Goal: Transaction & Acquisition: Book appointment/travel/reservation

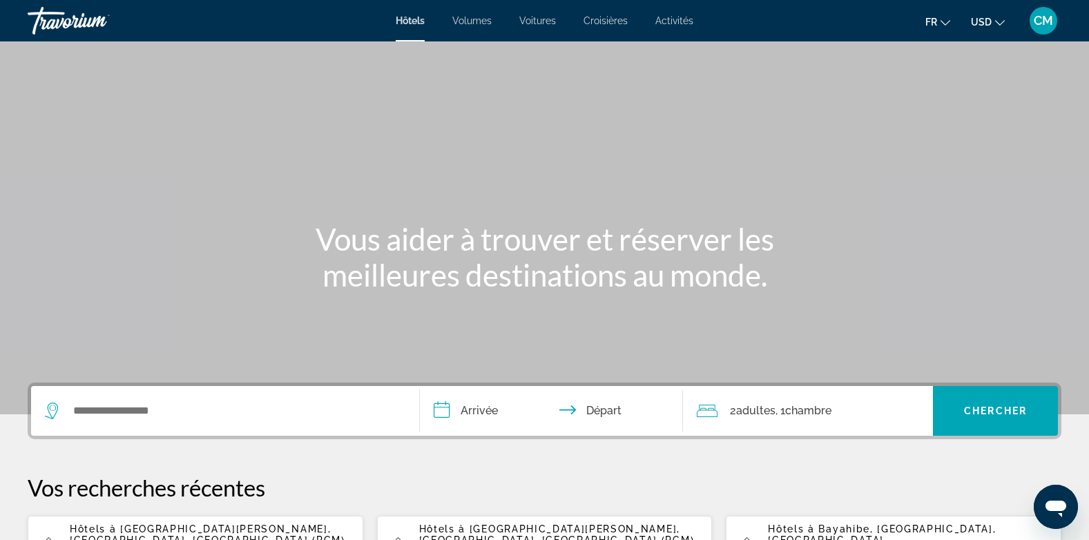
click at [999, 19] on icon "Changer de devise" at bounding box center [1000, 23] width 10 height 10
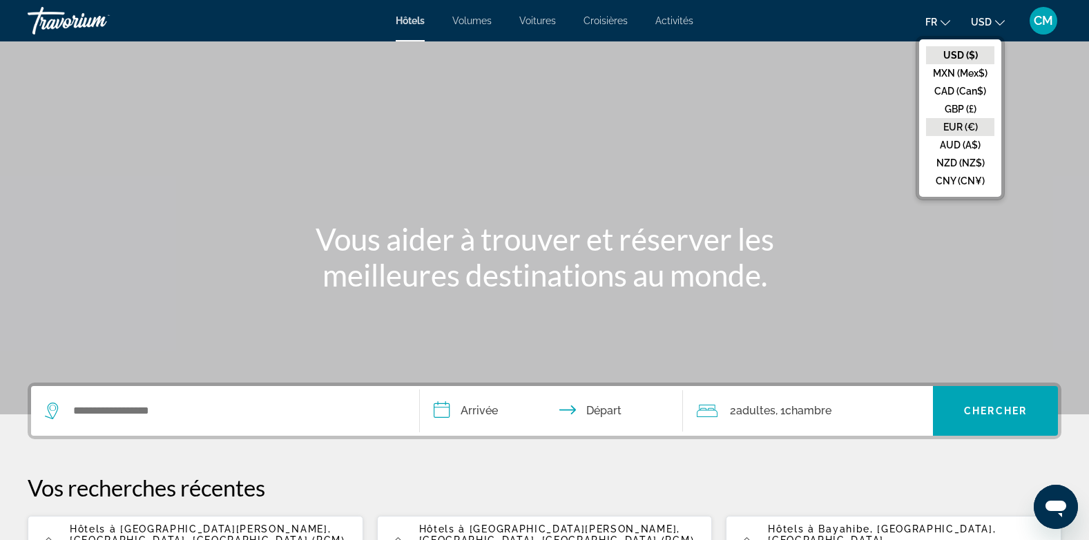
click at [964, 122] on button "EUR (€)" at bounding box center [960, 127] width 68 height 18
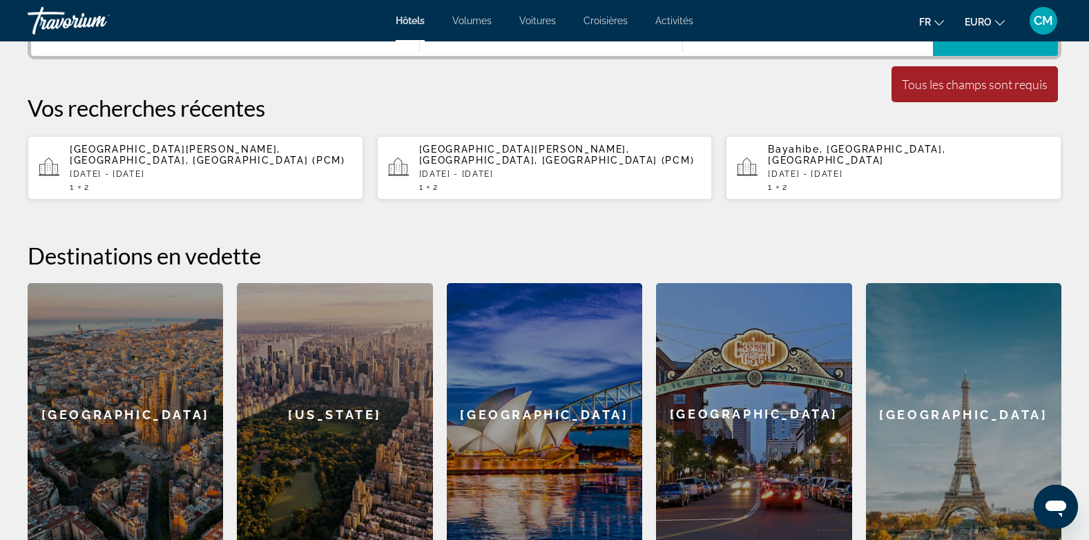
scroll to position [172, 0]
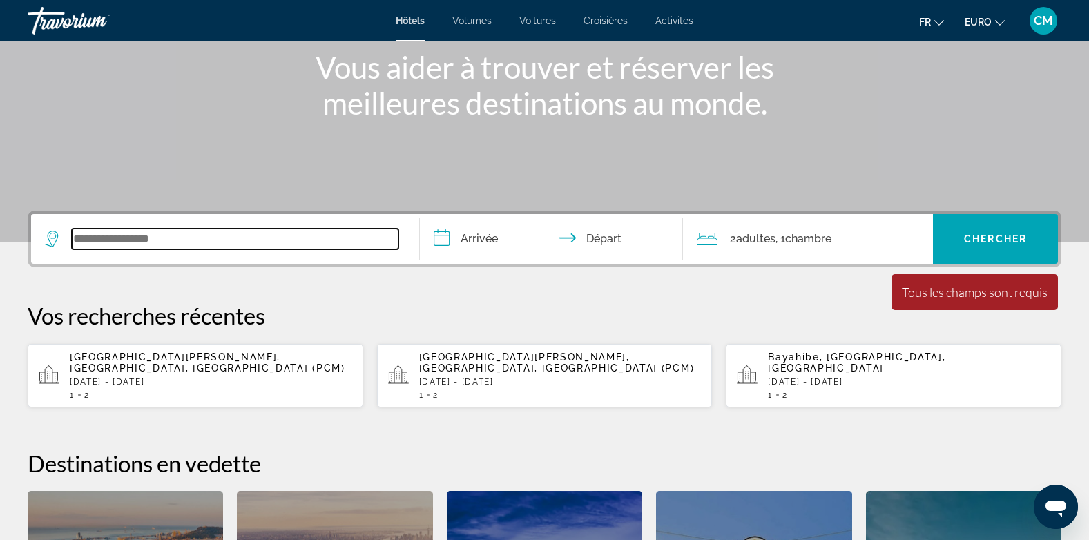
click at [118, 243] on input "Widget de recherche" at bounding box center [235, 239] width 327 height 21
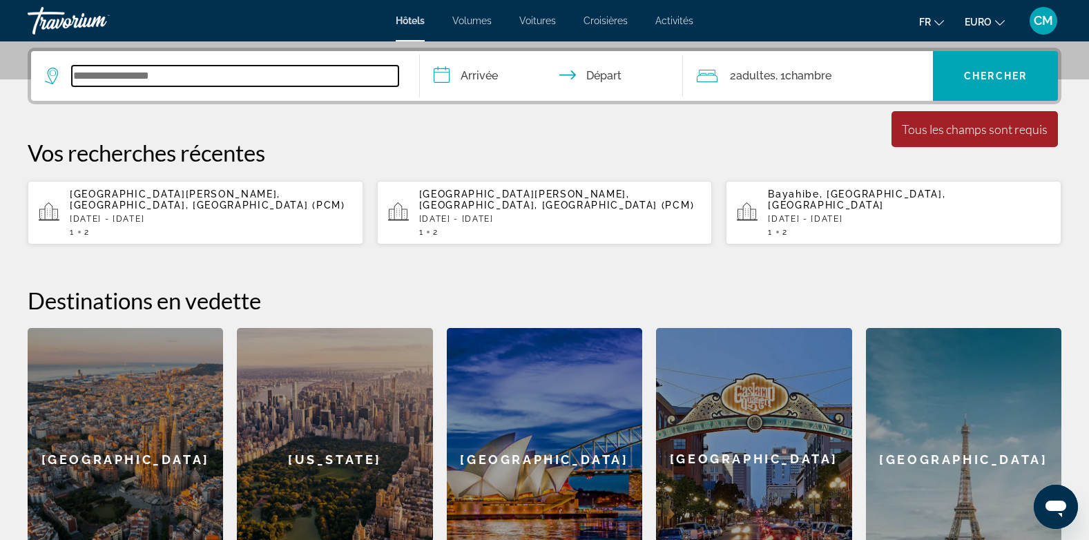
scroll to position [338, 0]
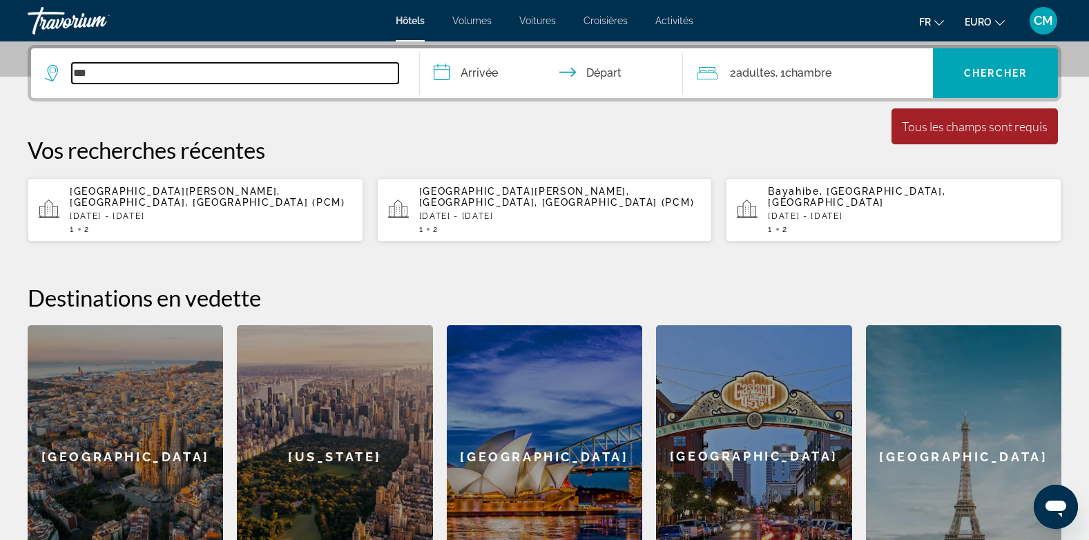
type input "***"
click at [468, 76] on input "**********" at bounding box center [554, 75] width 269 height 54
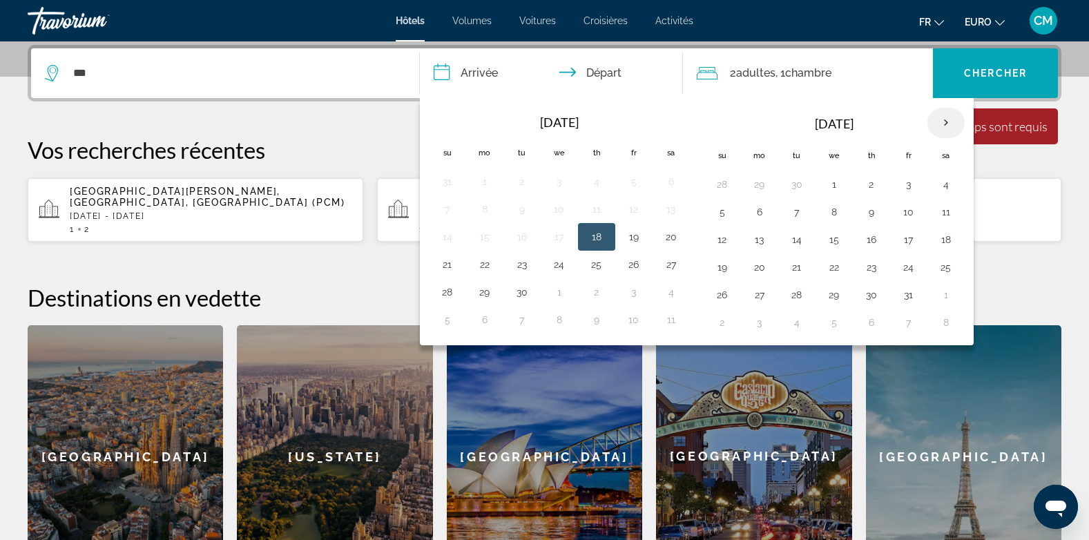
click at [945, 119] on th "Next month" at bounding box center [946, 123] width 37 height 30
click at [910, 215] on button "7" at bounding box center [909, 211] width 22 height 19
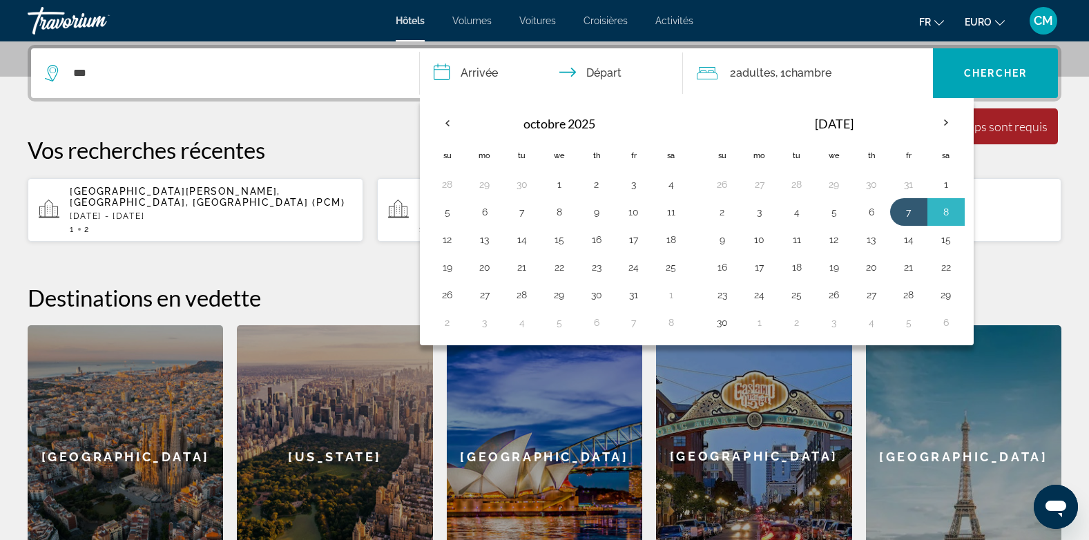
click at [724, 237] on button "9" at bounding box center [722, 239] width 22 height 19
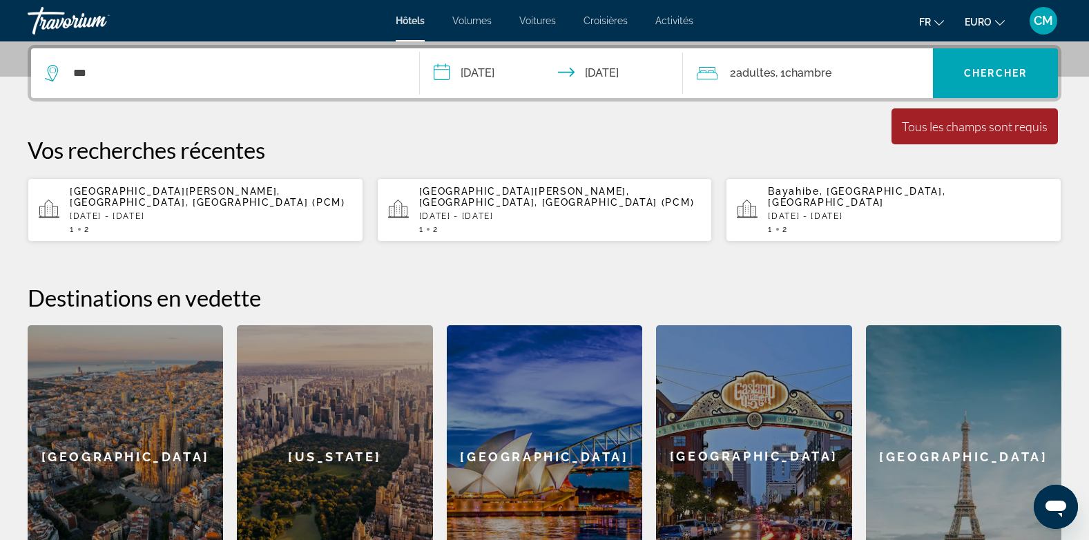
type input "**********"
click at [1004, 71] on span "Chercher" at bounding box center [995, 73] width 63 height 11
click at [96, 73] on input "***" at bounding box center [235, 73] width 327 height 21
type input "*"
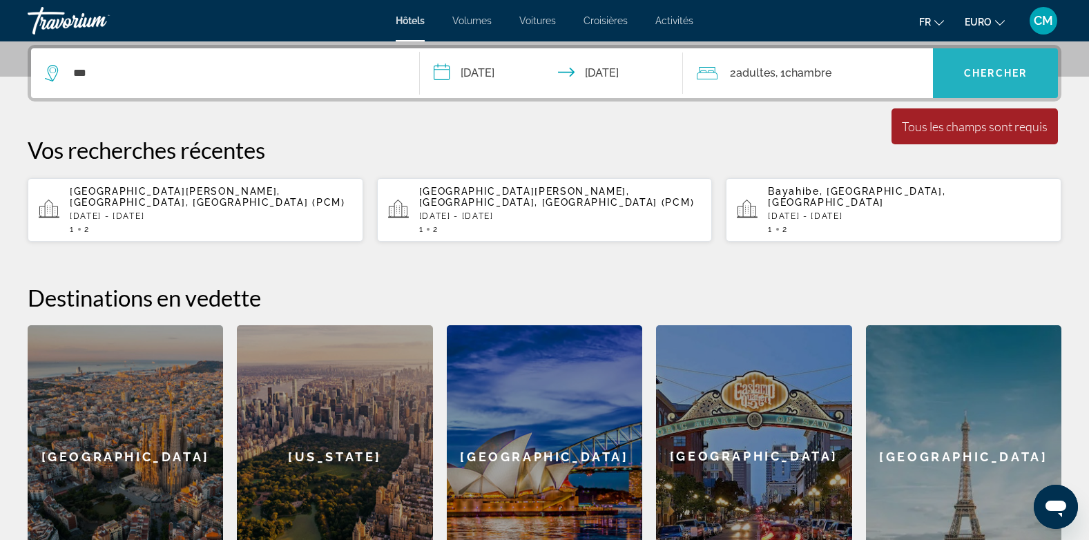
click at [988, 75] on span "Chercher" at bounding box center [995, 73] width 63 height 11
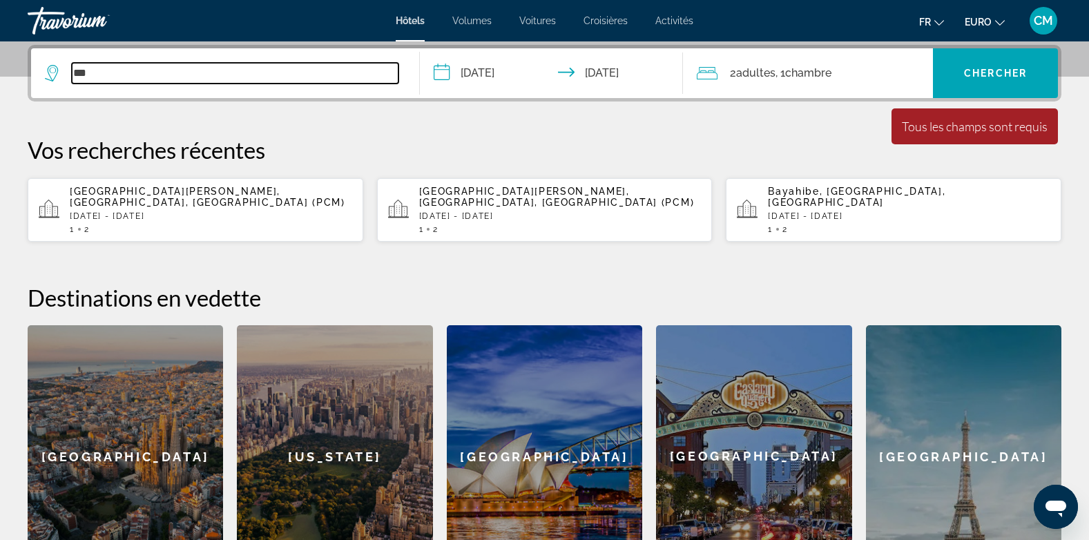
click at [106, 77] on input "***" at bounding box center [235, 73] width 327 height 21
type input "*"
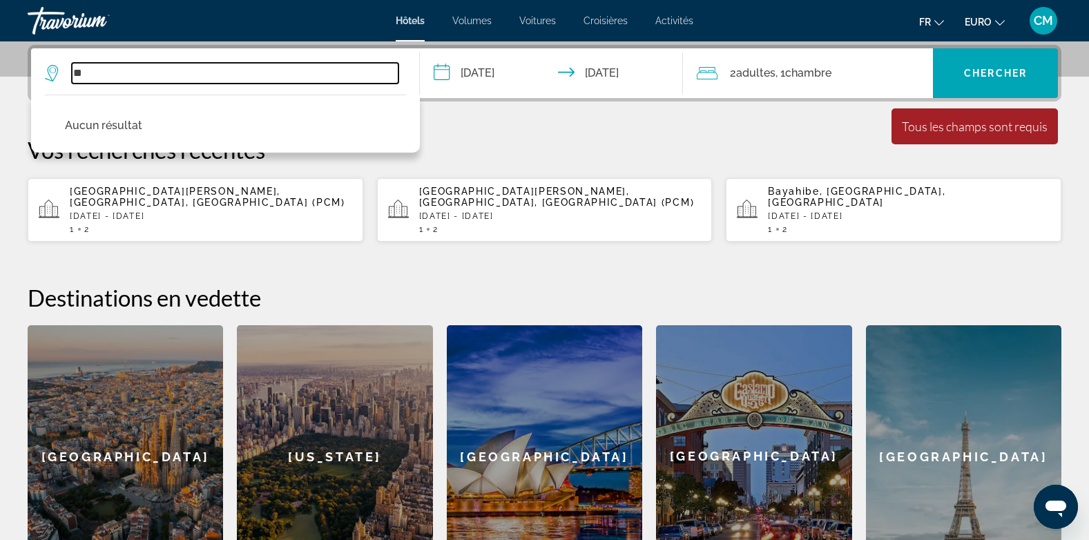
type input "*"
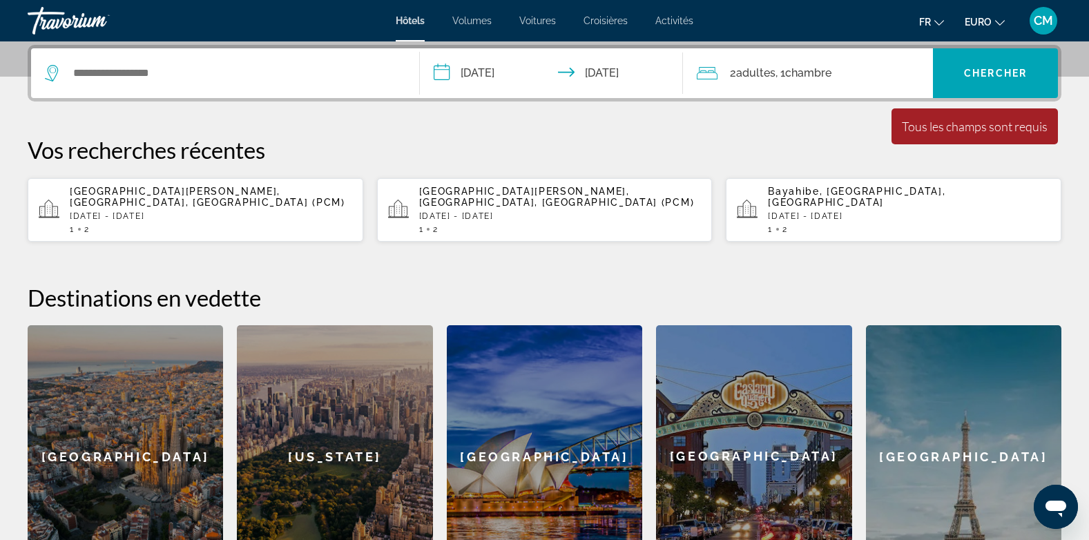
click at [630, 142] on p "Vos recherches récentes" at bounding box center [545, 150] width 1034 height 28
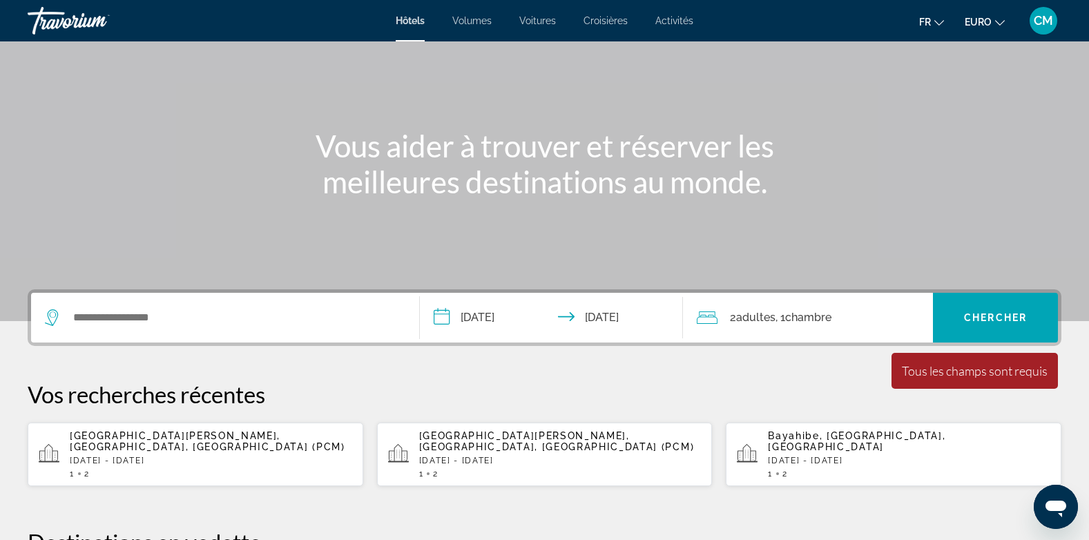
scroll to position [97, 0]
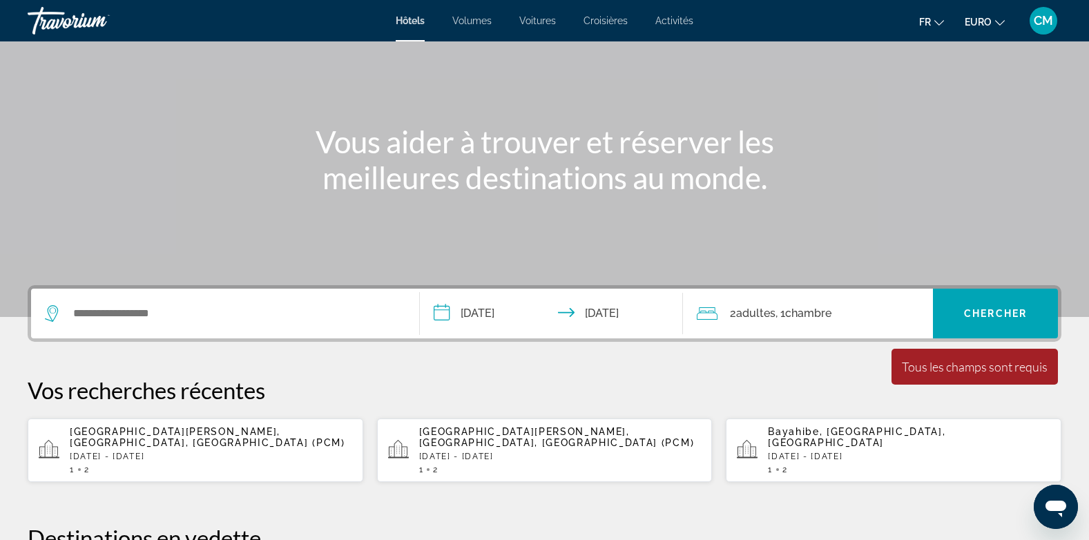
click at [48, 311] on icon "Widget de recherche" at bounding box center [53, 313] width 17 height 17
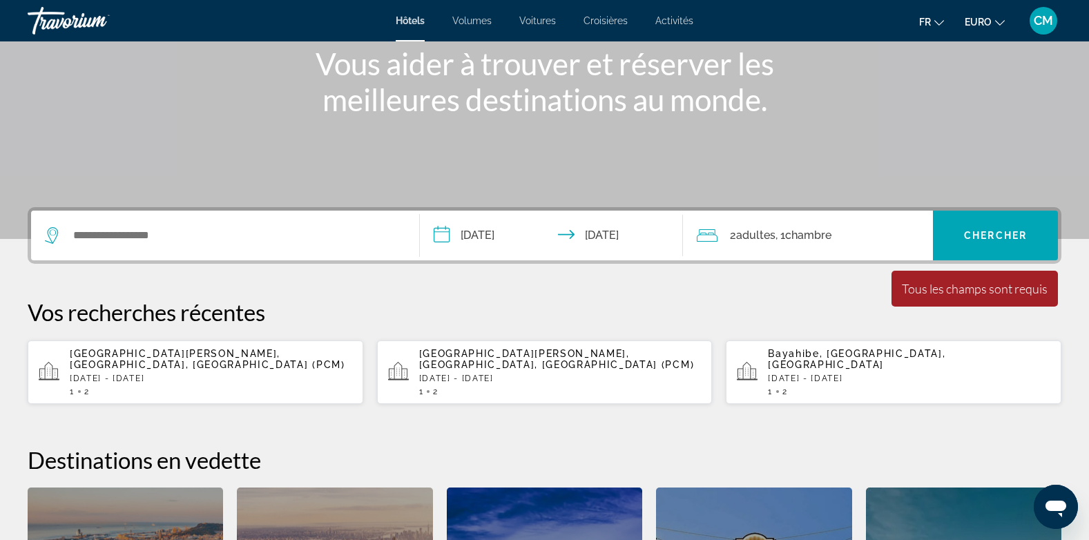
scroll to position [157, 0]
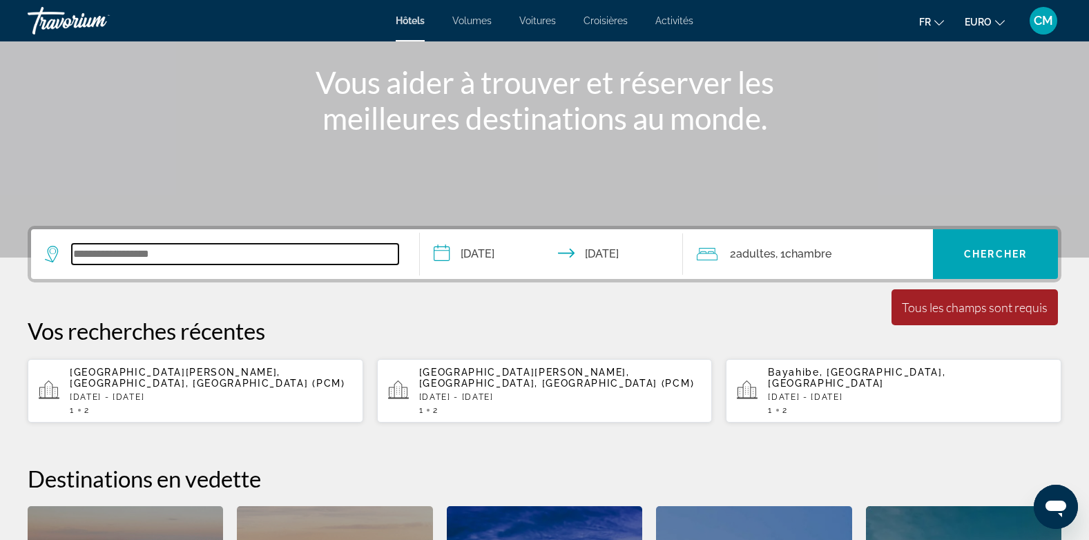
click at [139, 255] on input "Widget de recherche" at bounding box center [235, 254] width 327 height 21
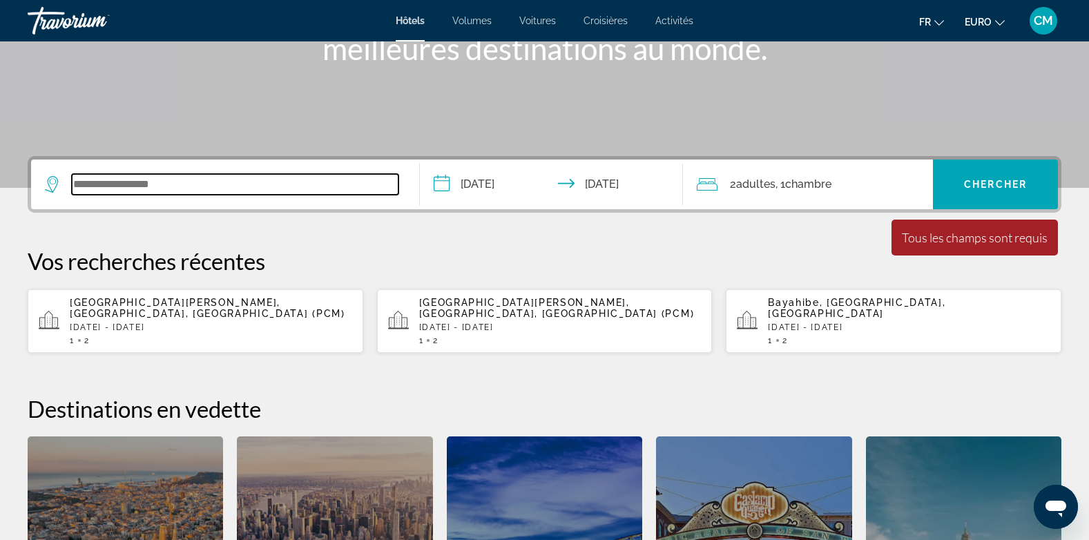
scroll to position [338, 0]
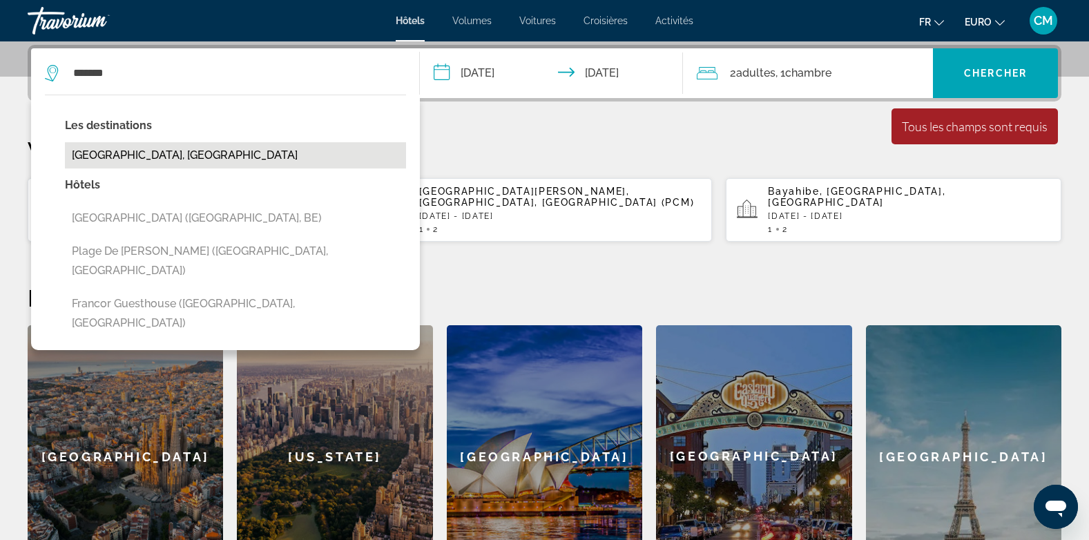
click at [133, 155] on button "[GEOGRAPHIC_DATA], [GEOGRAPHIC_DATA]" at bounding box center [235, 155] width 341 height 26
type input "**********"
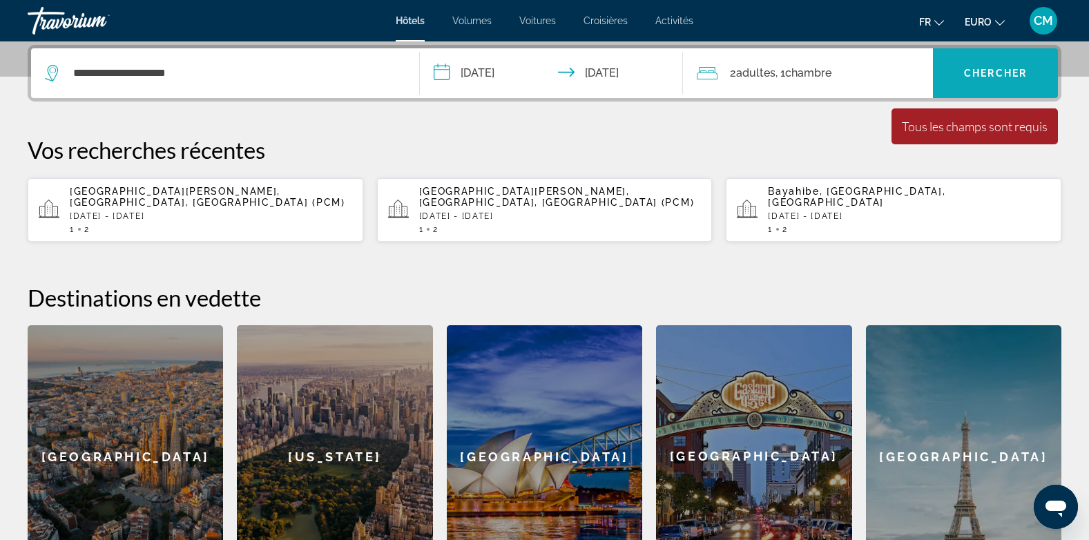
click at [973, 66] on button "Chercher" at bounding box center [995, 73] width 125 height 50
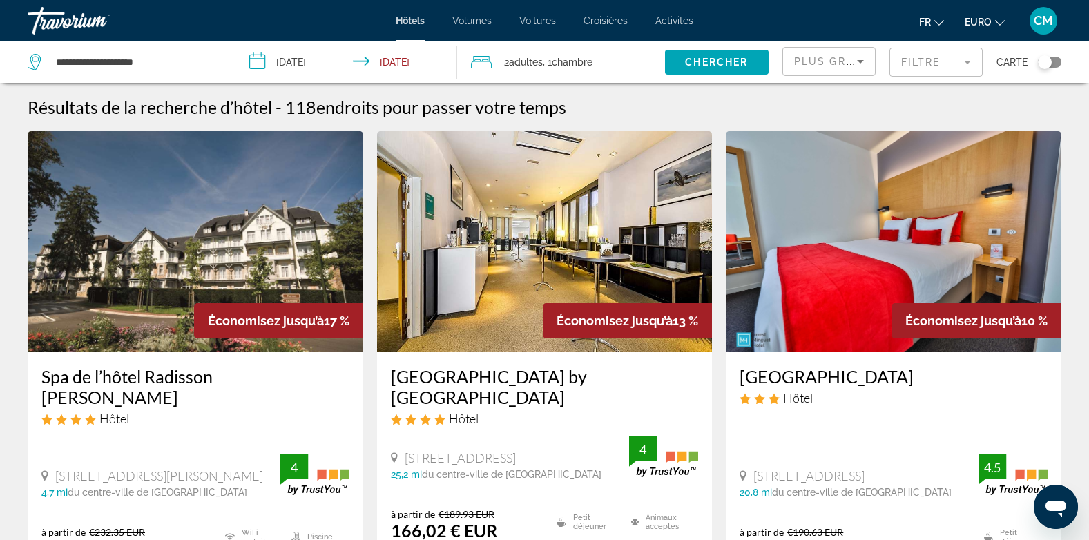
click at [193, 282] on img "Contenu principal" at bounding box center [196, 241] width 336 height 221
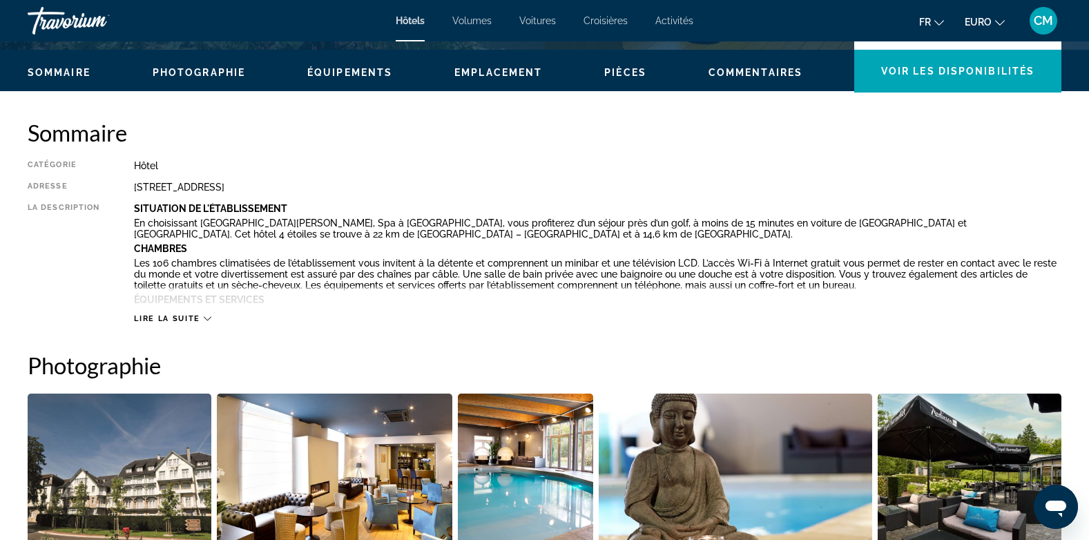
scroll to position [412, 0]
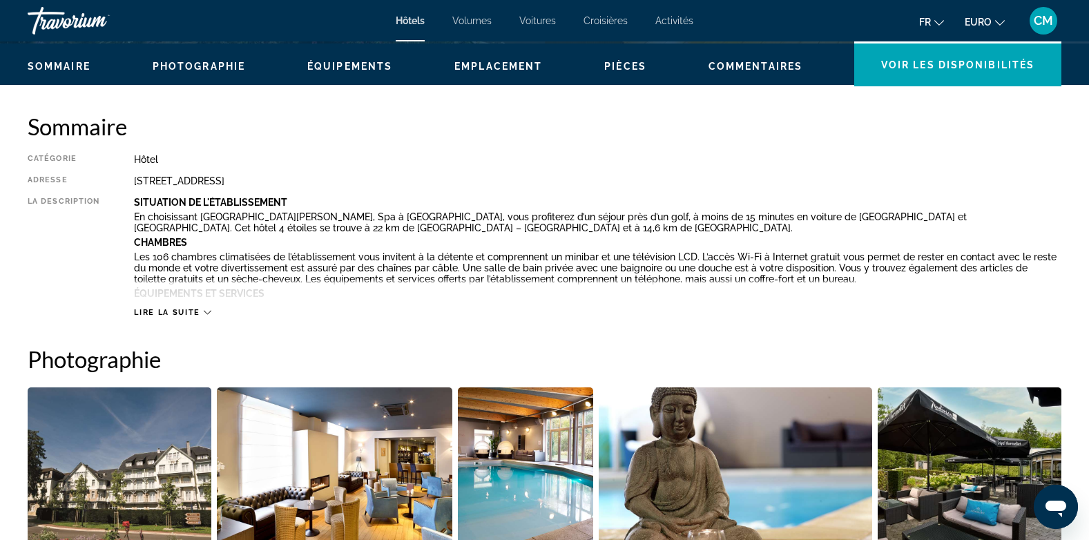
click at [199, 313] on span "Lire la suite" at bounding box center [167, 312] width 66 height 9
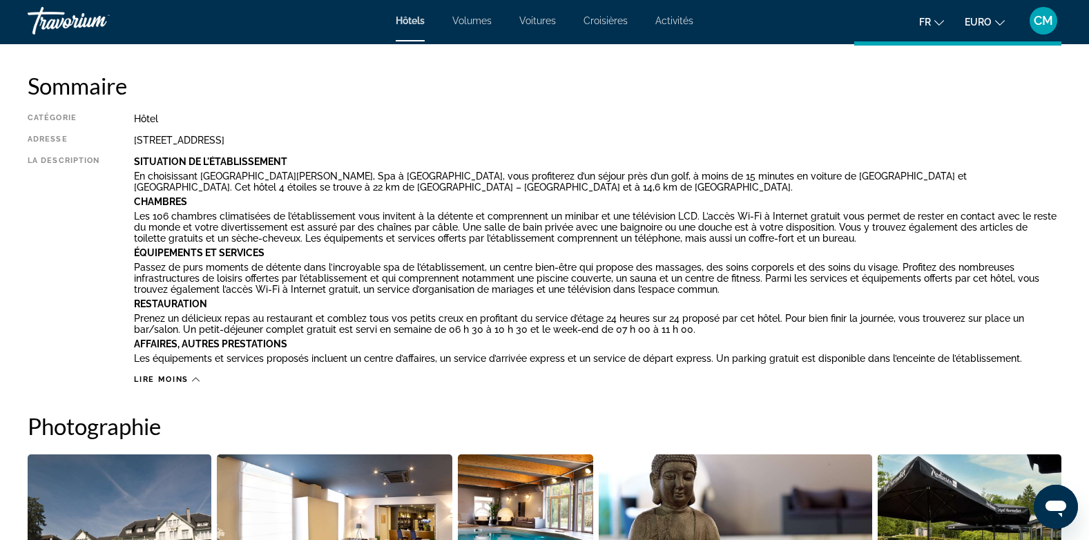
scroll to position [0, 0]
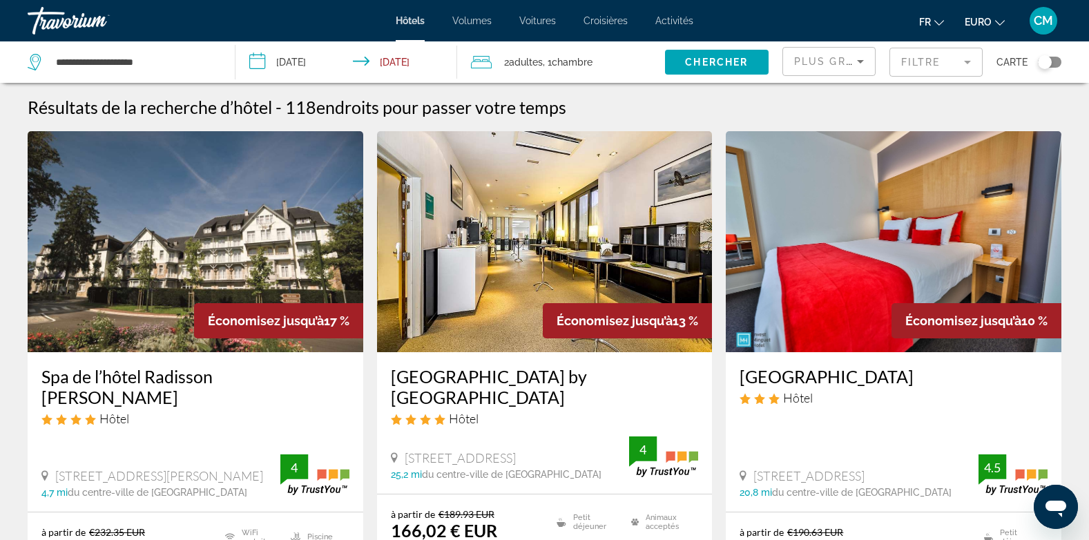
click at [965, 61] on mat-form-field "Filtre" at bounding box center [936, 62] width 93 height 29
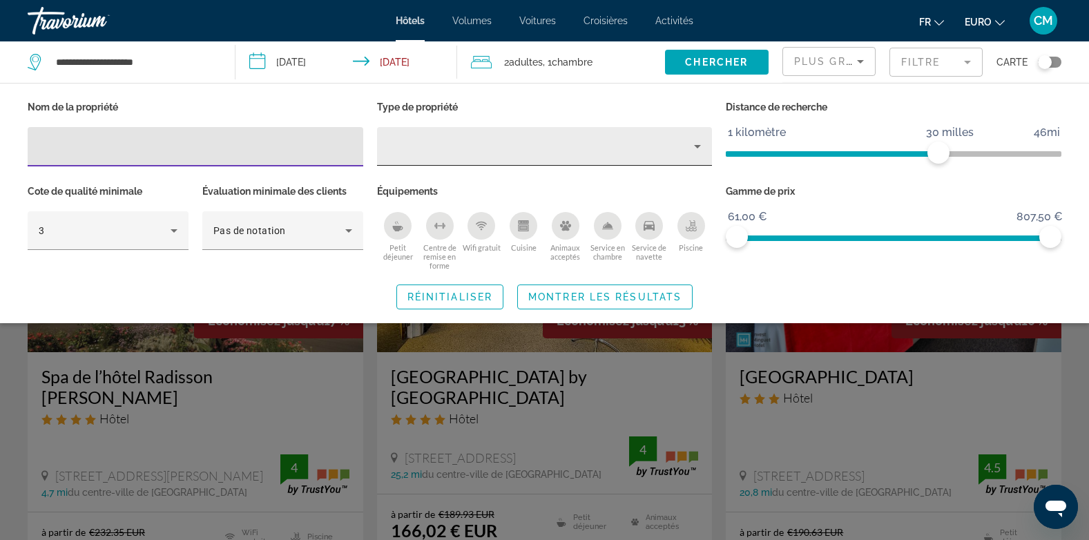
click at [695, 146] on icon "Type de propriété" at bounding box center [697, 146] width 17 height 17
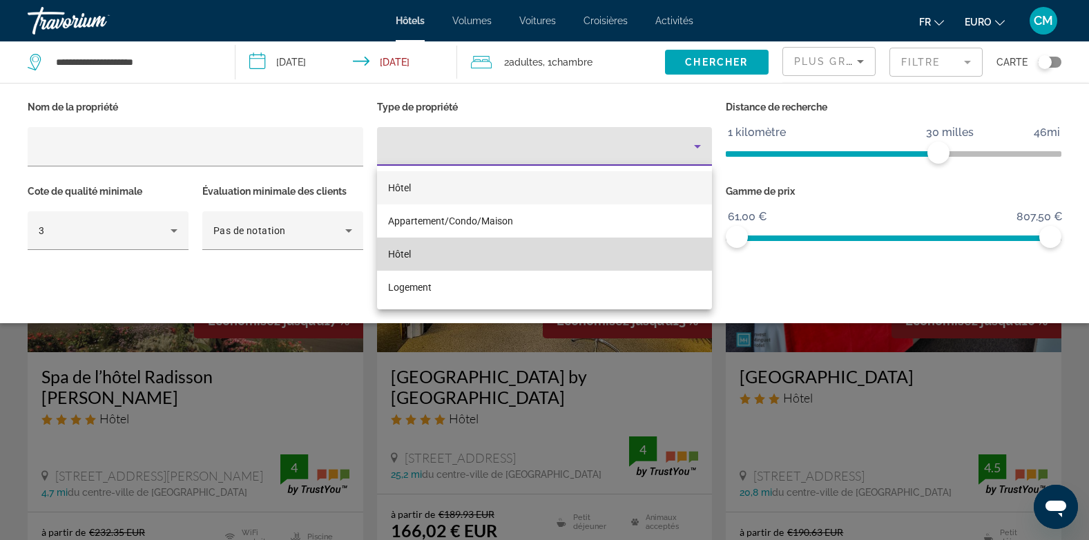
click at [393, 253] on span "Hôtel" at bounding box center [399, 254] width 23 height 11
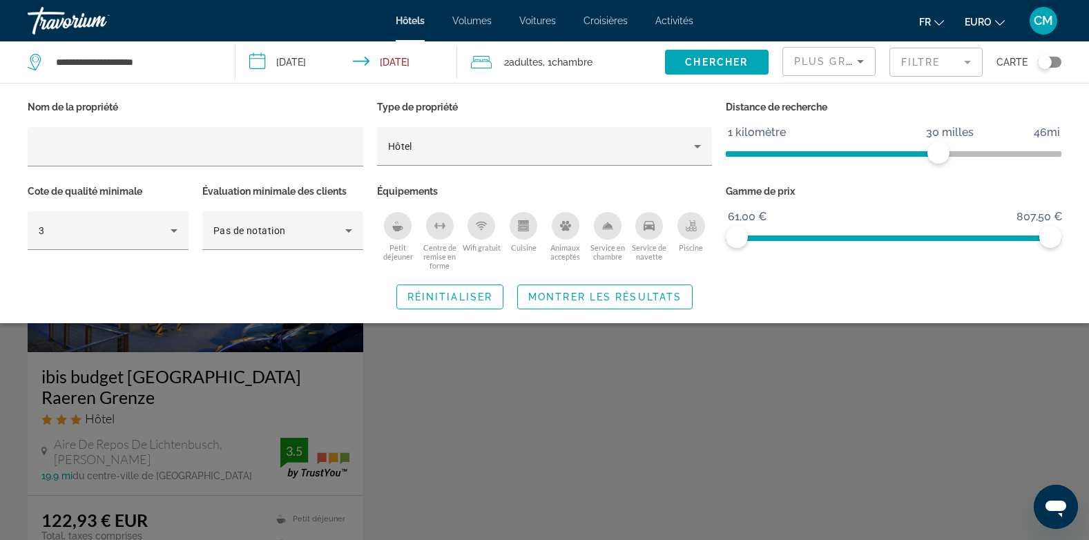
click at [691, 227] on icon "Piscine" at bounding box center [691, 225] width 11 height 11
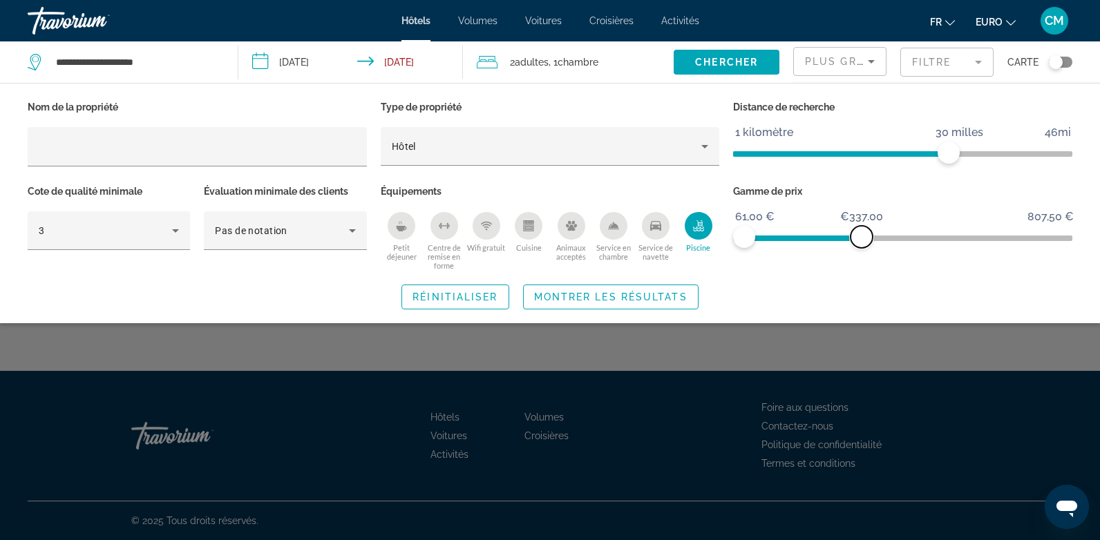
drag, startPoint x: 1039, startPoint y: 236, endPoint x: 861, endPoint y: 240, distance: 178.2
click at [861, 240] on span "ngx-slider-max" at bounding box center [861, 237] width 22 height 22
drag, startPoint x: 858, startPoint y: 238, endPoint x: 841, endPoint y: 238, distance: 16.6
click at [841, 238] on span "ngx-slider-max" at bounding box center [847, 237] width 22 height 22
click at [625, 298] on span "Montrer les résultats" at bounding box center [610, 296] width 153 height 11
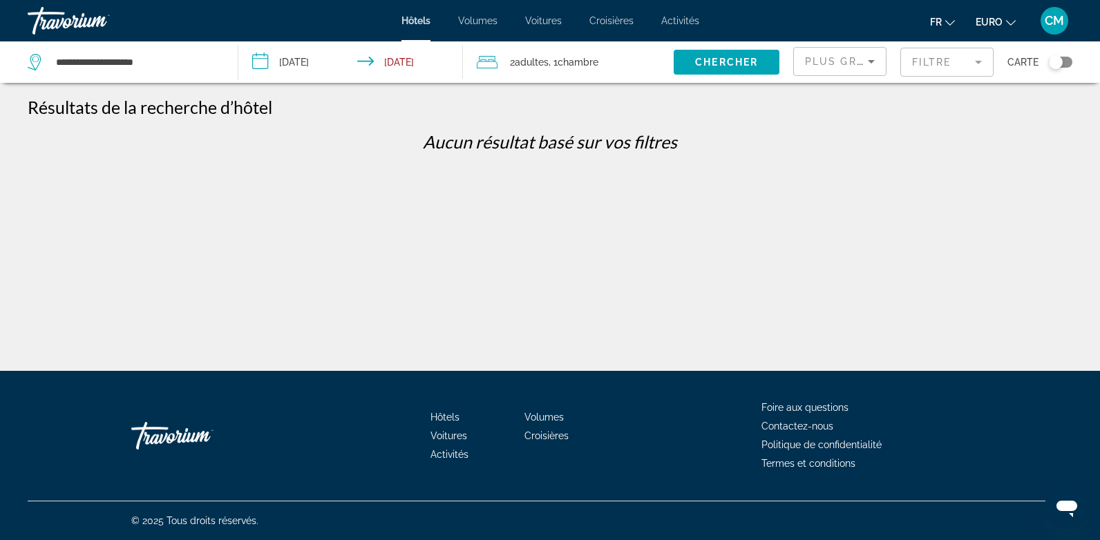
click at [977, 61] on mat-form-field "Filtre" at bounding box center [946, 62] width 93 height 29
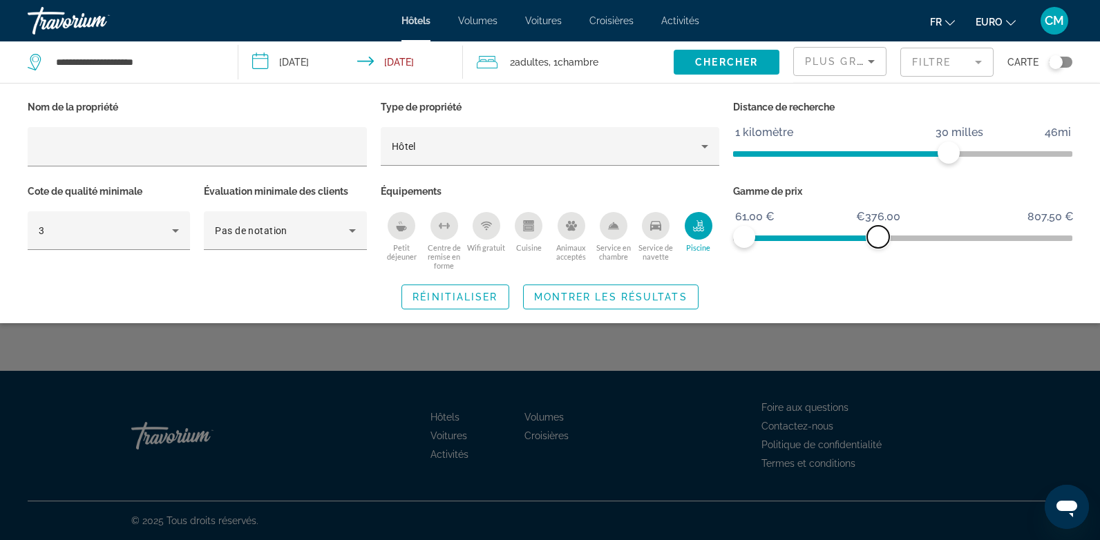
drag, startPoint x: 839, startPoint y: 229, endPoint x: 880, endPoint y: 236, distance: 41.3
click at [880, 236] on span "ngx-slider-max" at bounding box center [878, 237] width 22 height 22
click at [628, 296] on span "Montrer les résultats" at bounding box center [610, 296] width 153 height 11
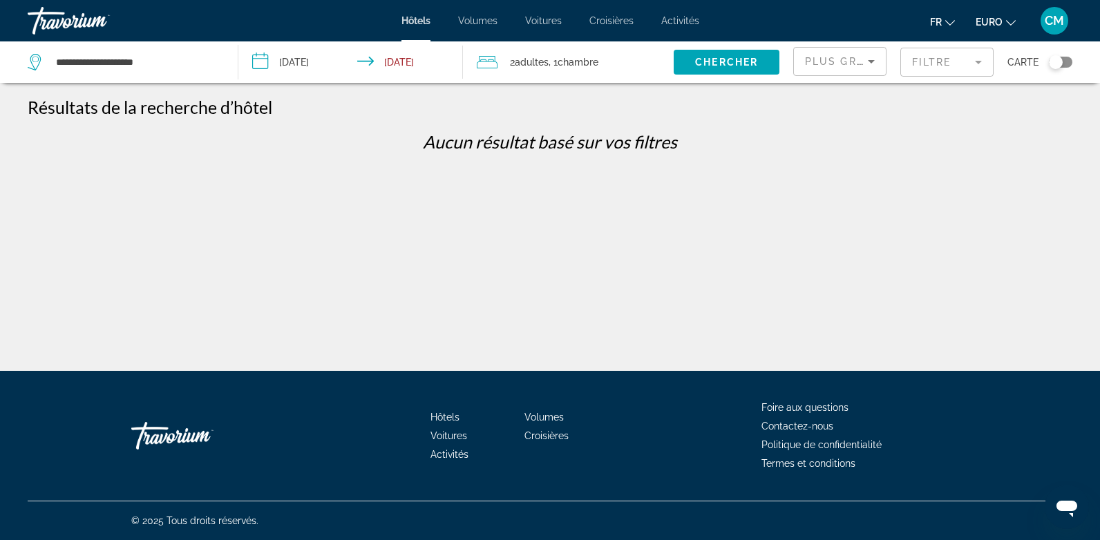
click at [978, 58] on mat-form-field "Filtre" at bounding box center [946, 62] width 93 height 29
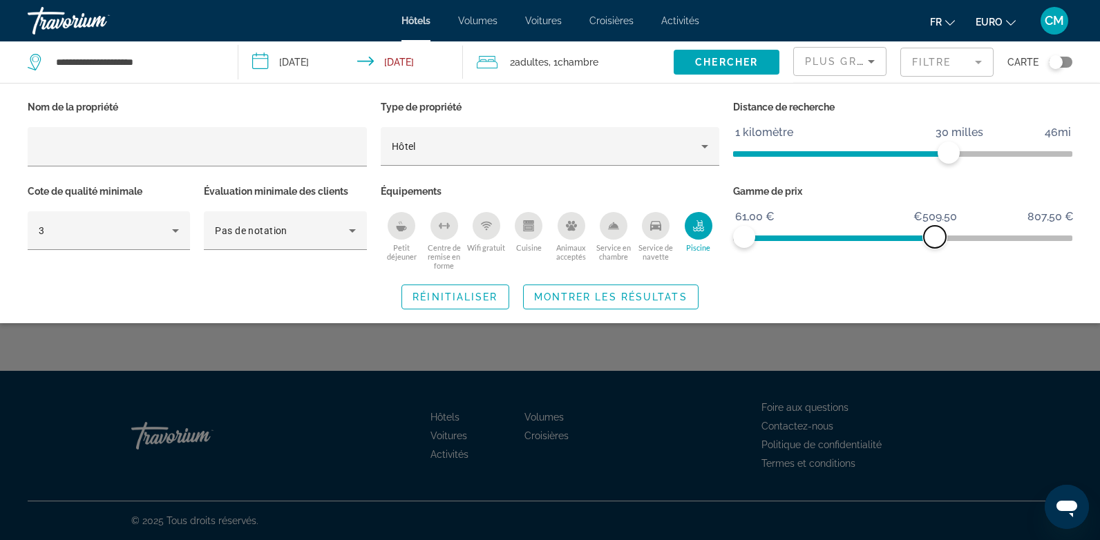
drag, startPoint x: 899, startPoint y: 240, endPoint x: 935, endPoint y: 241, distance: 35.9
click at [935, 241] on span "ngx-slider-max" at bounding box center [934, 237] width 22 height 22
click at [629, 298] on span "Montrer les résultats" at bounding box center [610, 296] width 153 height 11
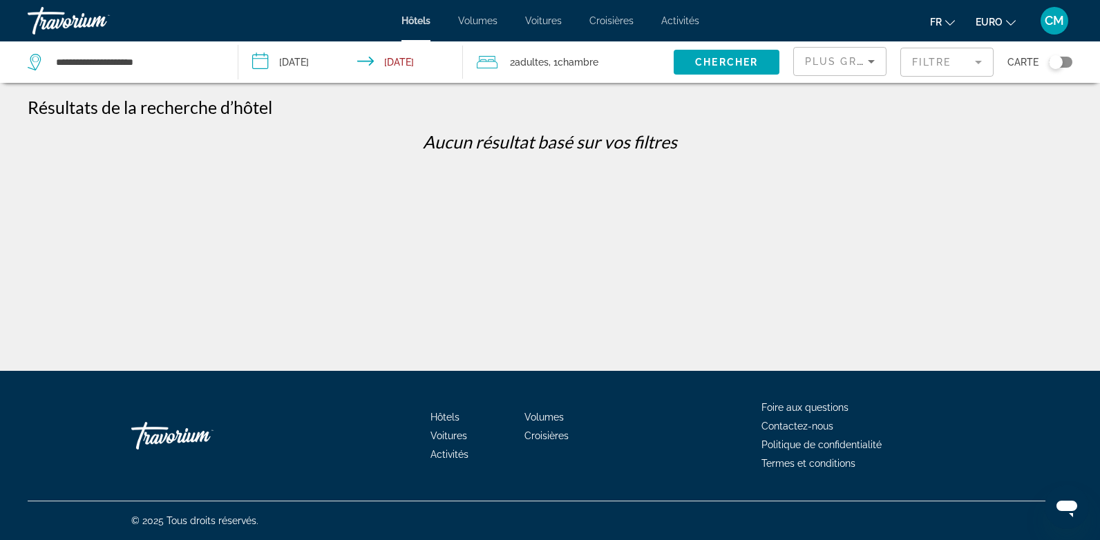
click at [981, 61] on mat-form-field "Filtre" at bounding box center [946, 62] width 93 height 29
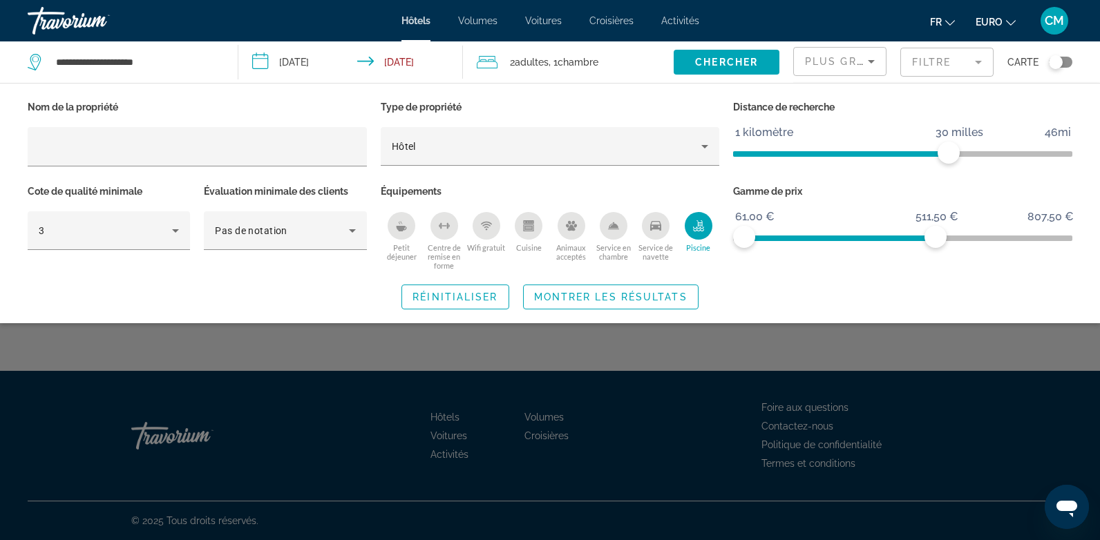
click at [701, 224] on icon "Piscine" at bounding box center [698, 225] width 11 height 11
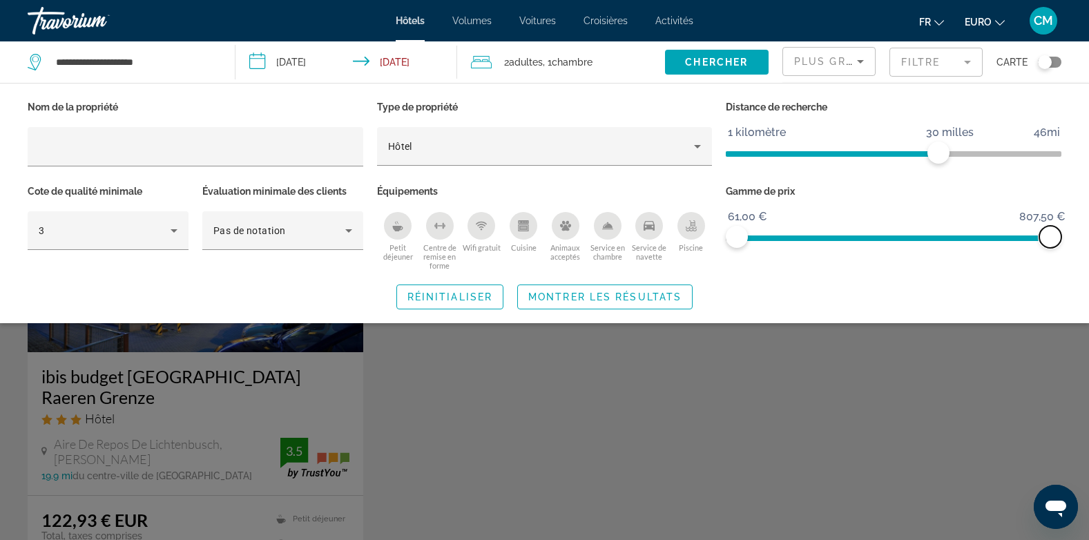
drag, startPoint x: 929, startPoint y: 238, endPoint x: 1095, endPoint y: 256, distance: 166.7
click at [1089, 256] on html "**********" at bounding box center [544, 270] width 1089 height 540
click at [624, 291] on span "Montrer les résultats" at bounding box center [604, 296] width 153 height 11
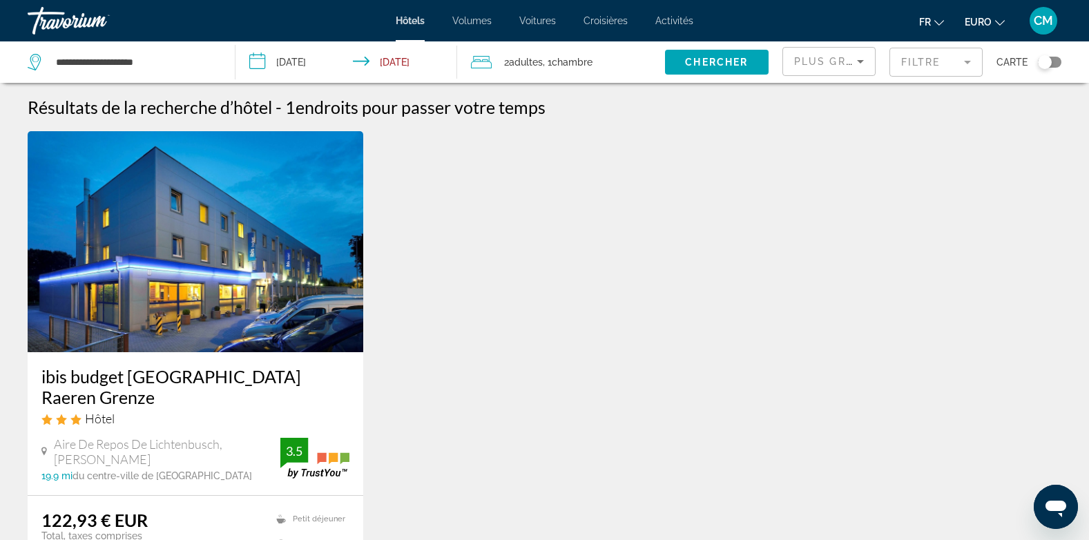
click at [971, 63] on mat-form-field "Filtre" at bounding box center [936, 62] width 93 height 29
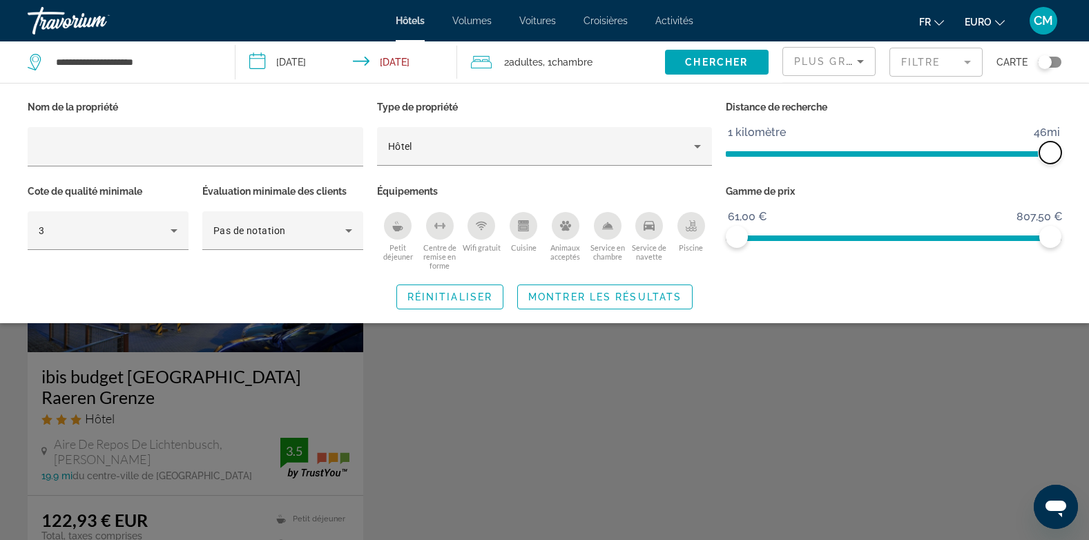
drag, startPoint x: 948, startPoint y: 146, endPoint x: 1102, endPoint y: 157, distance: 154.4
click at [1089, 157] on html "**********" at bounding box center [544, 270] width 1089 height 540
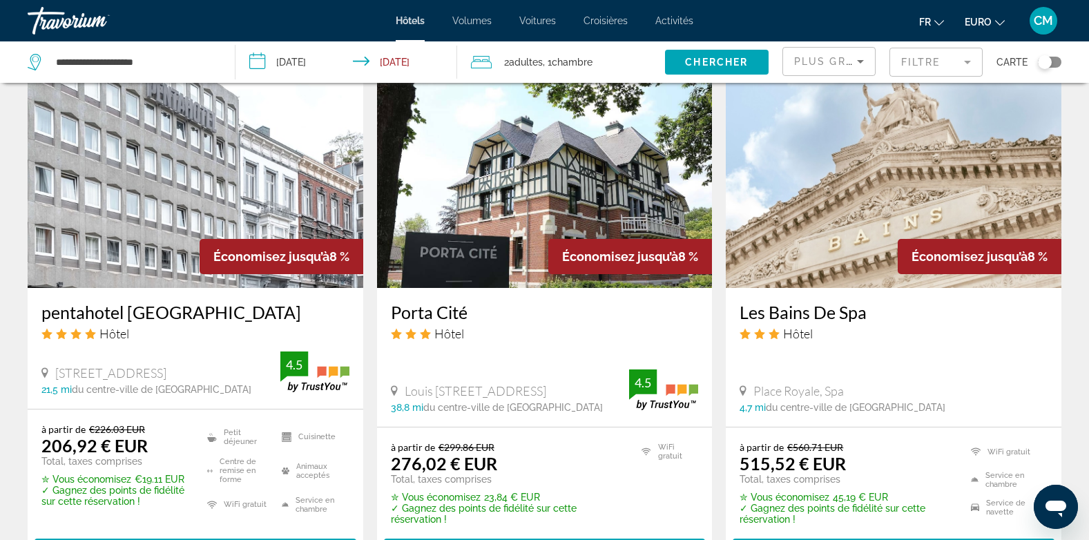
scroll to position [1168, 0]
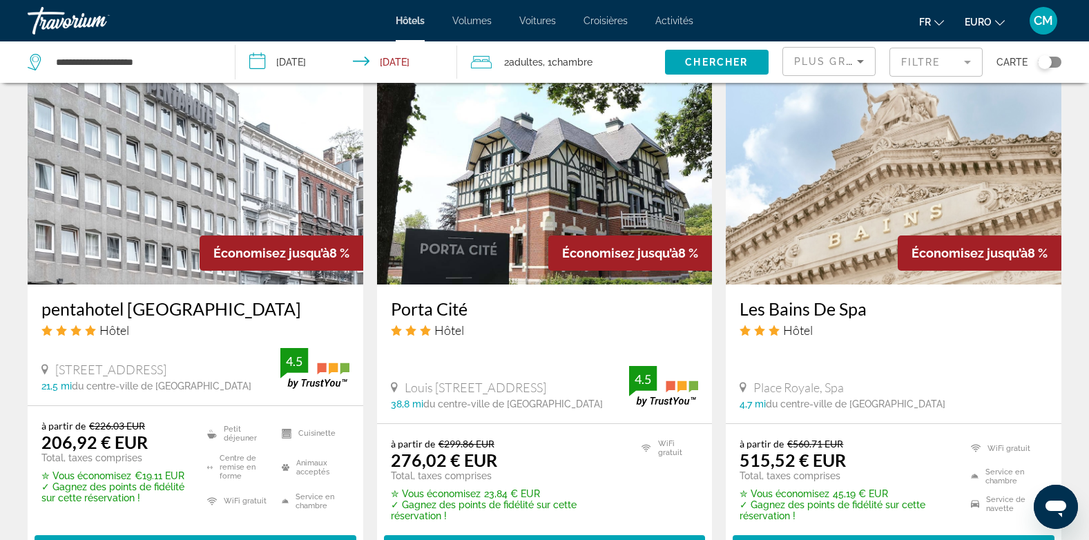
click at [853, 180] on img "Contenu principal" at bounding box center [894, 174] width 336 height 221
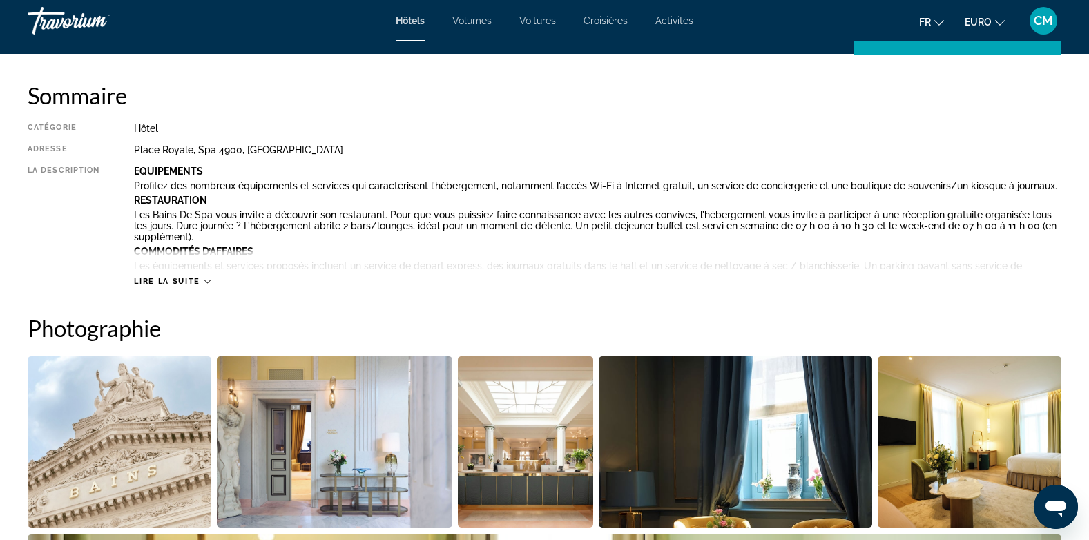
scroll to position [271, 0]
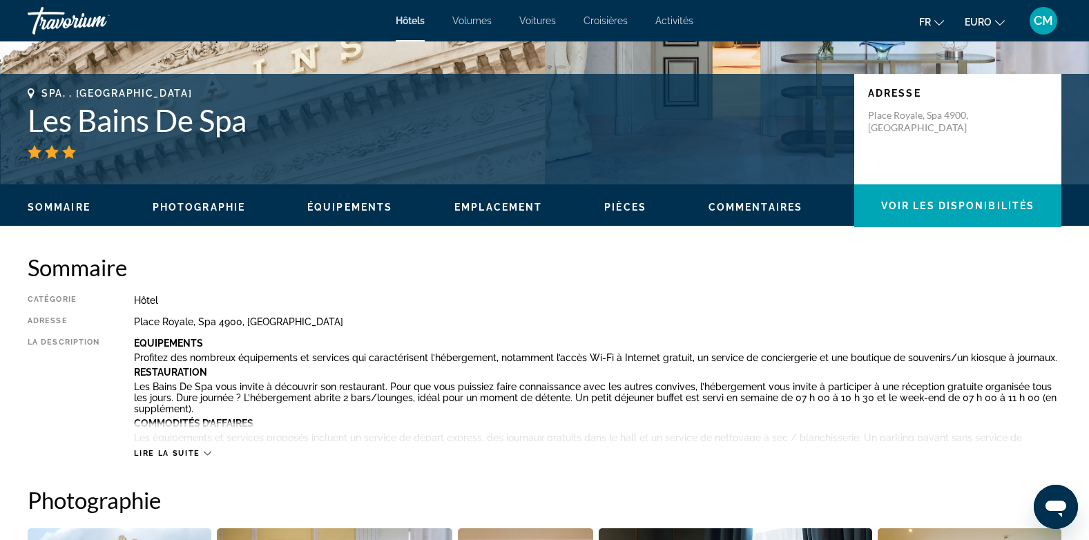
click at [205, 453] on icon "Contenu principal" at bounding box center [208, 454] width 8 height 4
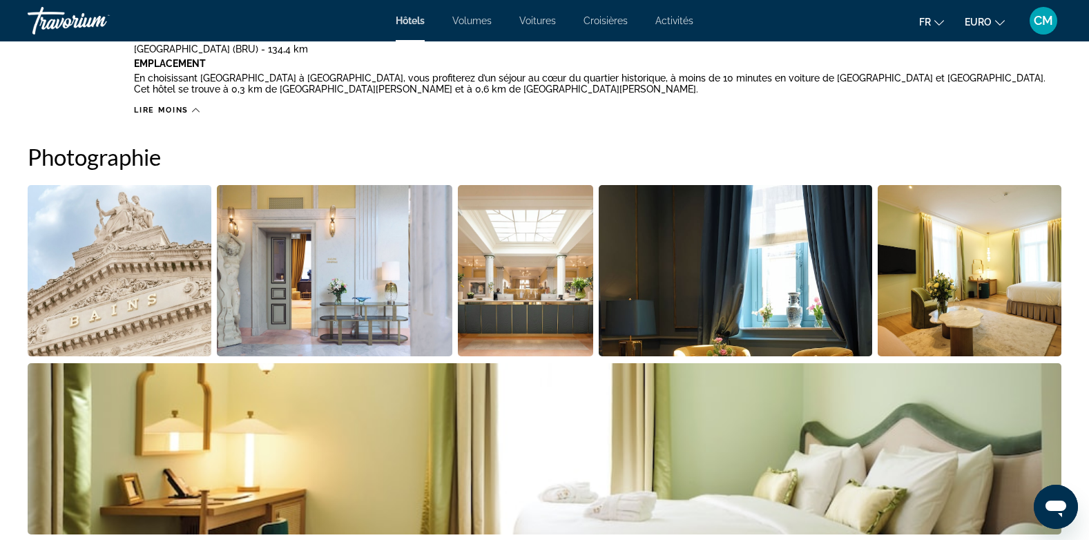
scroll to position [0, 0]
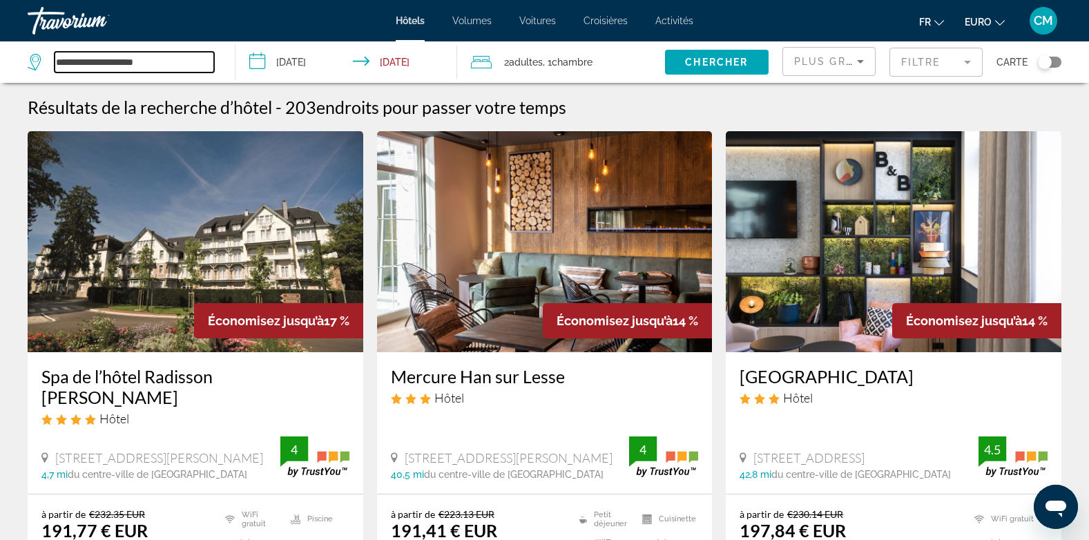
click at [167, 59] on input "**********" at bounding box center [135, 62] width 160 height 21
drag, startPoint x: 179, startPoint y: 62, endPoint x: -3, endPoint y: 70, distance: 181.8
click at [0, 70] on html "**********" at bounding box center [544, 270] width 1089 height 540
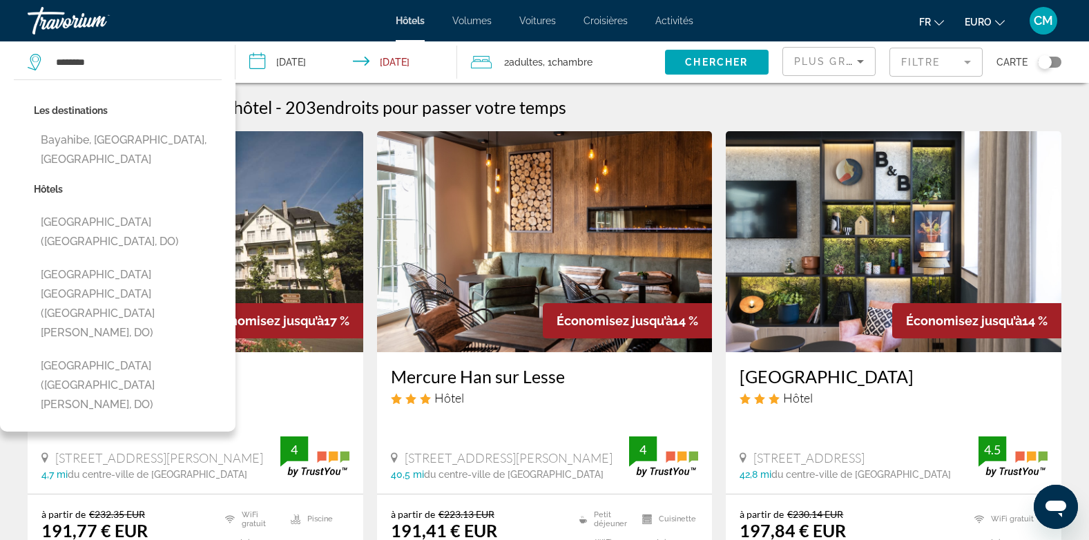
click at [102, 154] on button "Bayahibe, [GEOGRAPHIC_DATA], [GEOGRAPHIC_DATA]" at bounding box center [128, 150] width 188 height 46
type input "**********"
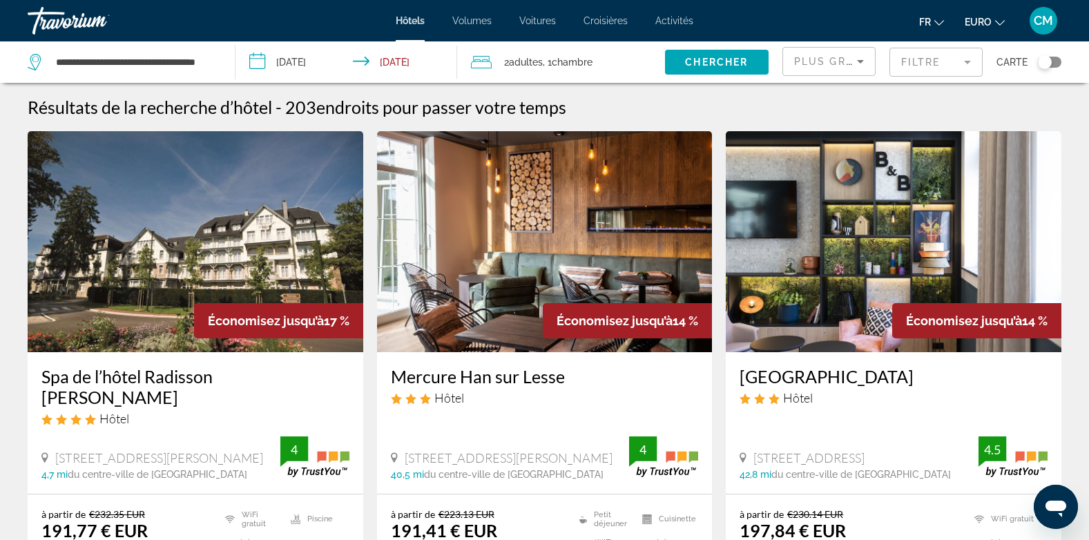
click at [313, 66] on input "**********" at bounding box center [349, 64] width 227 height 46
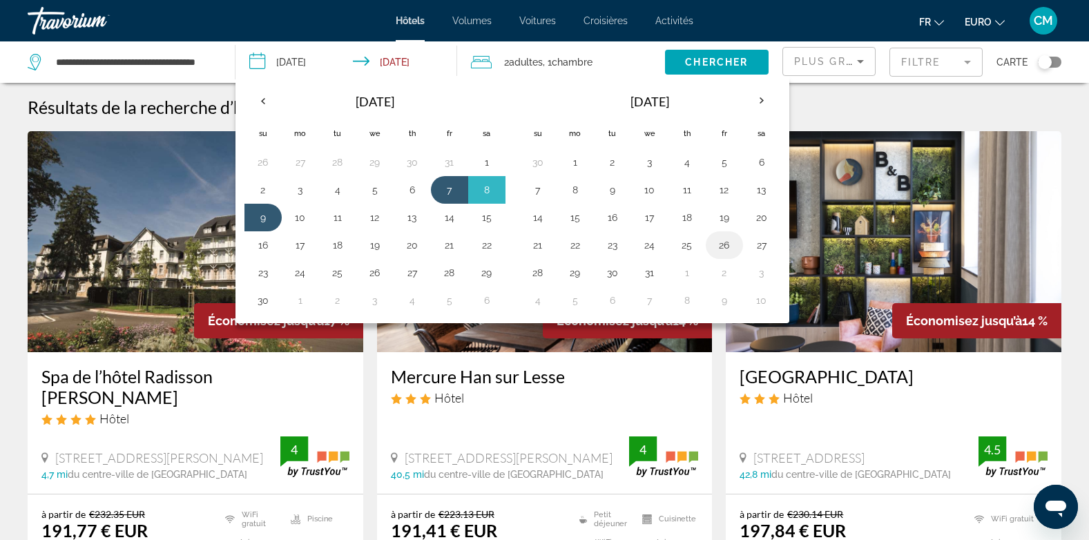
click at [727, 246] on button "26" at bounding box center [724, 245] width 22 height 19
click at [759, 99] on th "Next month" at bounding box center [761, 101] width 37 height 30
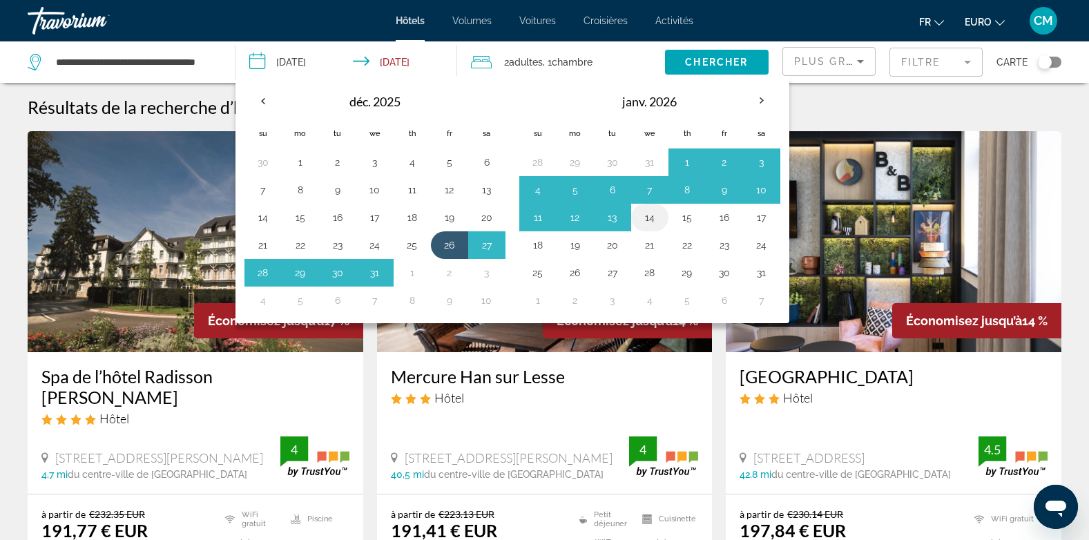
click at [651, 225] on button "14" at bounding box center [650, 217] width 22 height 19
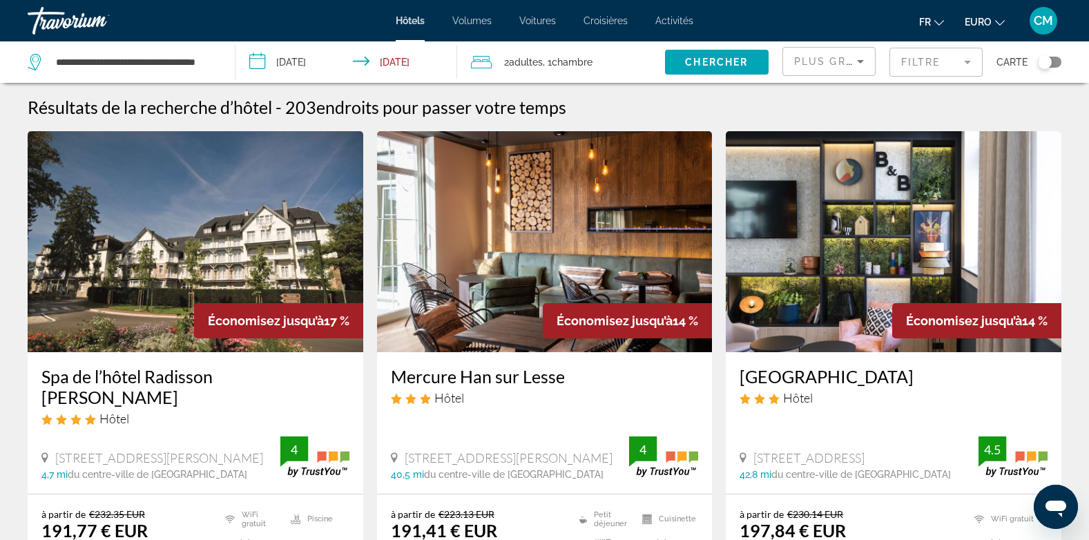
click at [381, 56] on input "**********" at bounding box center [349, 64] width 227 height 46
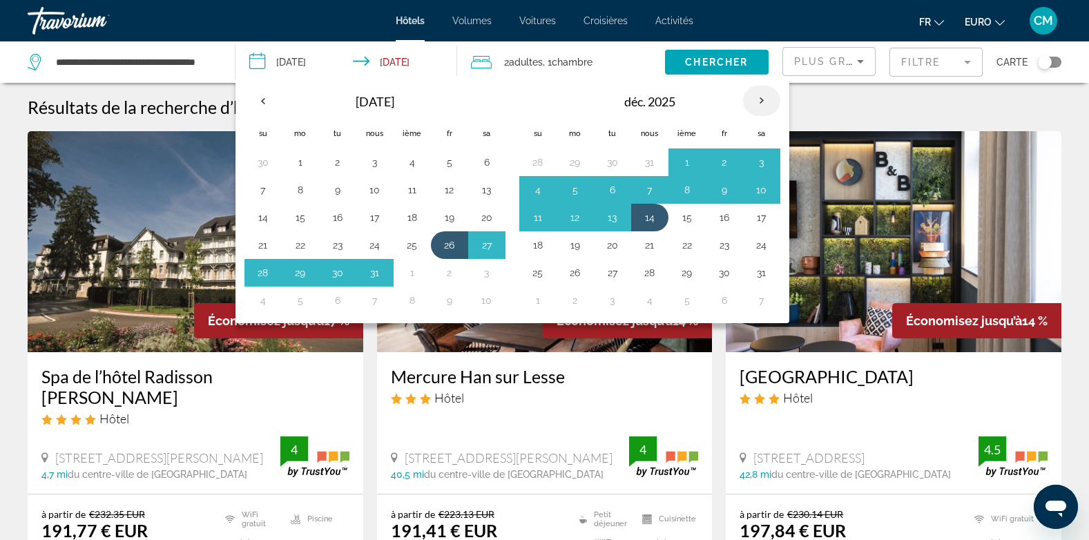
click at [759, 97] on th "Prochain" at bounding box center [761, 101] width 37 height 30
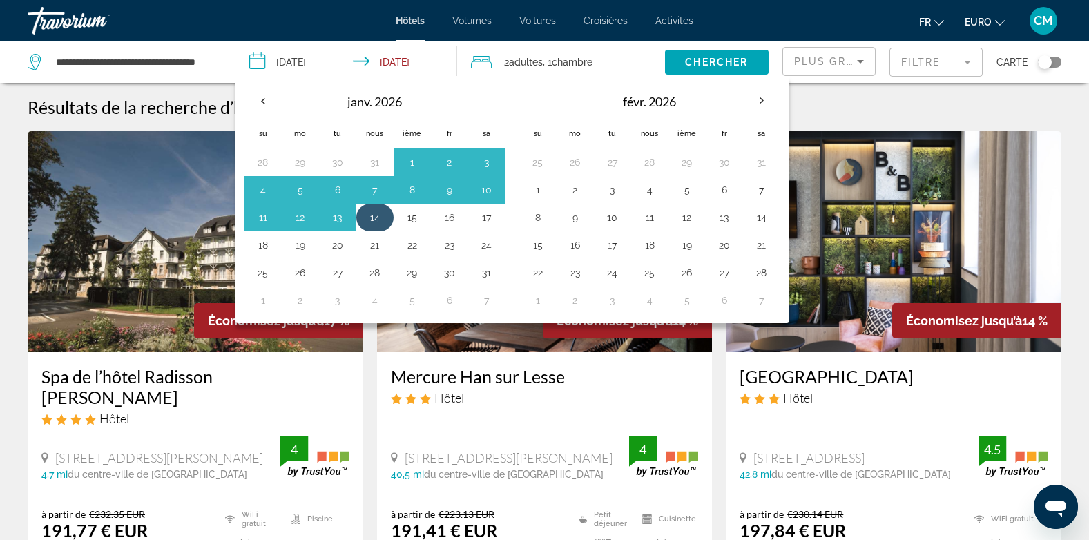
click at [375, 220] on button "14" at bounding box center [375, 217] width 22 height 19
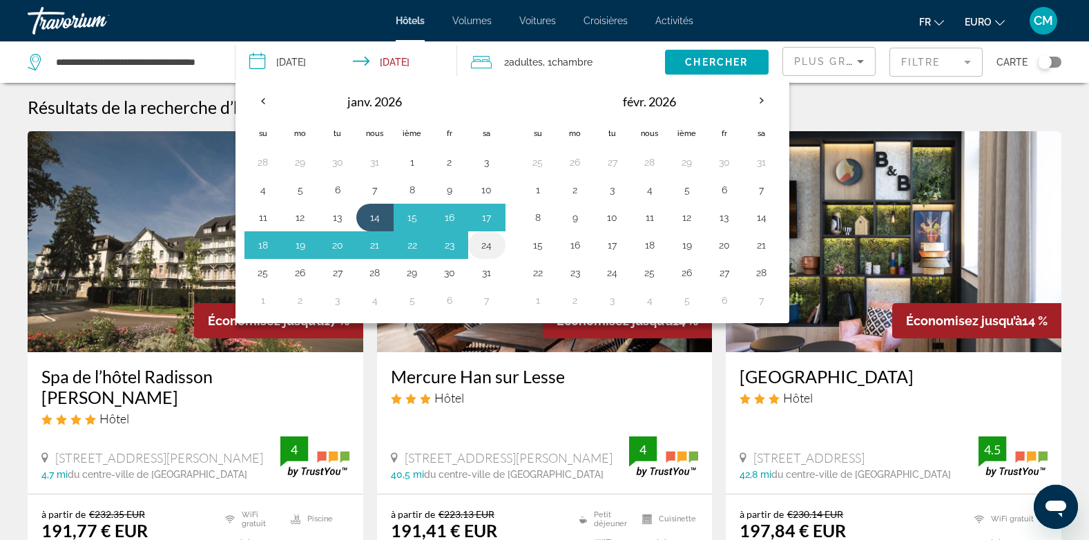
click at [488, 244] on button "24" at bounding box center [487, 245] width 22 height 19
type input "**********"
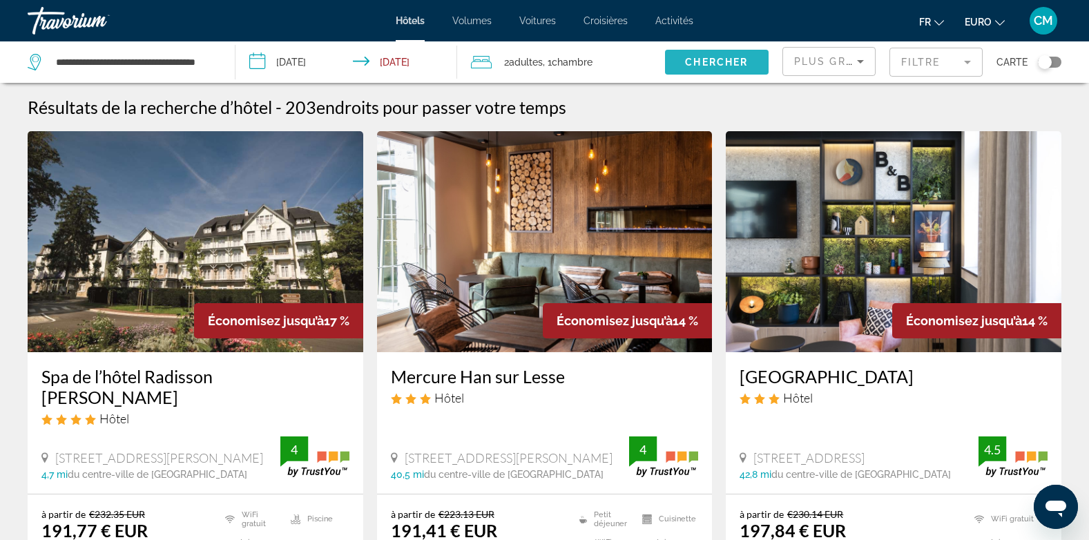
click at [744, 55] on span "Widget de recherche" at bounding box center [717, 62] width 104 height 33
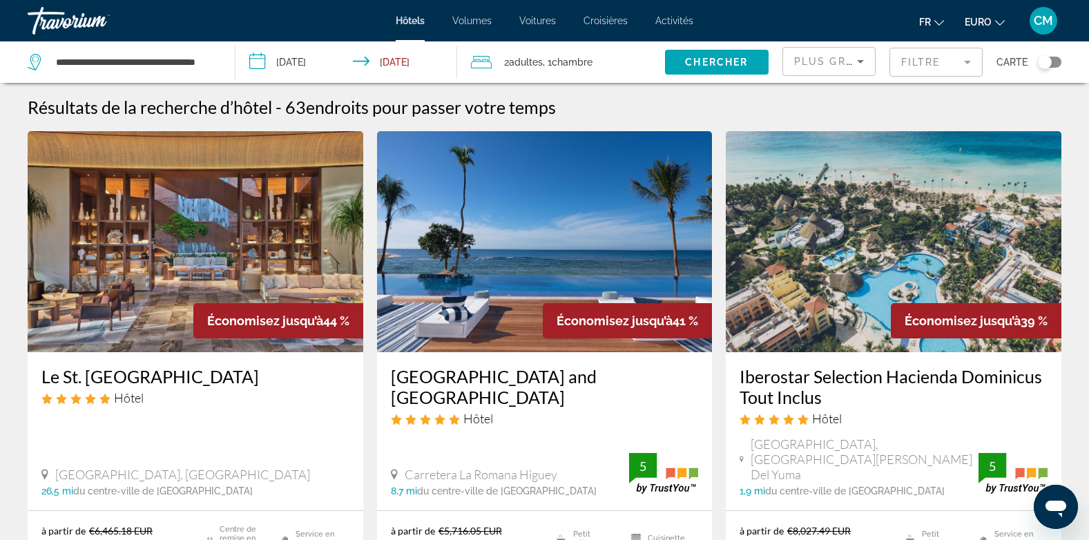
click at [972, 57] on mat-form-field "Filtre" at bounding box center [936, 62] width 93 height 29
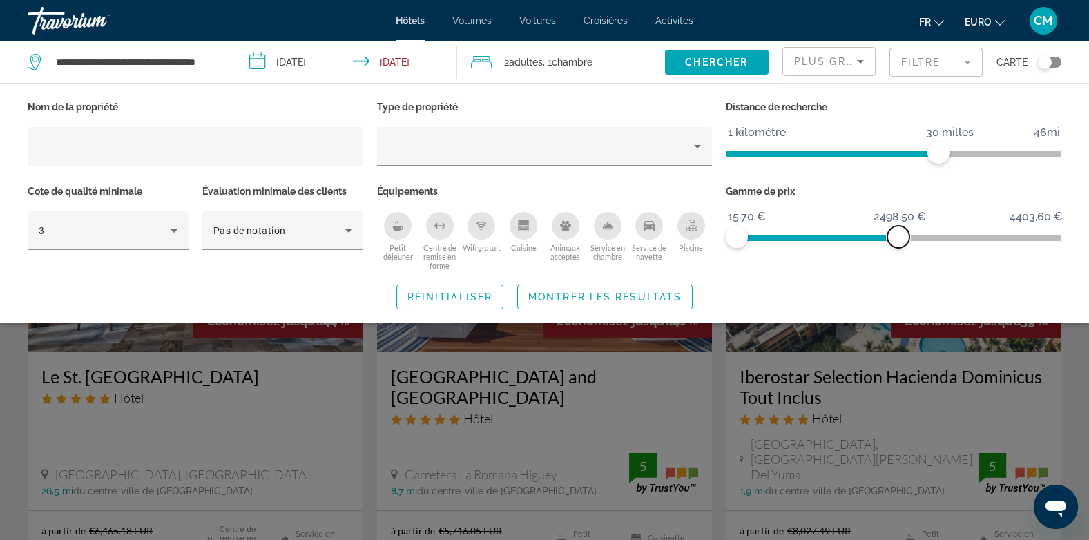
drag, startPoint x: 1055, startPoint y: 238, endPoint x: 899, endPoint y: 235, distance: 156.1
click at [899, 235] on span "ngx-slider-max" at bounding box center [899, 237] width 22 height 22
drag, startPoint x: 906, startPoint y: 234, endPoint x: 932, endPoint y: 234, distance: 25.6
click at [932, 234] on span "ngx-slider-max" at bounding box center [931, 237] width 22 height 22
click at [629, 297] on span "Montrer les résultats" at bounding box center [604, 296] width 153 height 11
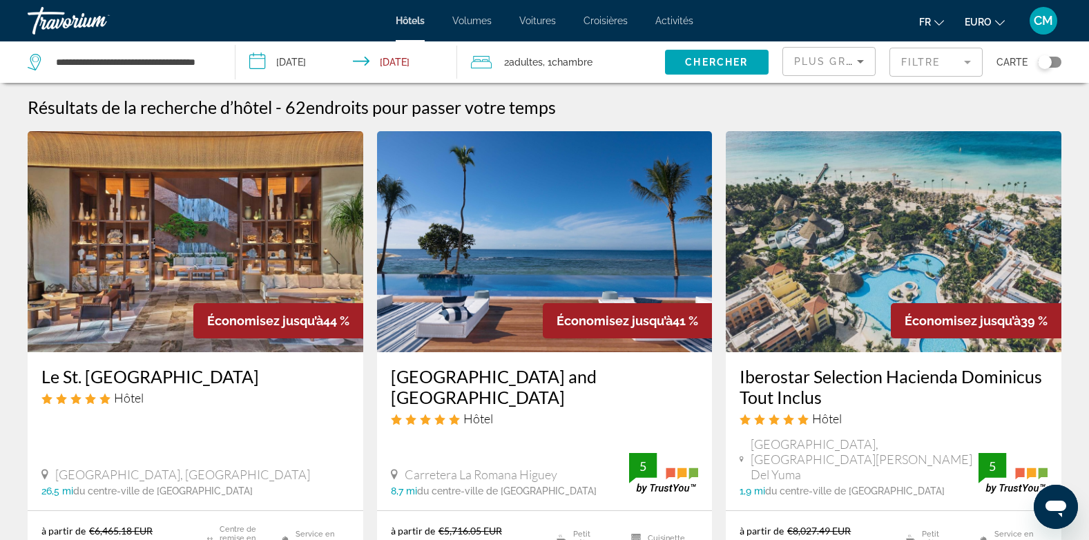
click at [626, 297] on img "Contenu principal" at bounding box center [545, 241] width 336 height 221
click at [970, 63] on mat-form-field "Filtre" at bounding box center [936, 62] width 93 height 29
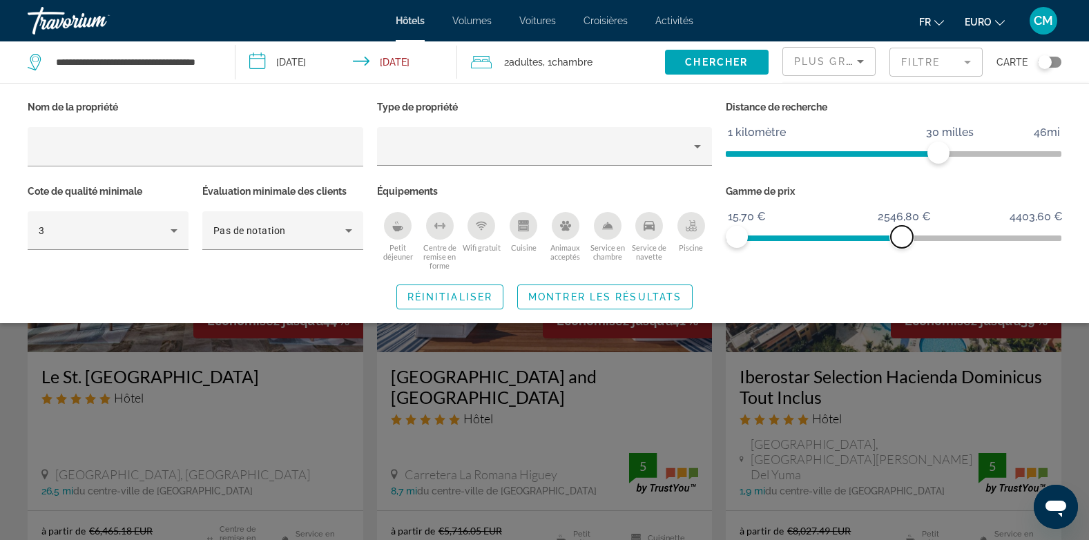
drag, startPoint x: 931, startPoint y: 231, endPoint x: 902, endPoint y: 230, distance: 29.0
click at [902, 230] on span "ngx-slider-max" at bounding box center [902, 237] width 22 height 22
drag, startPoint x: 894, startPoint y: 233, endPoint x: 886, endPoint y: 236, distance: 8.1
click at [886, 236] on span "ngx-slider-max" at bounding box center [886, 237] width 22 height 22
click at [631, 289] on span "Widget de recherche" at bounding box center [605, 296] width 174 height 33
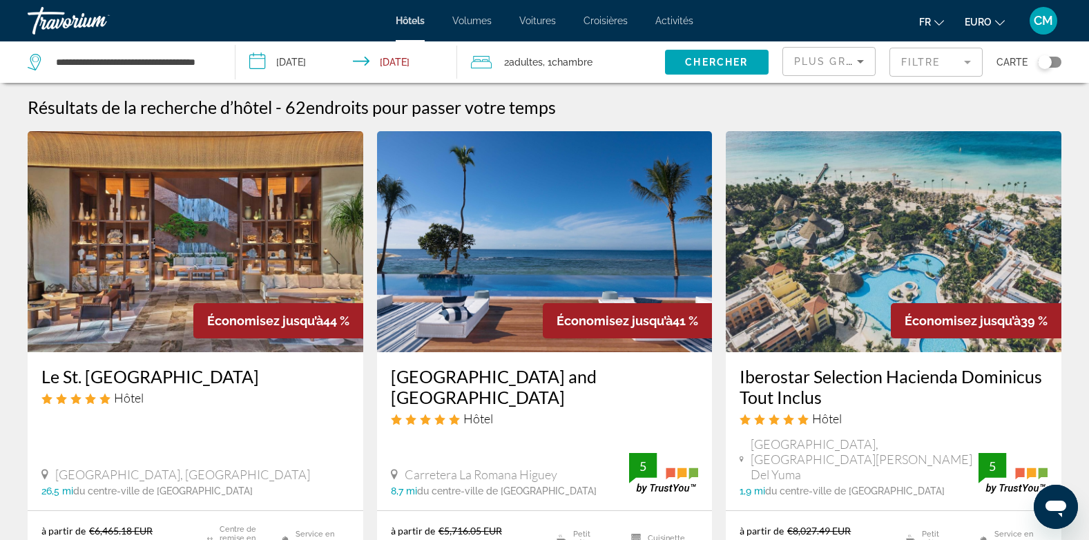
click at [968, 63] on mat-form-field "Filtre" at bounding box center [936, 62] width 93 height 29
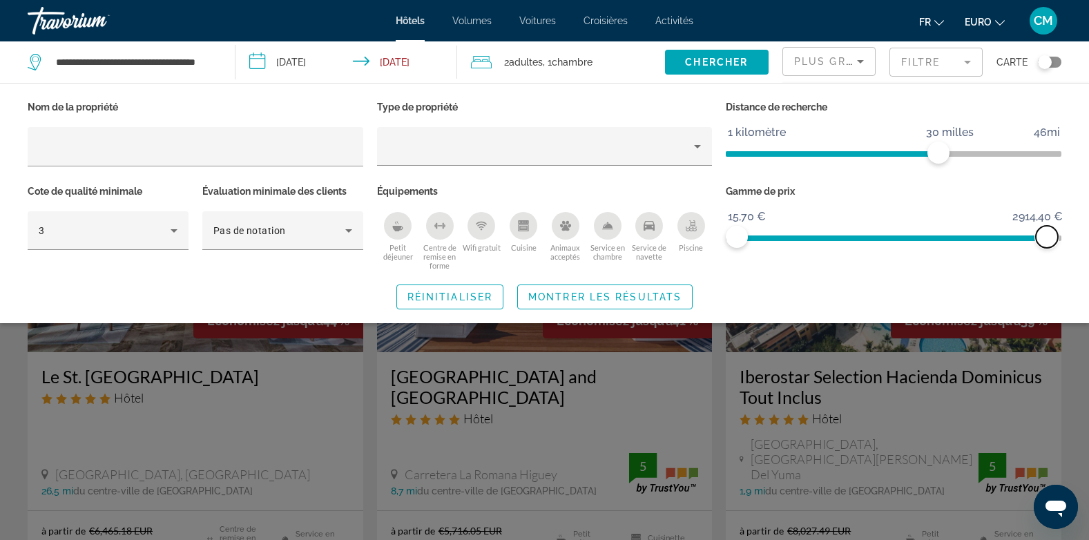
drag, startPoint x: 885, startPoint y: 238, endPoint x: 1047, endPoint y: 242, distance: 162.4
click at [1047, 242] on span "ngx-slider-max" at bounding box center [1047, 237] width 22 height 22
click at [863, 61] on icon "Trier par" at bounding box center [860, 61] width 17 height 17
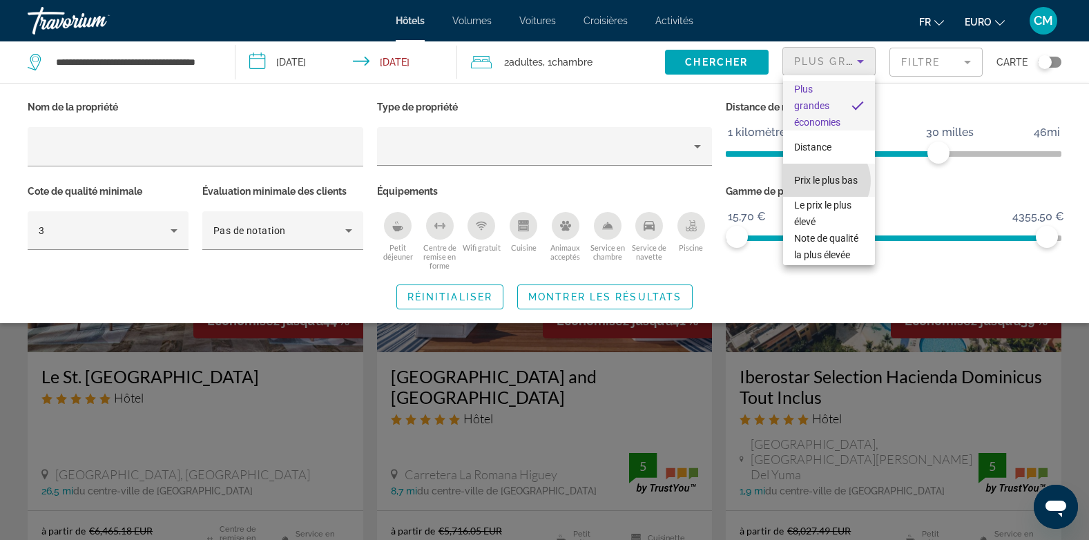
click at [825, 181] on span "Prix le plus bas" at bounding box center [826, 180] width 64 height 17
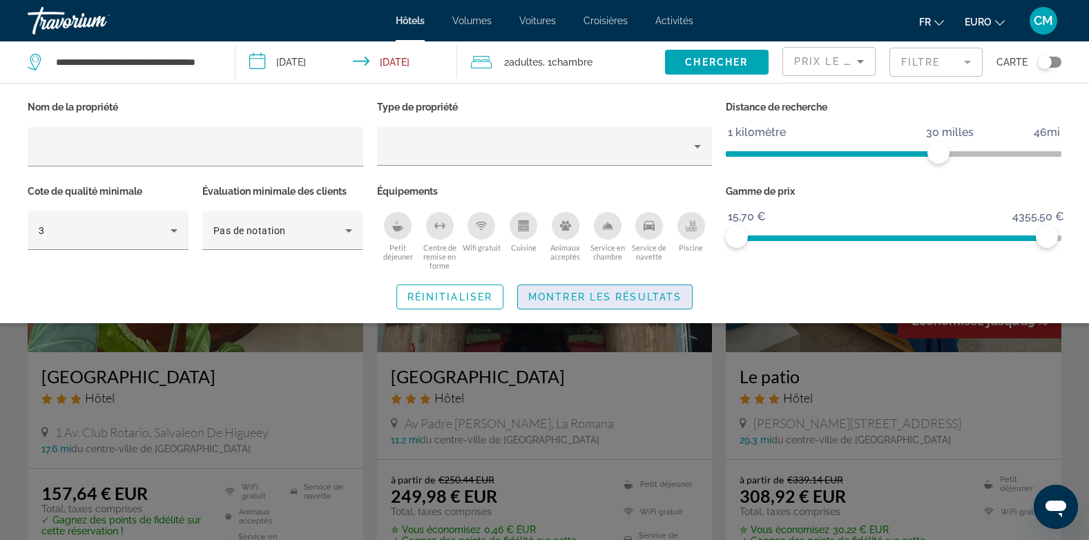
click at [629, 287] on span "Widget de recherche" at bounding box center [605, 296] width 174 height 33
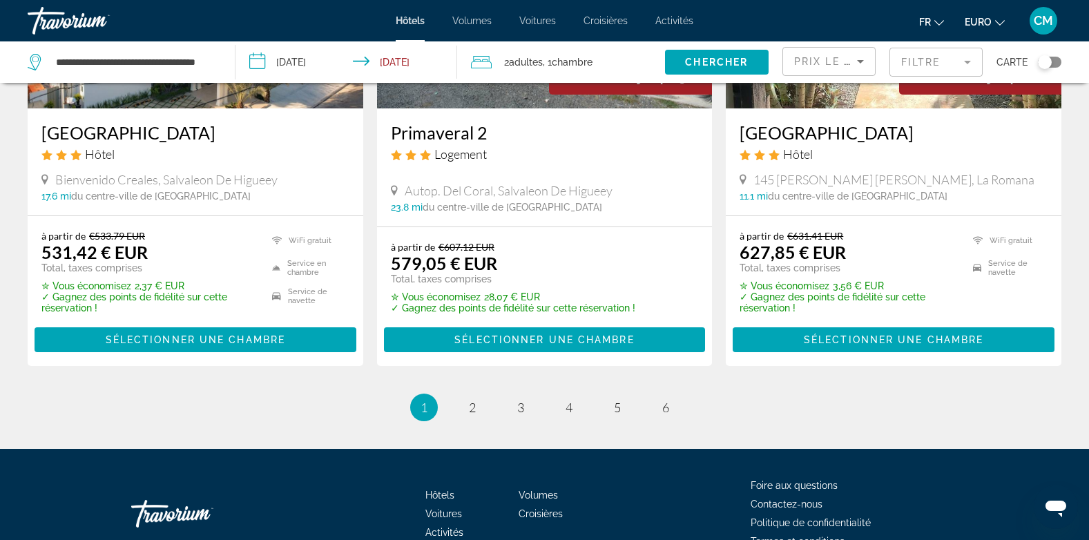
scroll to position [1868, 0]
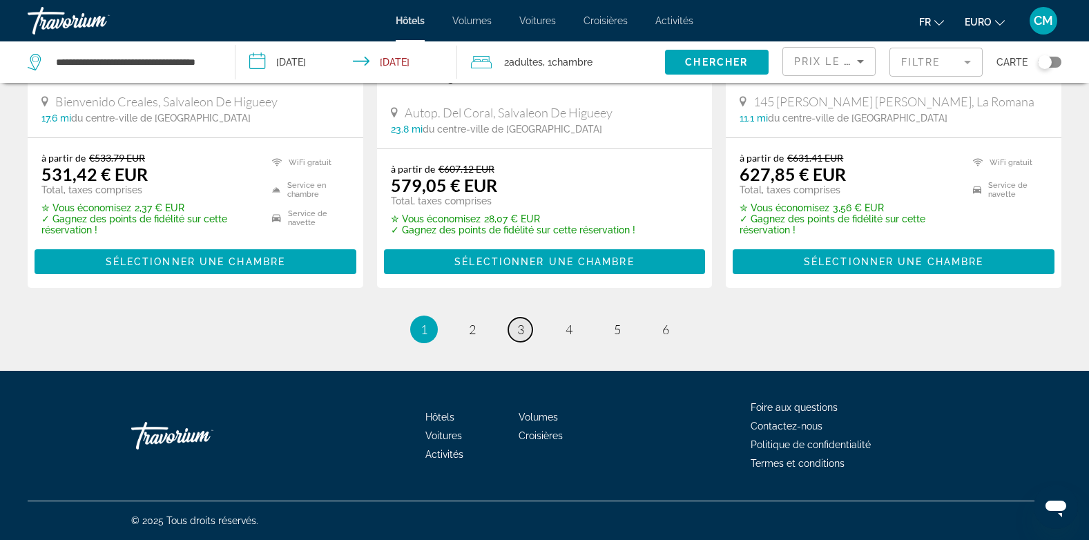
click at [524, 329] on link "page 3" at bounding box center [520, 330] width 24 height 24
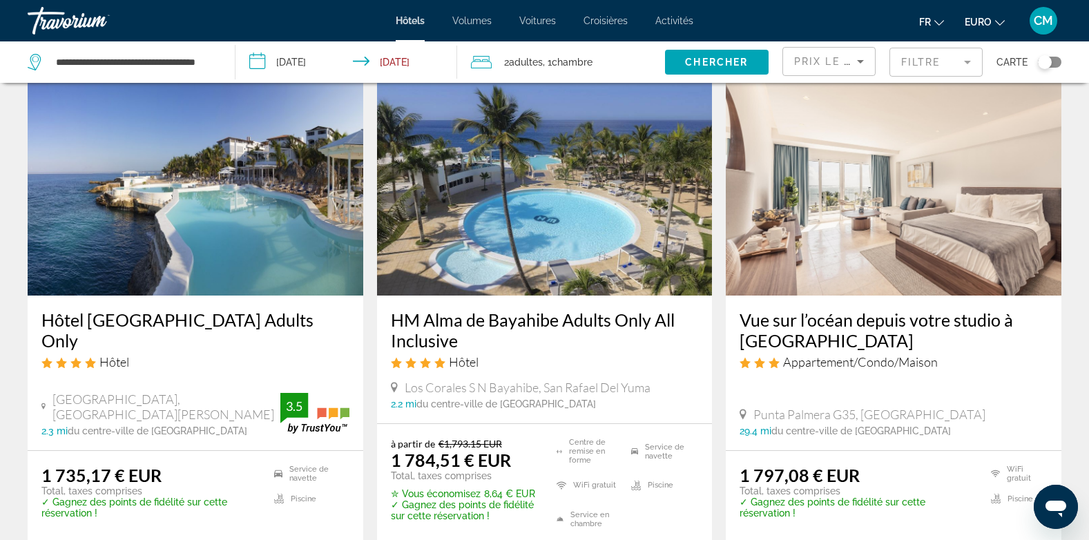
scroll to position [1135, 0]
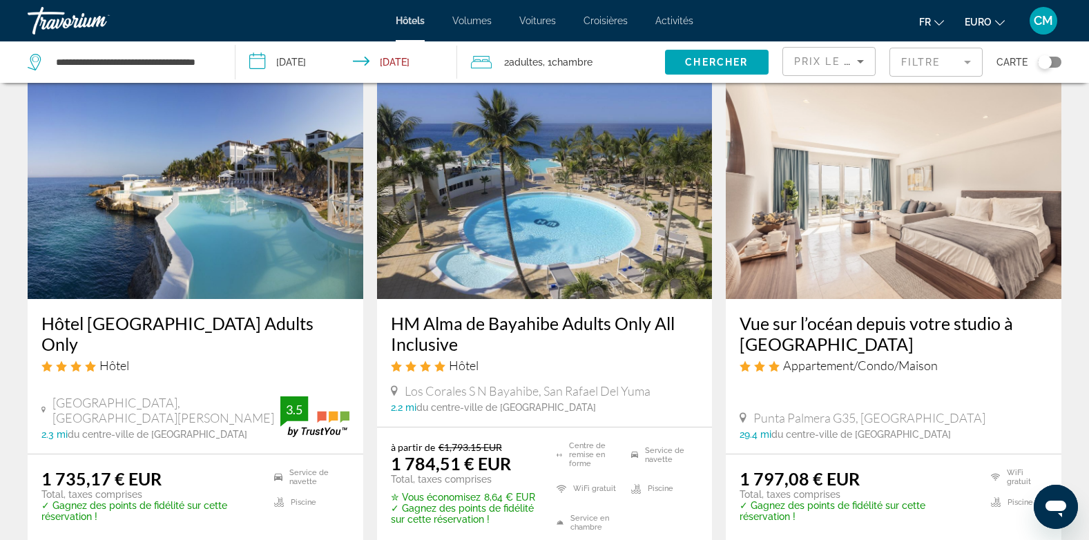
click at [568, 211] on img "Contenu principal" at bounding box center [545, 188] width 336 height 221
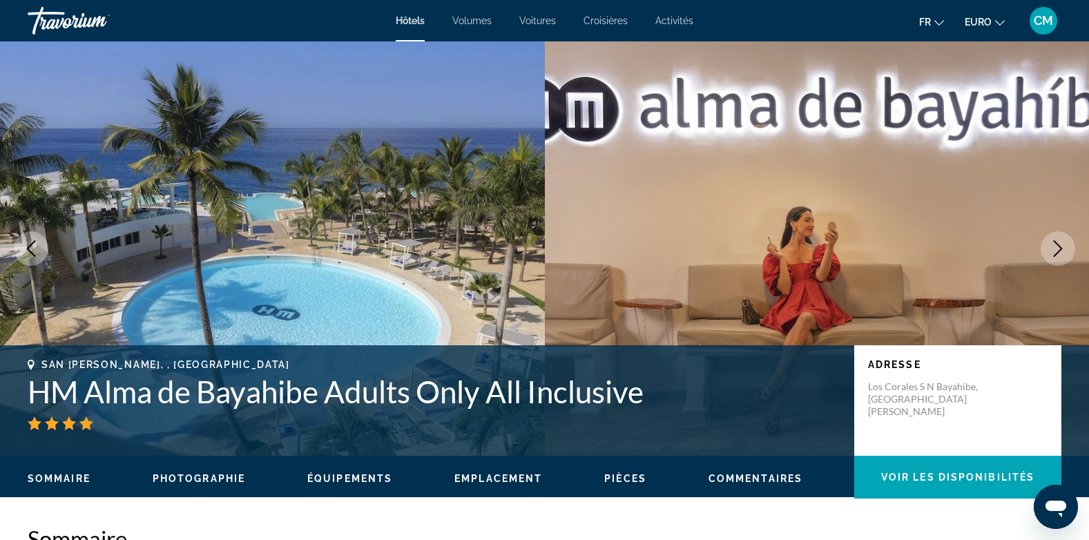
click at [1055, 249] on icon "Image suivante" at bounding box center [1058, 248] width 17 height 17
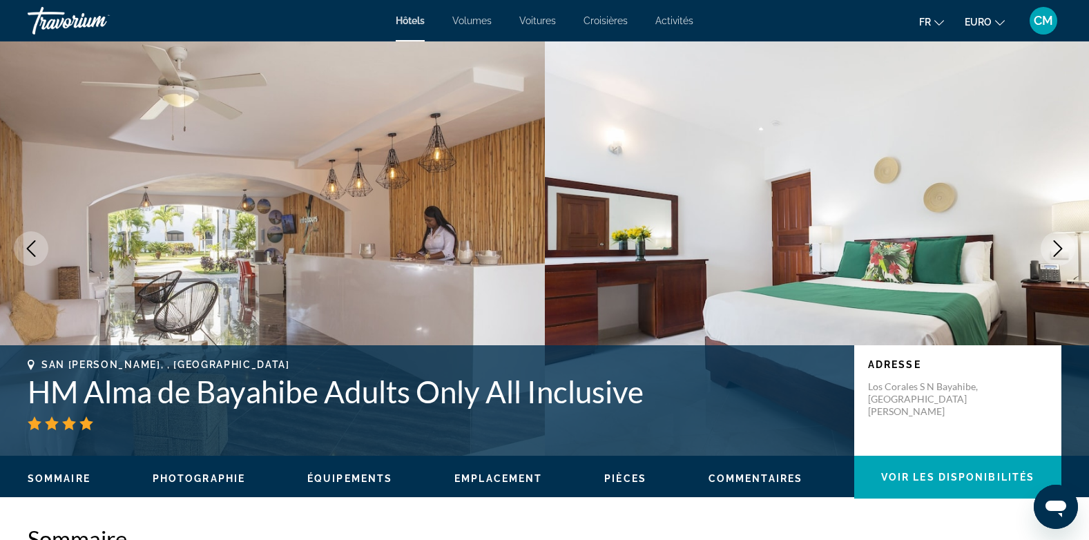
click at [1055, 249] on icon "Image suivante" at bounding box center [1058, 248] width 17 height 17
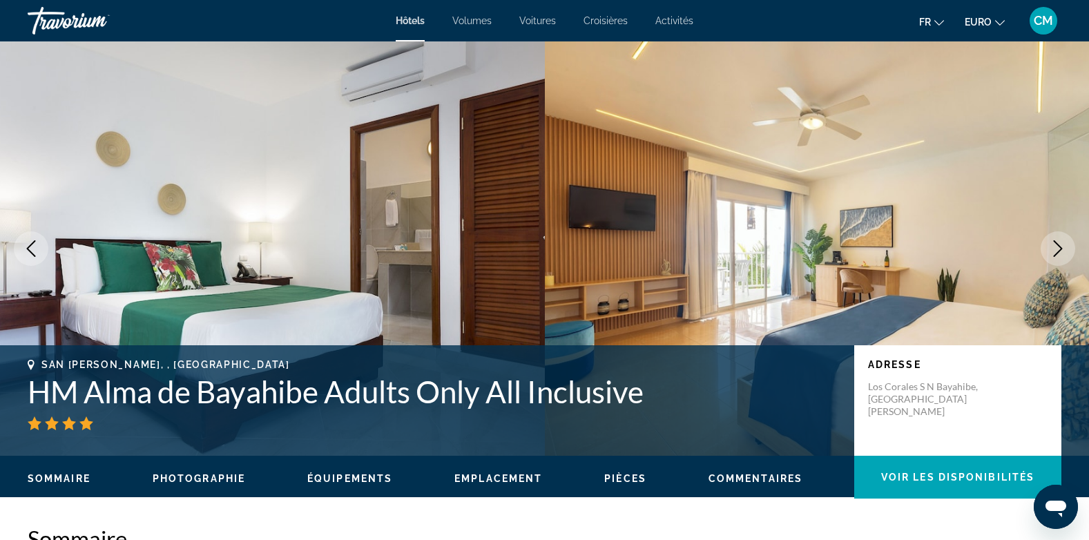
click at [1055, 249] on icon "Image suivante" at bounding box center [1058, 248] width 17 height 17
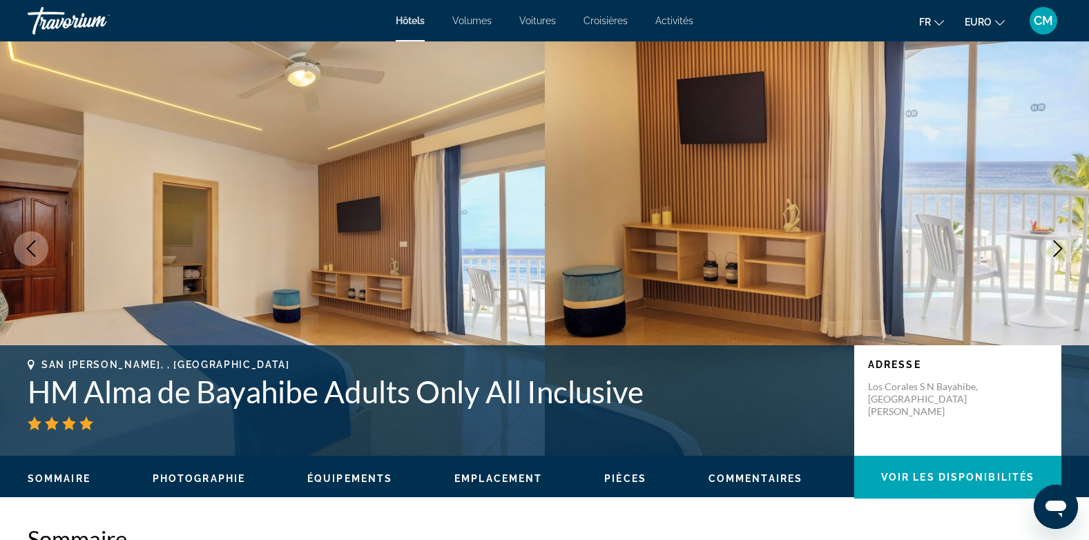
click at [1055, 249] on icon "Image suivante" at bounding box center [1058, 248] width 17 height 17
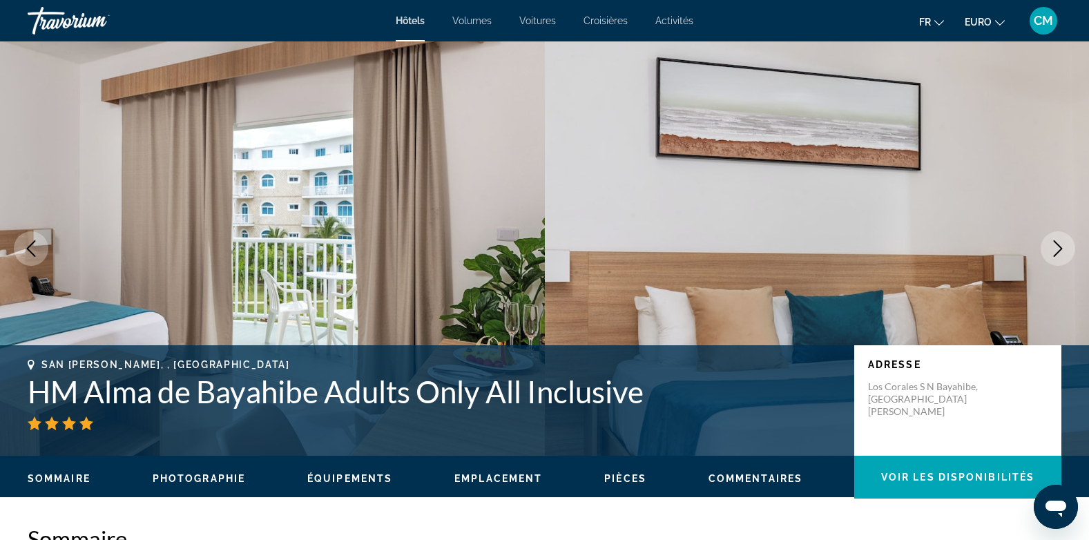
click at [1057, 249] on icon "Image suivante" at bounding box center [1058, 248] width 17 height 17
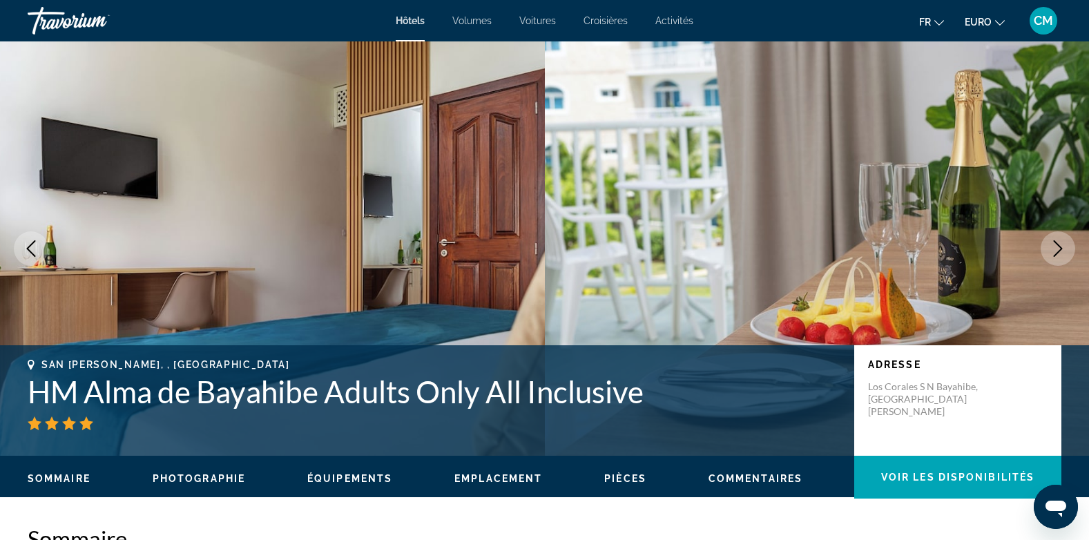
click at [1057, 249] on icon "Image suivante" at bounding box center [1058, 248] width 17 height 17
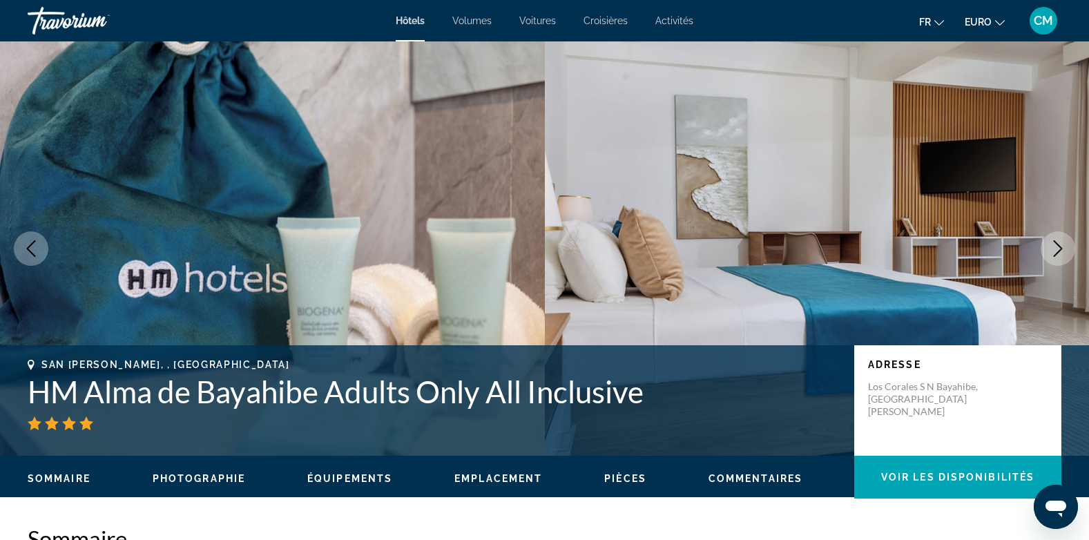
click at [1056, 249] on icon "Image suivante" at bounding box center [1058, 248] width 17 height 17
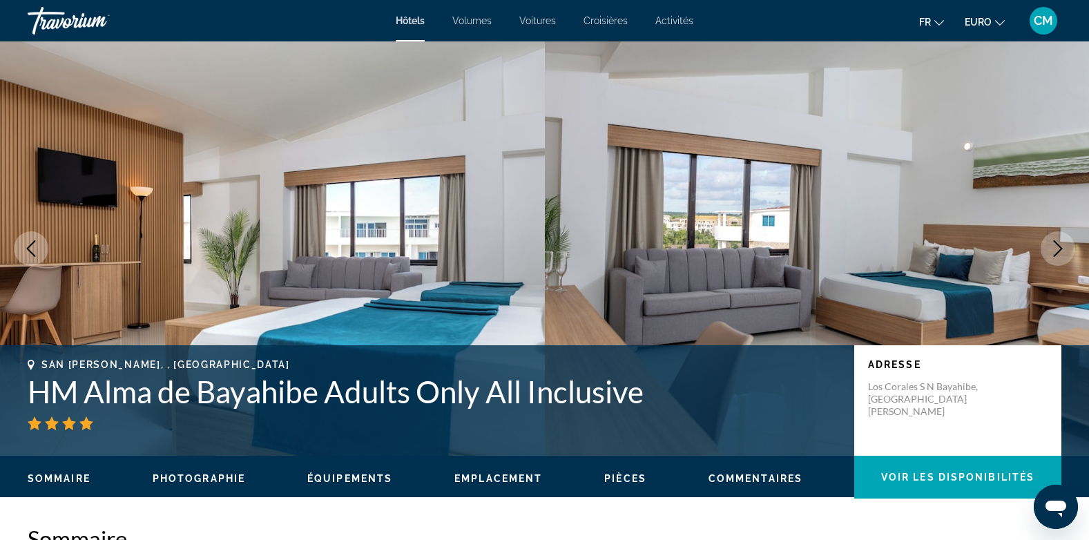
click at [1056, 249] on icon "Image suivante" at bounding box center [1058, 248] width 17 height 17
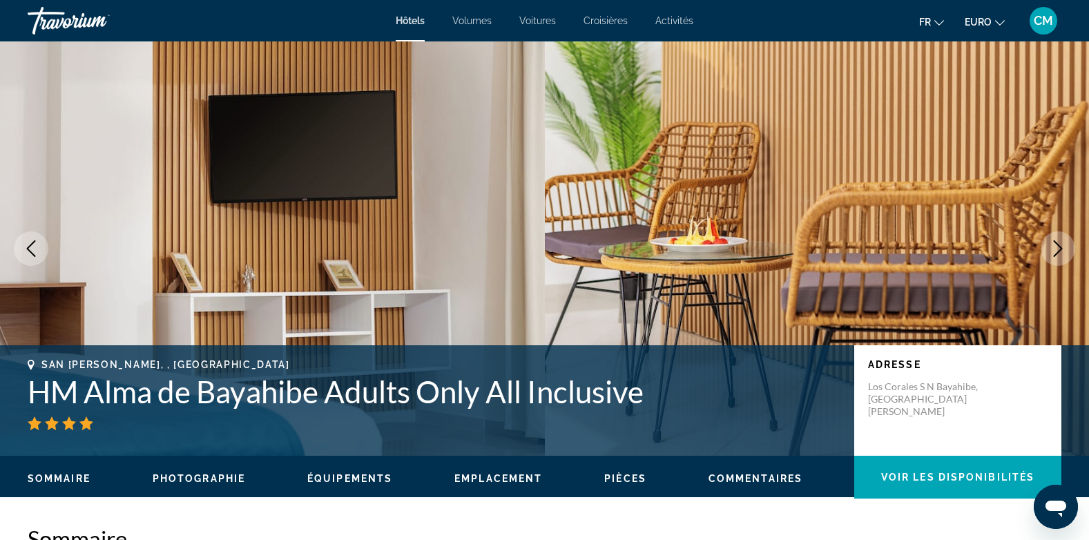
click at [1056, 249] on icon "Image suivante" at bounding box center [1058, 248] width 17 height 17
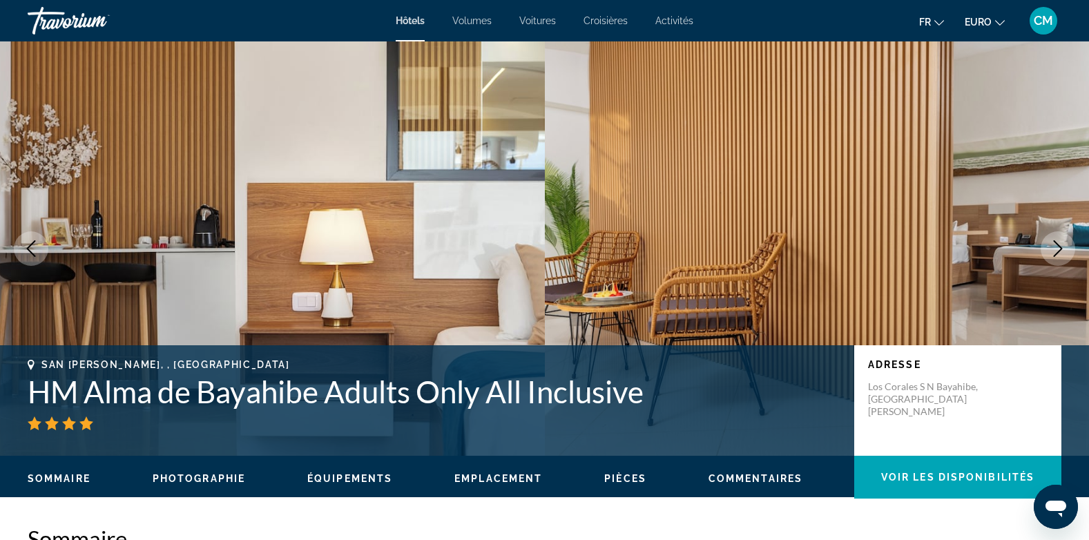
click at [1056, 249] on icon "Image suivante" at bounding box center [1058, 248] width 17 height 17
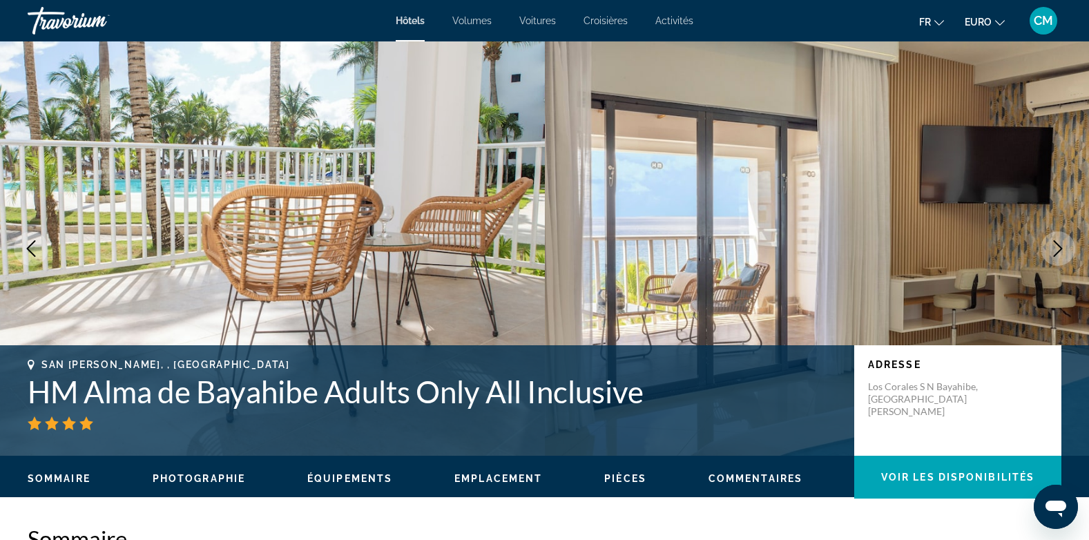
click at [1056, 249] on icon "Image suivante" at bounding box center [1058, 248] width 17 height 17
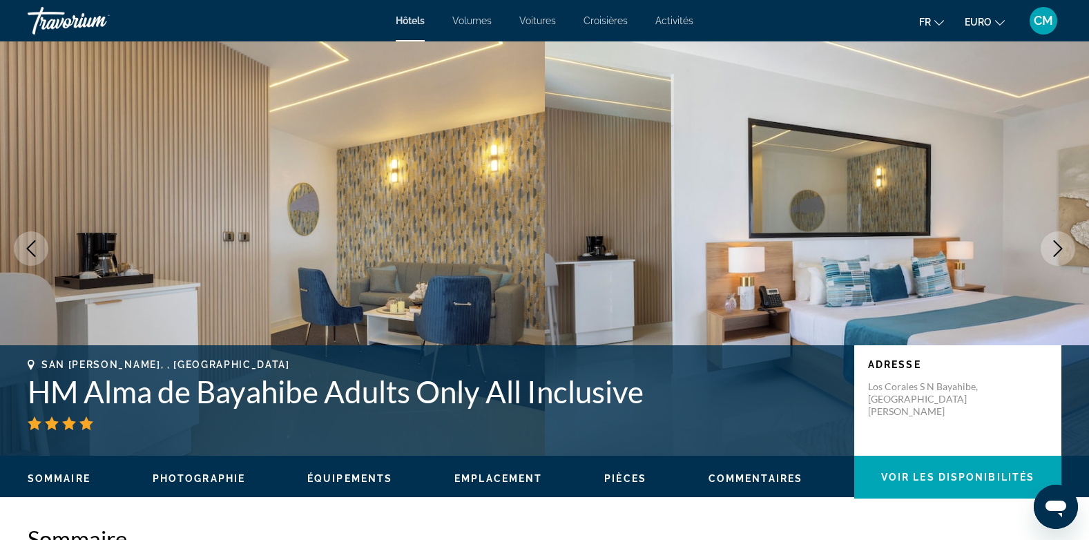
click at [1057, 249] on icon "Image suivante" at bounding box center [1058, 248] width 17 height 17
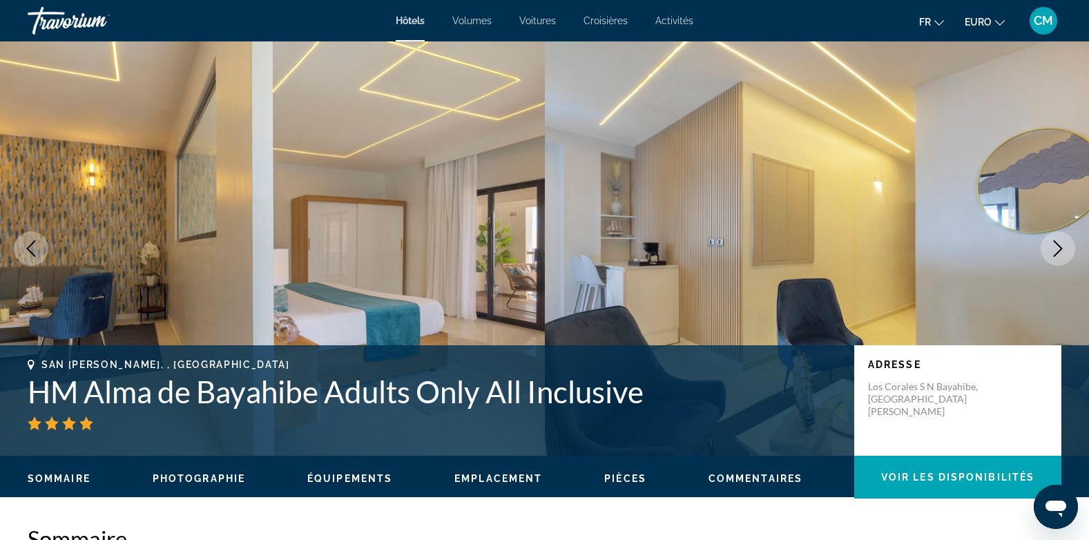
click at [1056, 249] on icon "Image suivante" at bounding box center [1058, 248] width 17 height 17
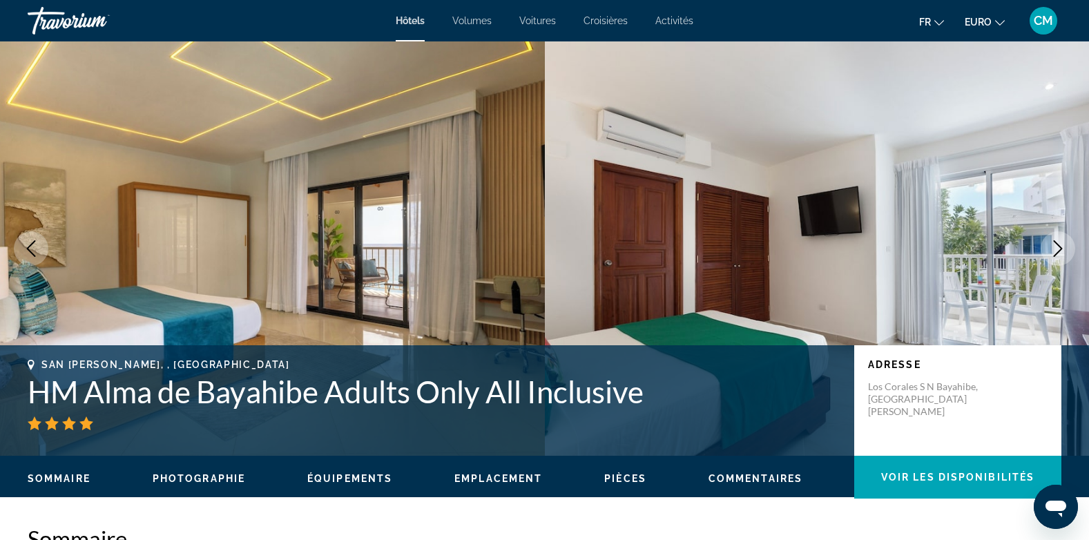
click at [1057, 249] on icon "Image suivante" at bounding box center [1058, 248] width 17 height 17
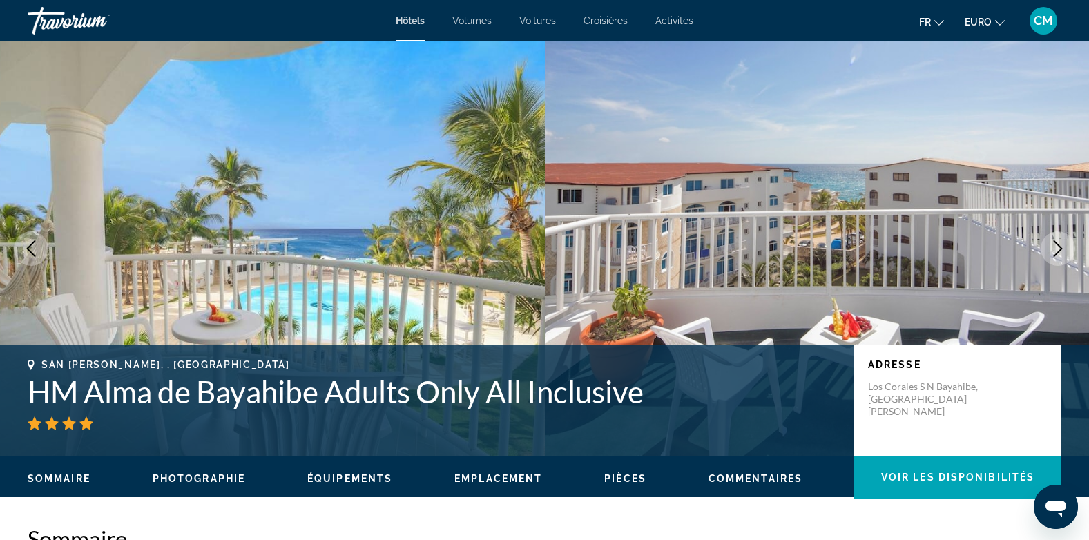
click at [1056, 249] on icon "Image suivante" at bounding box center [1058, 248] width 17 height 17
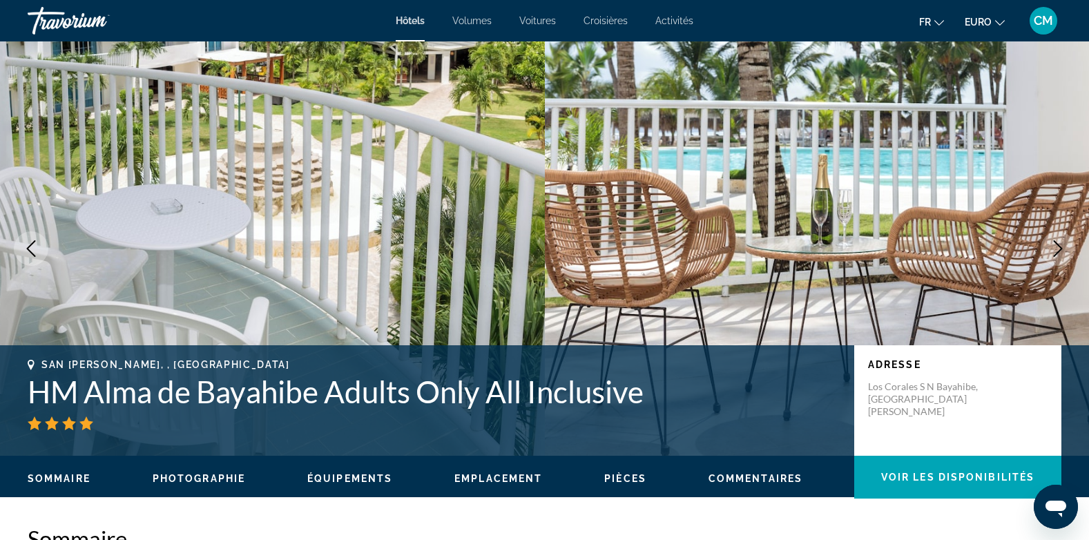
click at [1056, 249] on icon "Image suivante" at bounding box center [1058, 248] width 17 height 17
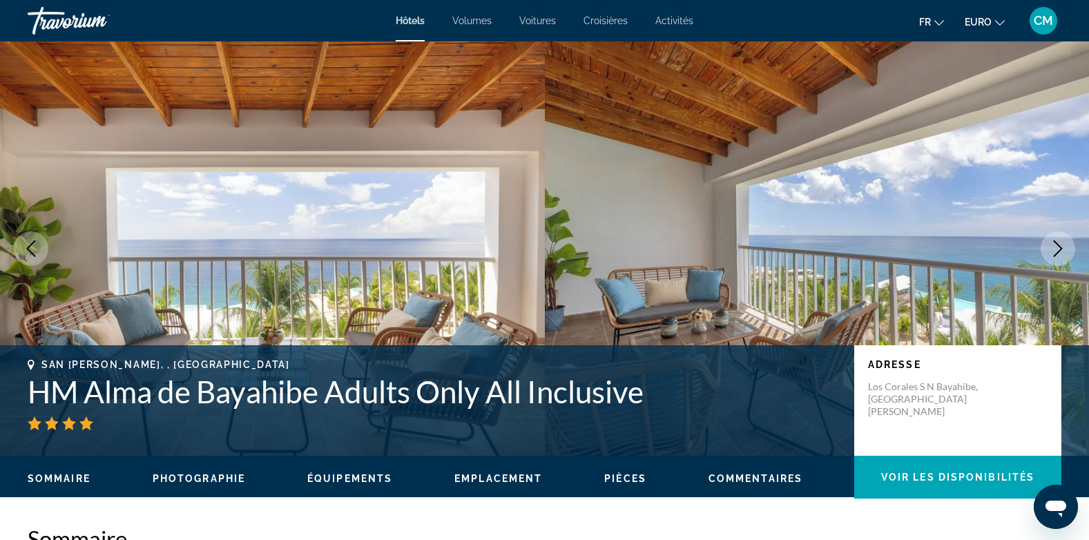
click at [1056, 249] on icon "Image suivante" at bounding box center [1058, 248] width 17 height 17
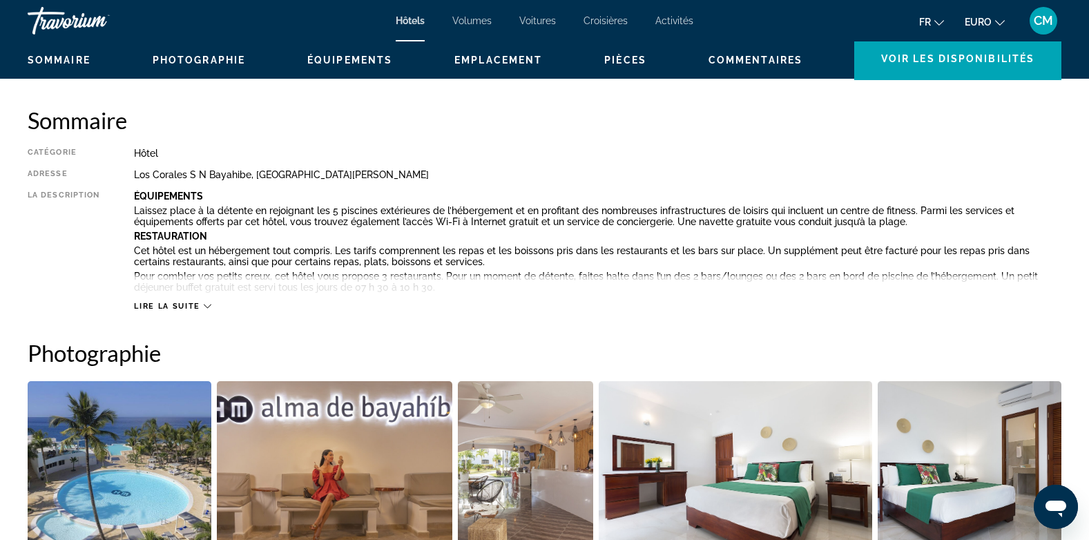
scroll to position [440, 0]
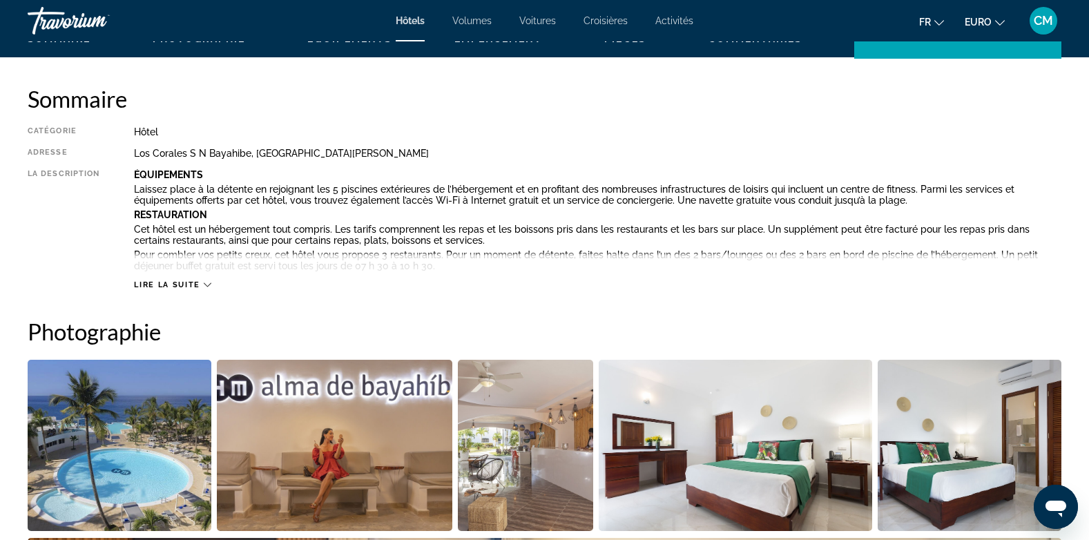
click at [206, 284] on icon "Contenu principal" at bounding box center [208, 285] width 8 height 8
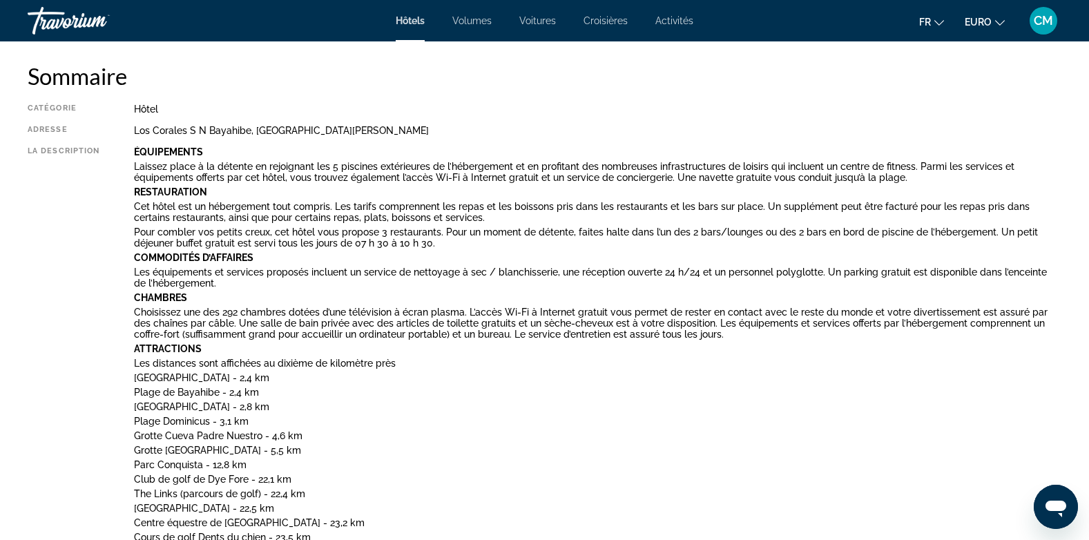
scroll to position [0, 0]
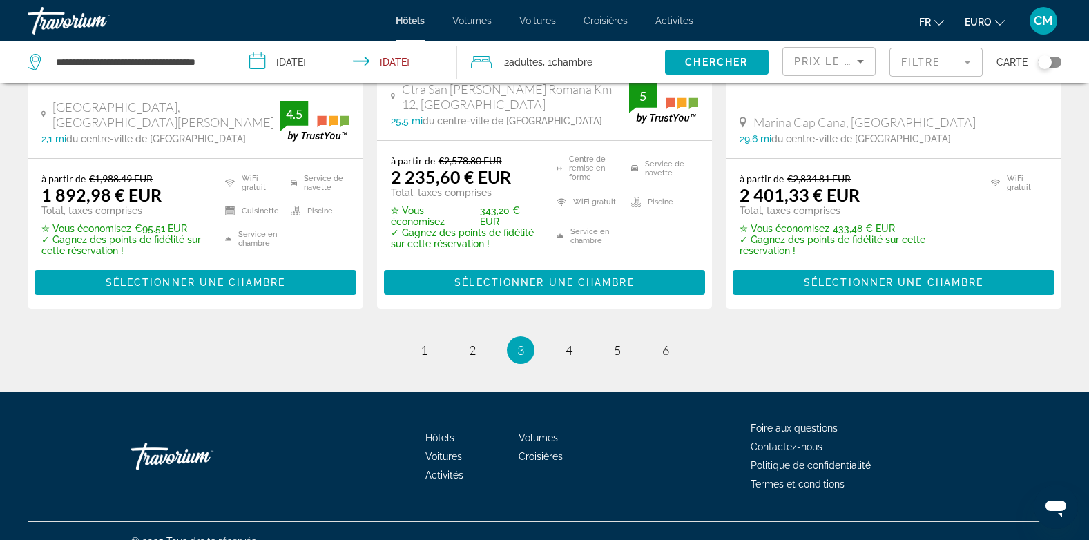
scroll to position [1817, 0]
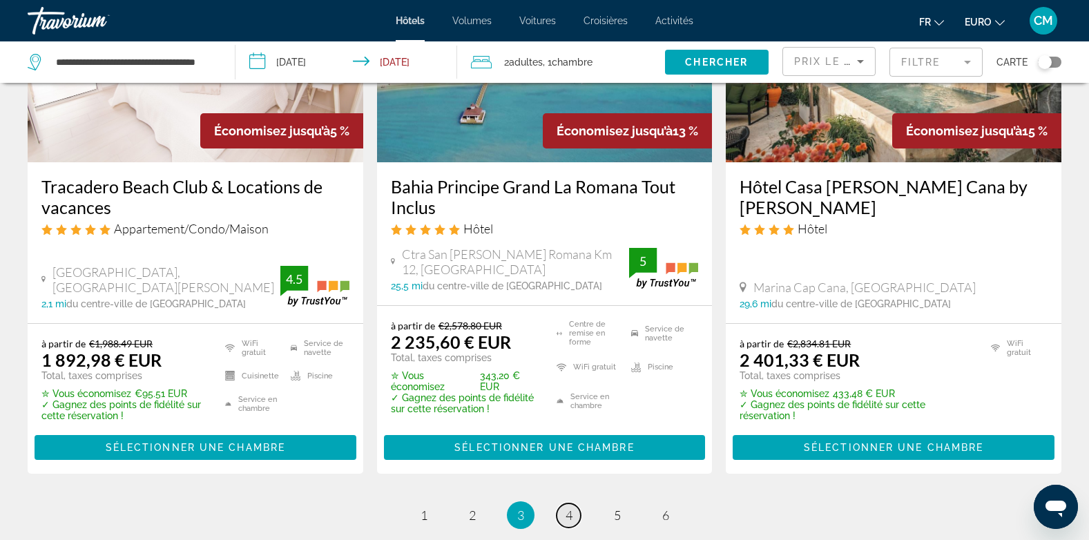
click at [571, 508] on span "4" at bounding box center [569, 515] width 7 height 15
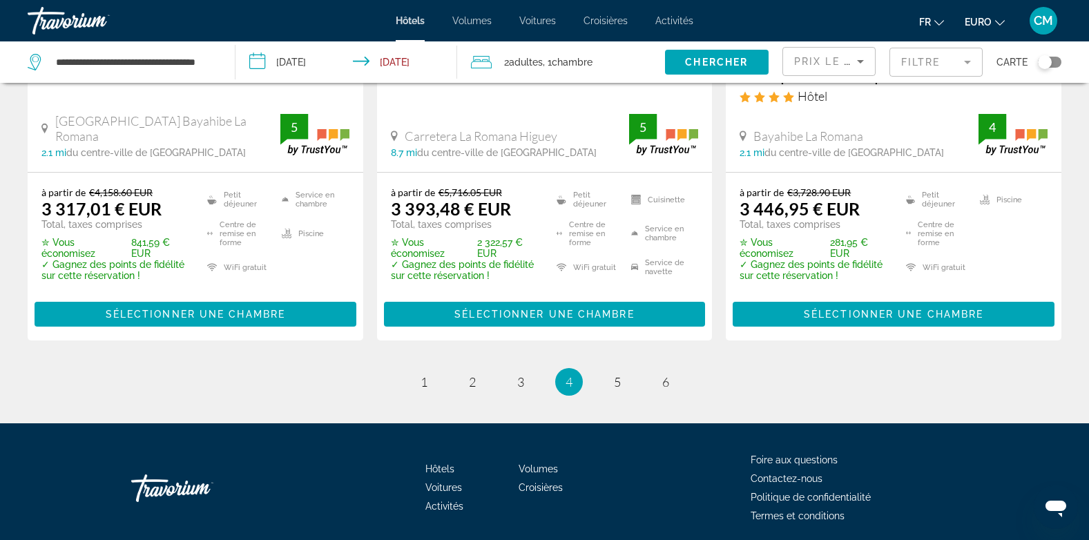
scroll to position [2053, 0]
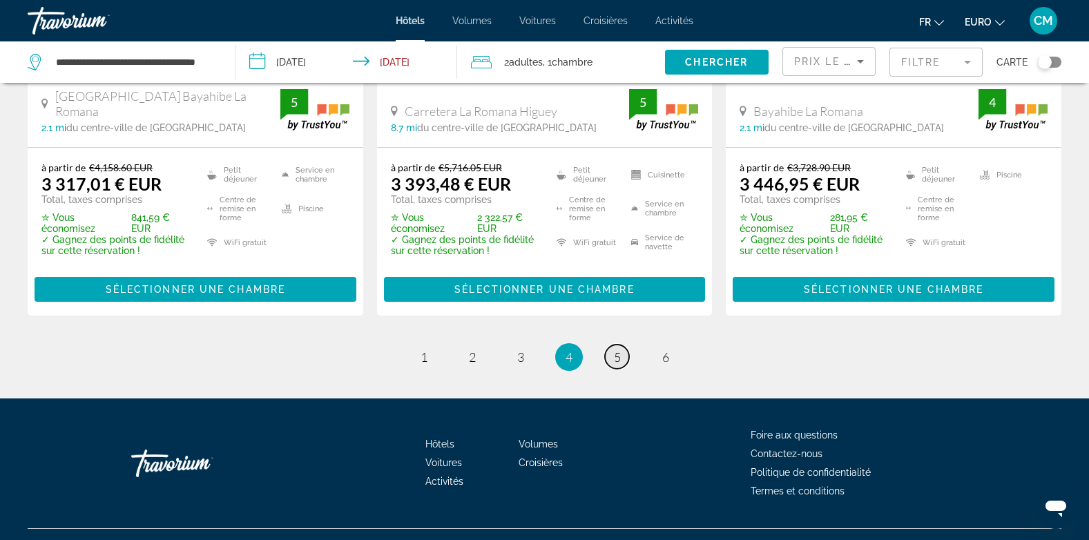
click at [615, 349] on span "5" at bounding box center [617, 356] width 7 height 15
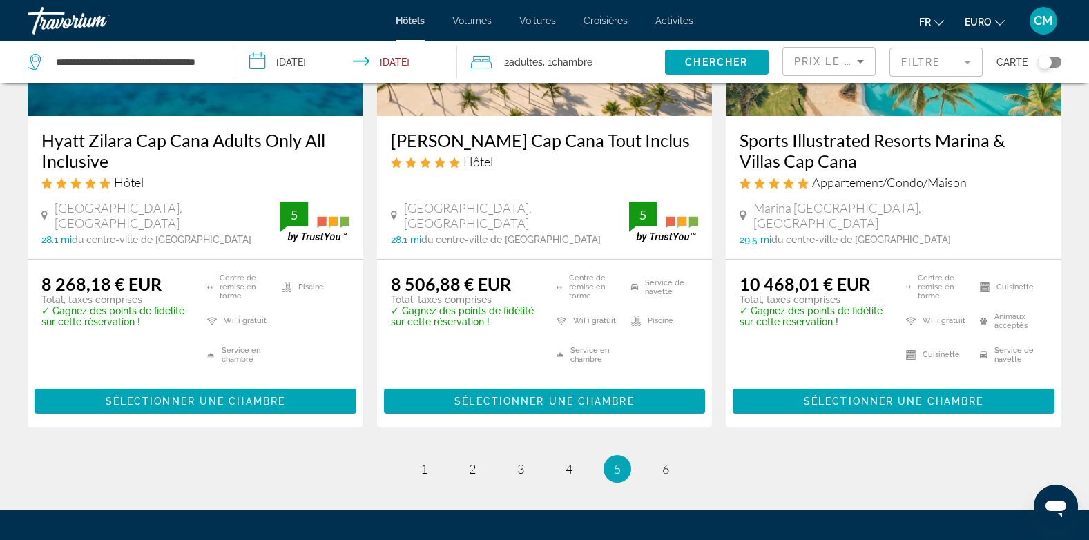
scroll to position [2035, 0]
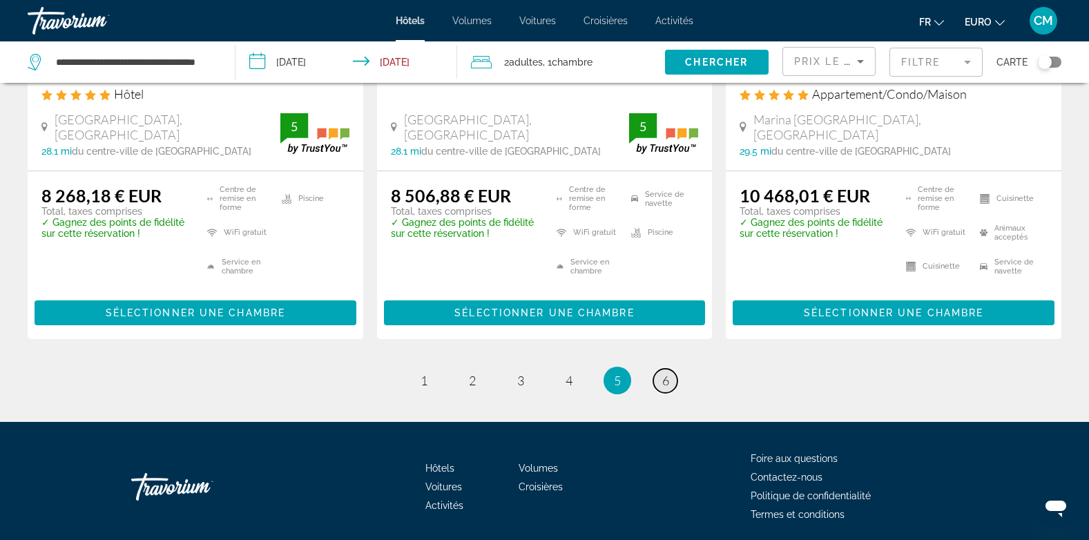
click at [666, 373] on span "6" at bounding box center [665, 380] width 7 height 15
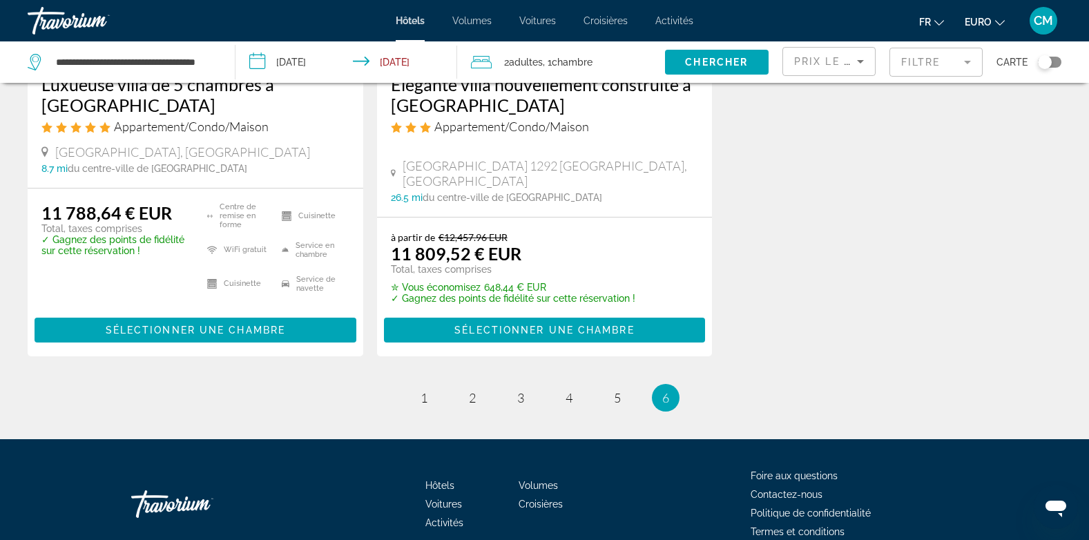
scroll to position [338, 0]
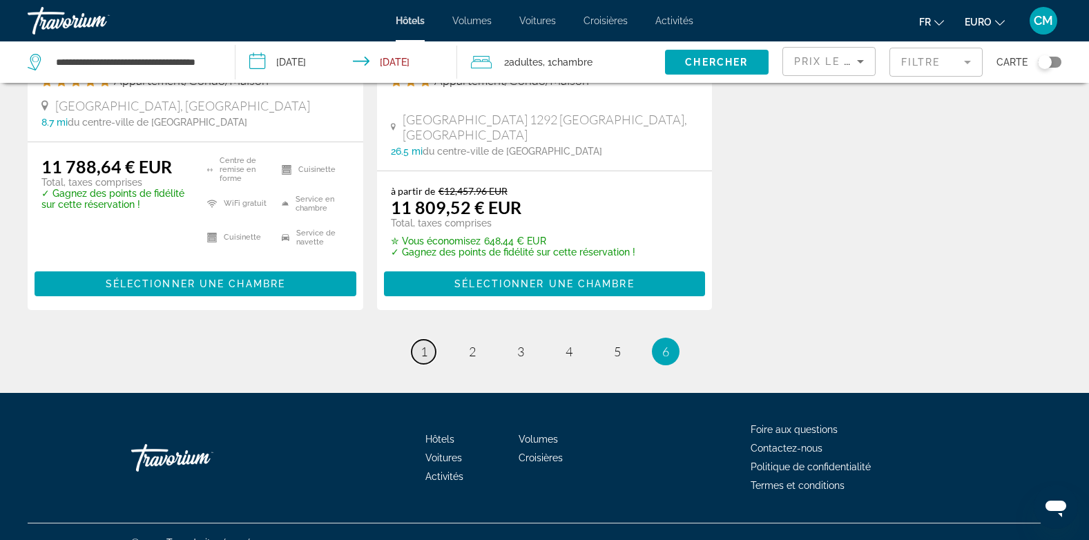
click at [417, 349] on link "page 1" at bounding box center [424, 352] width 24 height 24
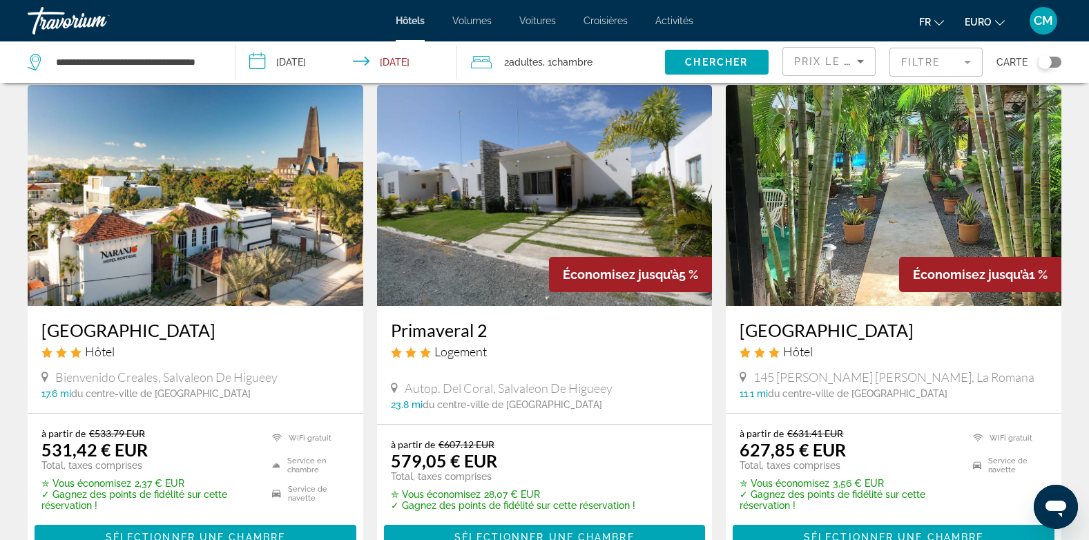
scroll to position [1582, 0]
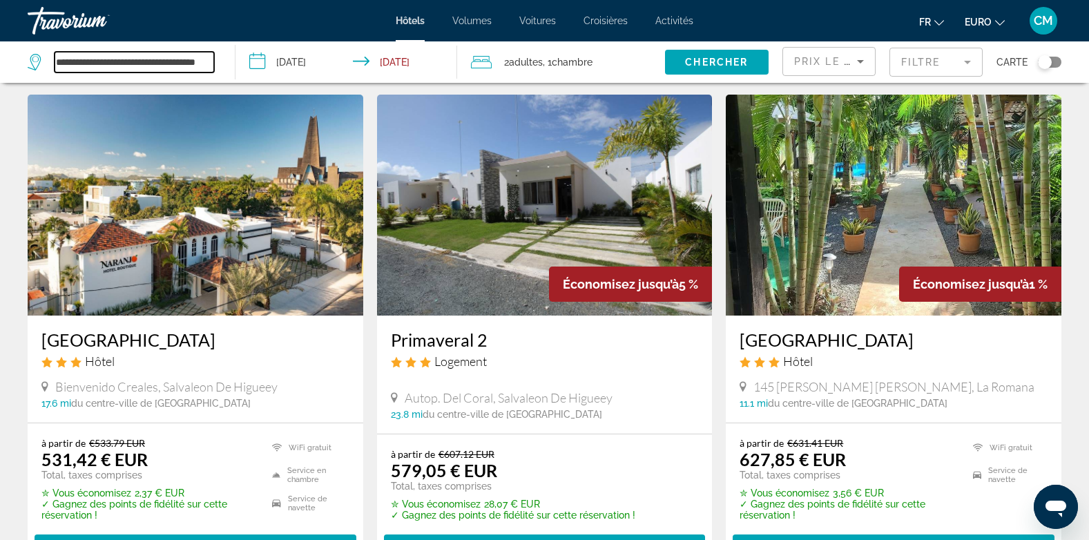
click at [202, 68] on input "**********" at bounding box center [135, 62] width 160 height 21
drag, startPoint x: 209, startPoint y: 59, endPoint x: -3, endPoint y: 52, distance: 211.5
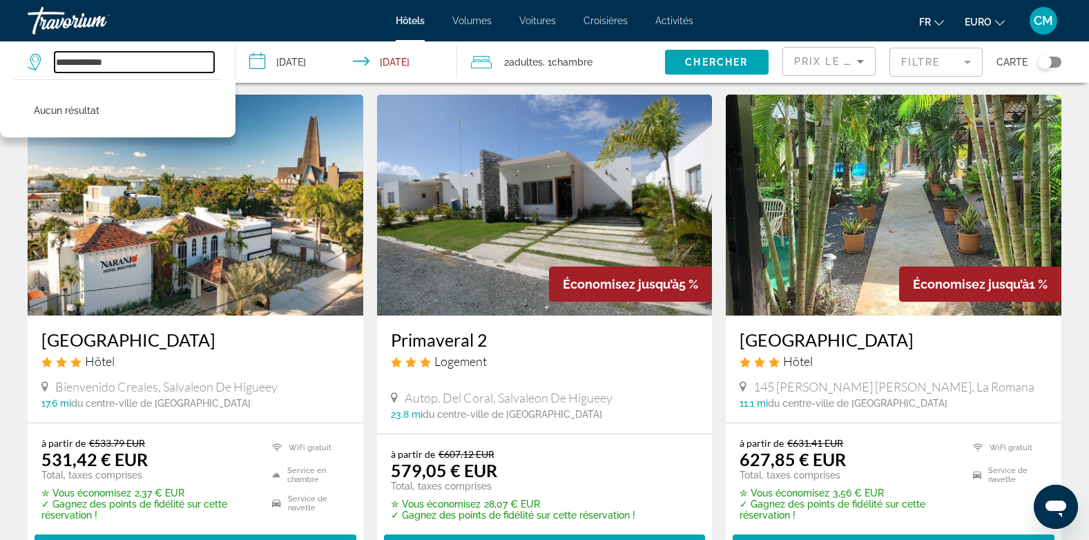
drag, startPoint x: 126, startPoint y: 62, endPoint x: 84, endPoint y: 63, distance: 41.4
click at [84, 63] on input "**********" at bounding box center [135, 62] width 160 height 21
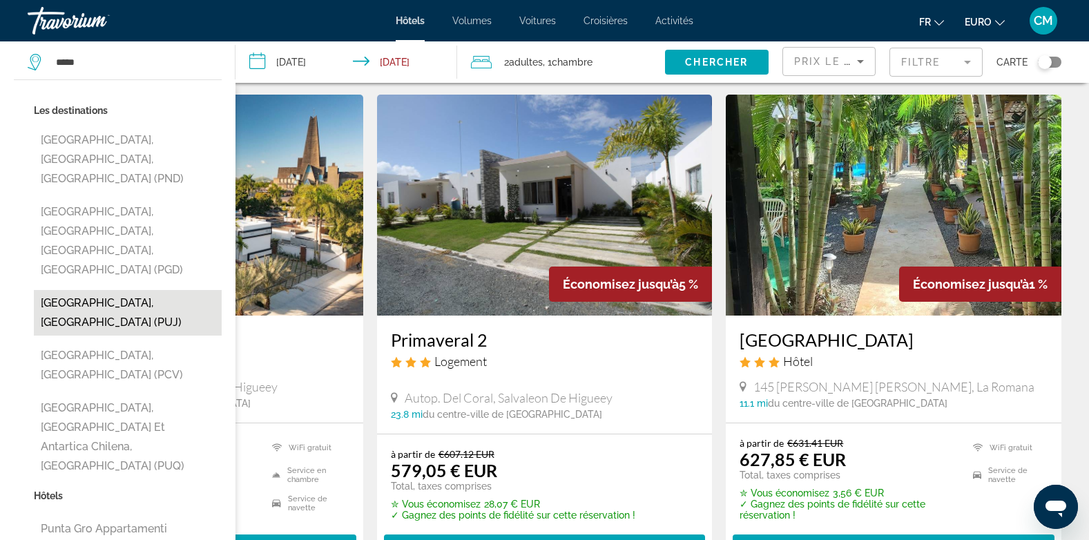
click at [90, 290] on button "[GEOGRAPHIC_DATA], [GEOGRAPHIC_DATA] (PUJ)" at bounding box center [128, 313] width 188 height 46
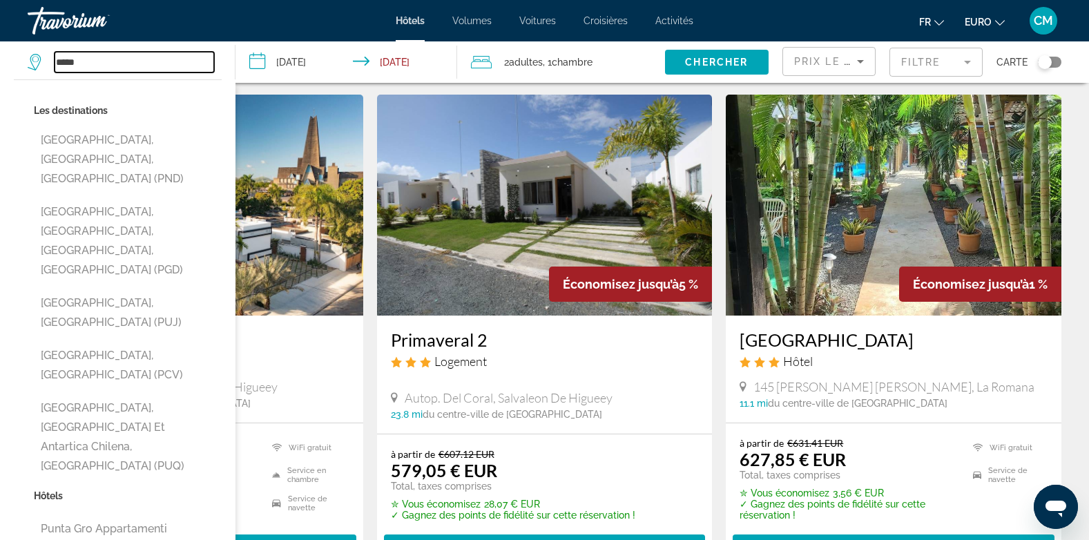
type input "**********"
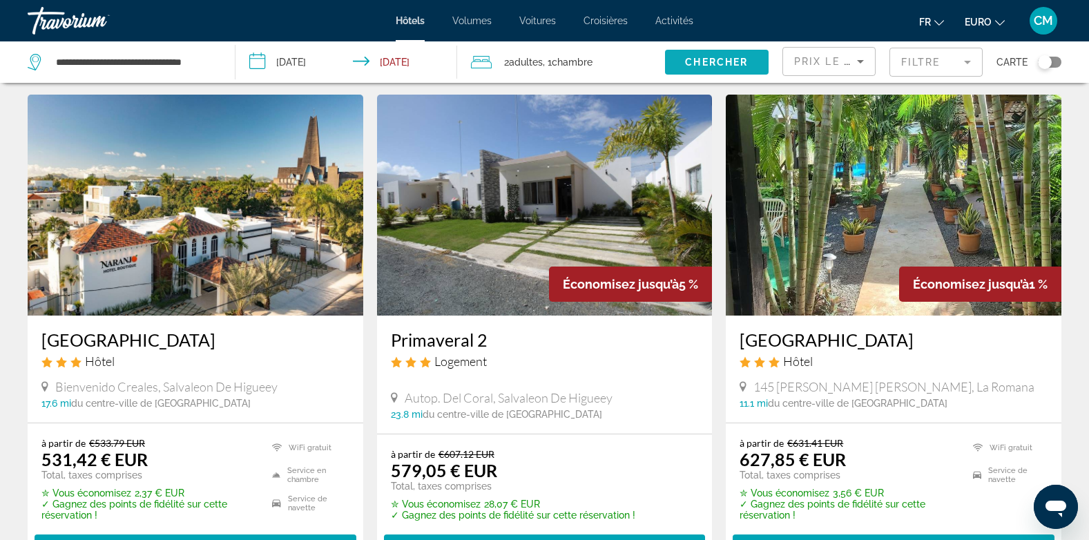
click at [726, 65] on span "Chercher" at bounding box center [716, 62] width 63 height 11
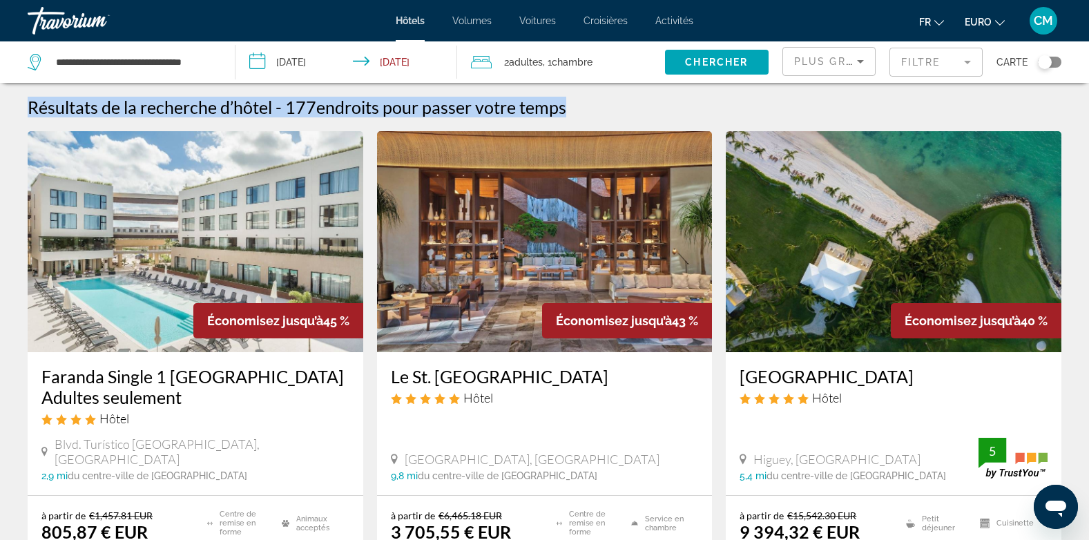
drag, startPoint x: 1082, startPoint y: 79, endPoint x: 1077, endPoint y: 103, distance: 24.0
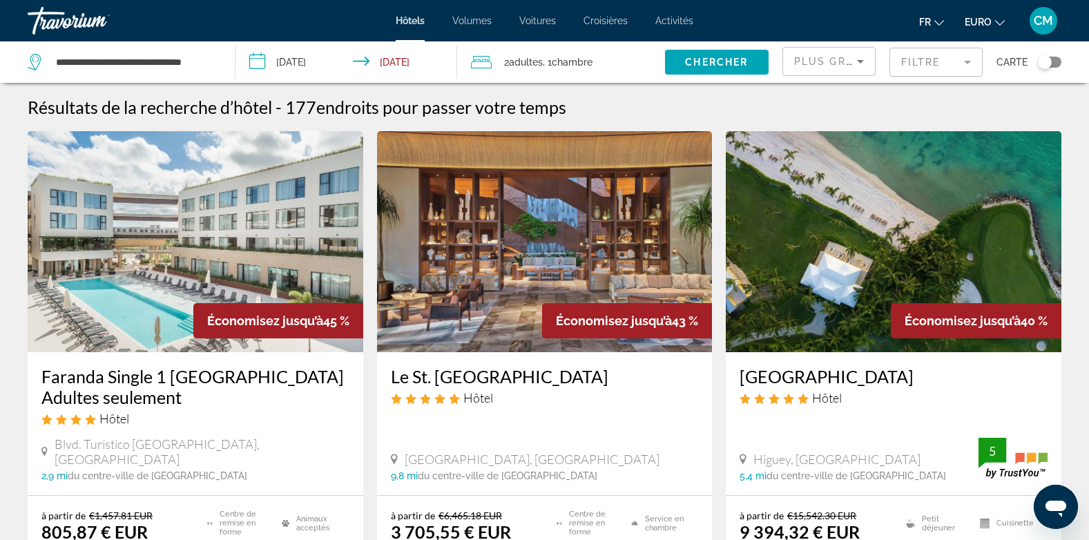
drag, startPoint x: 1077, startPoint y: 103, endPoint x: 1077, endPoint y: 166, distance: 63.5
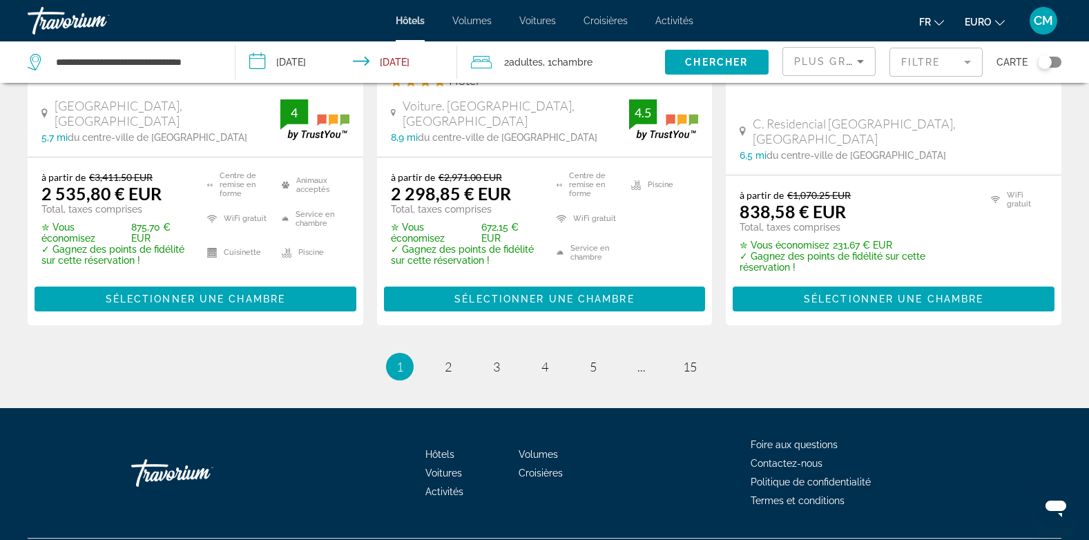
scroll to position [2004, 0]
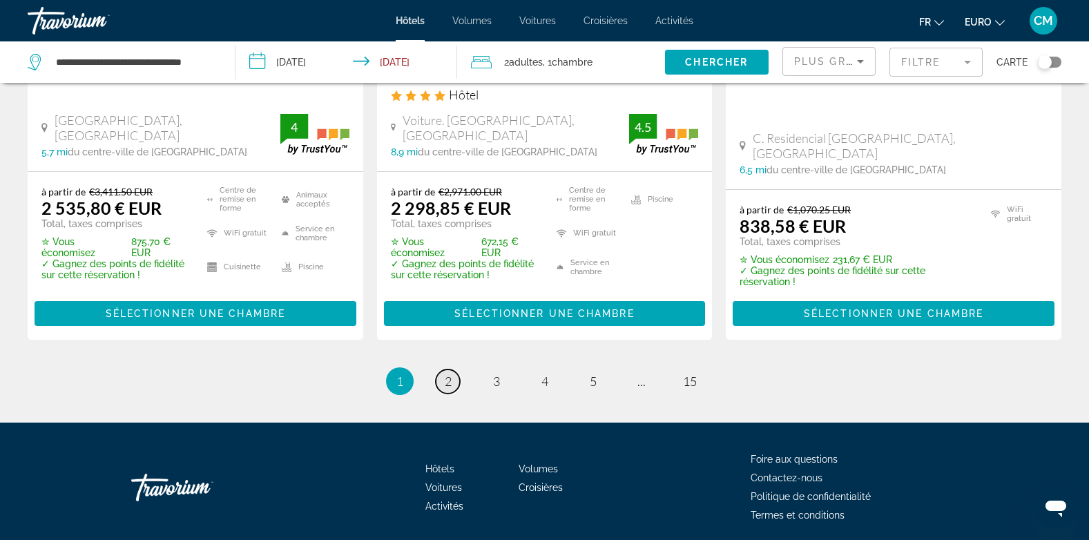
click at [447, 374] on span "2" at bounding box center [448, 381] width 7 height 15
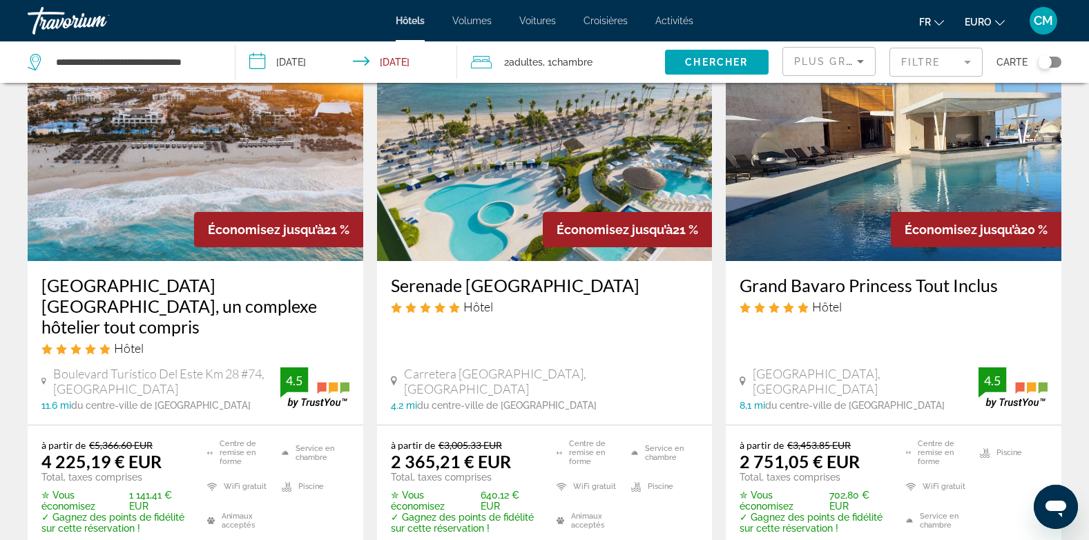
scroll to position [95, 0]
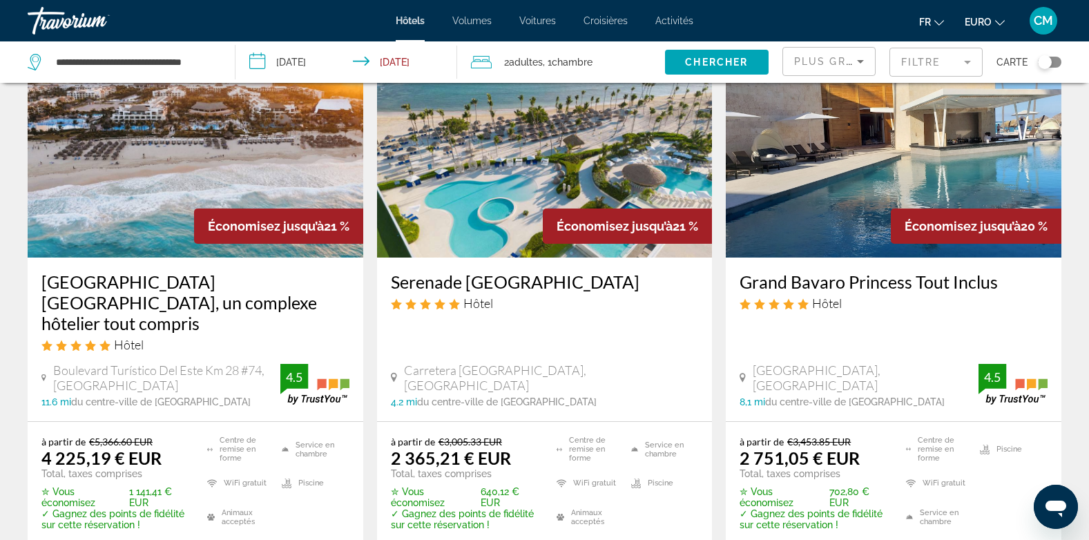
click at [506, 162] on img "Contenu principal" at bounding box center [545, 147] width 336 height 221
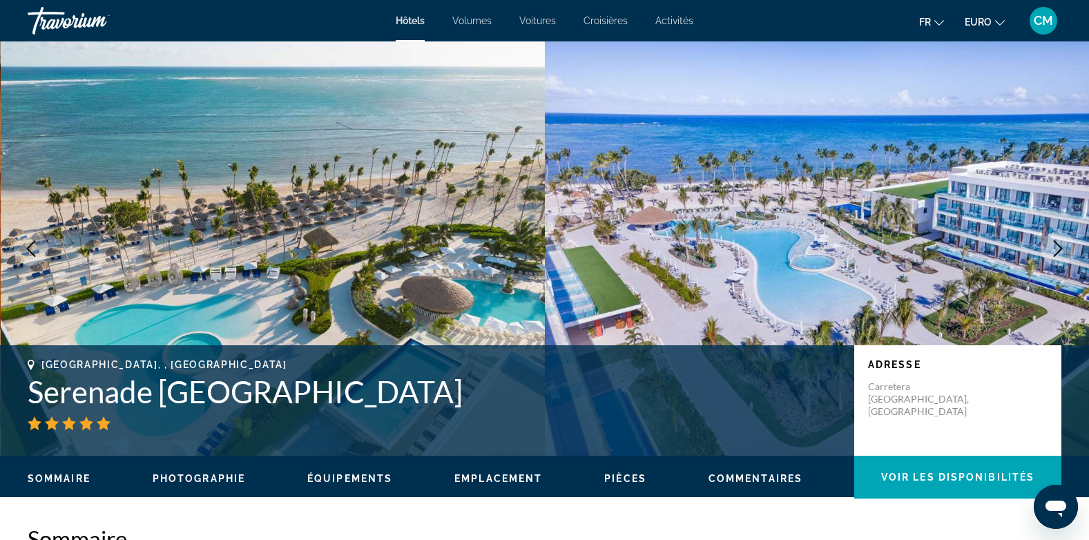
click at [1065, 250] on icon "Image suivante" at bounding box center [1058, 248] width 17 height 17
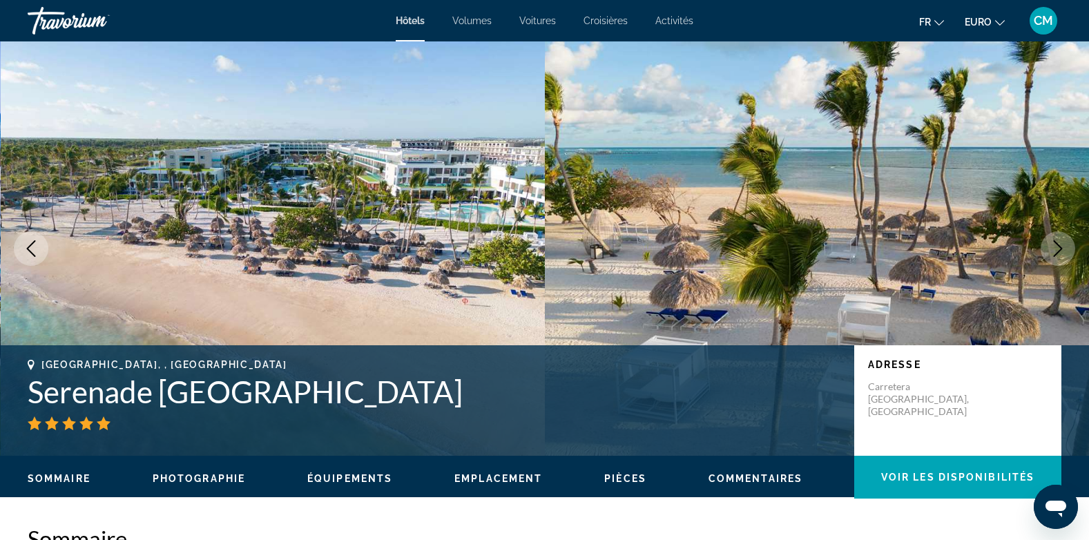
click at [1056, 247] on icon "Image suivante" at bounding box center [1058, 248] width 17 height 17
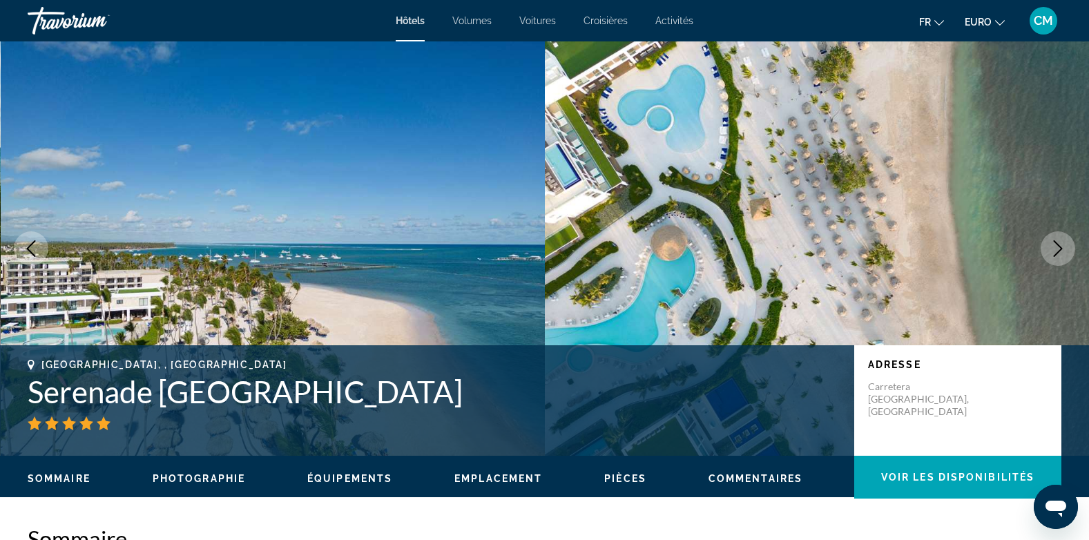
click at [1056, 247] on icon "Image suivante" at bounding box center [1058, 248] width 17 height 17
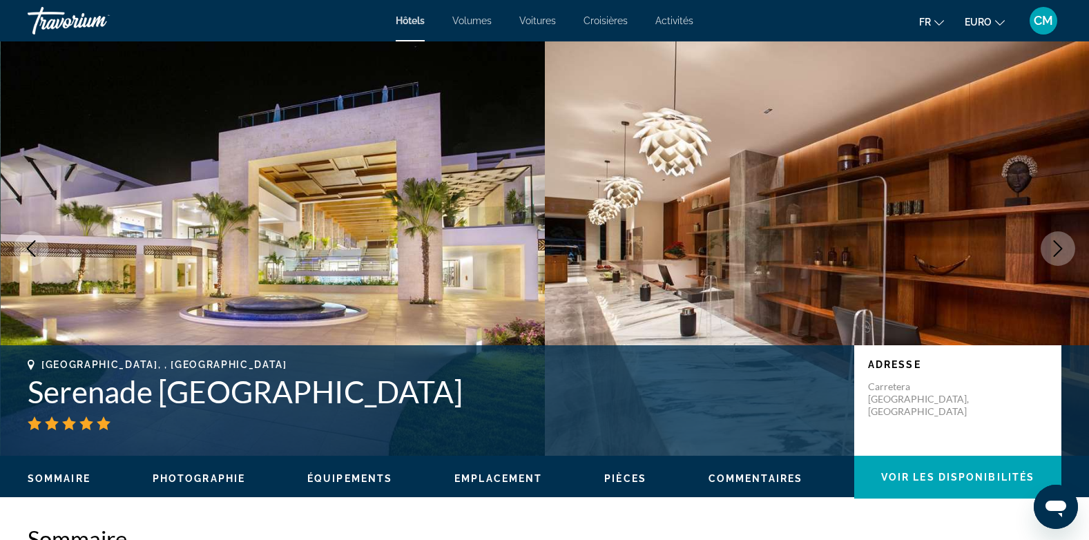
click at [35, 250] on icon "Image précédente" at bounding box center [31, 248] width 17 height 17
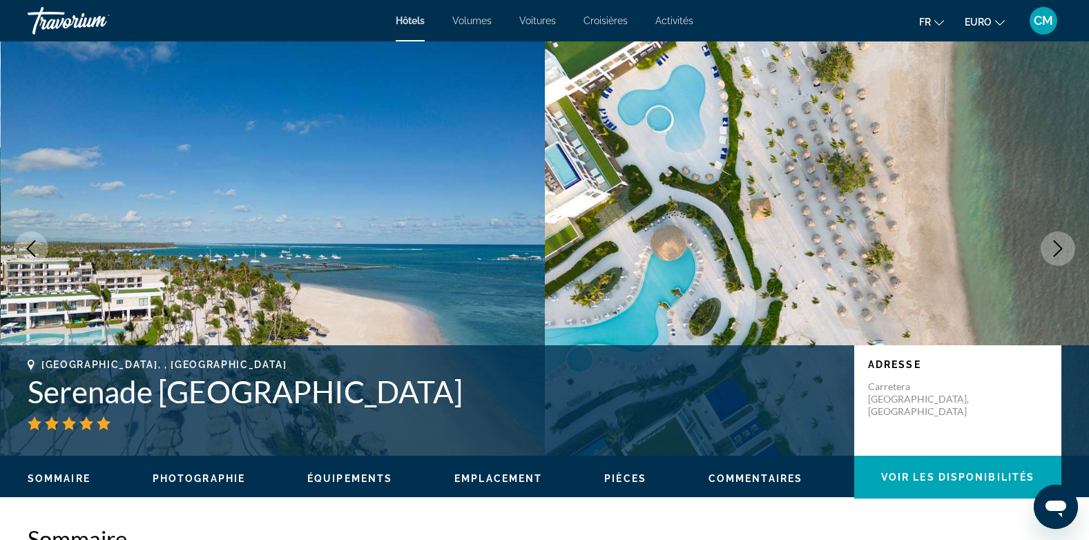
click at [1060, 243] on icon "Image suivante" at bounding box center [1058, 248] width 17 height 17
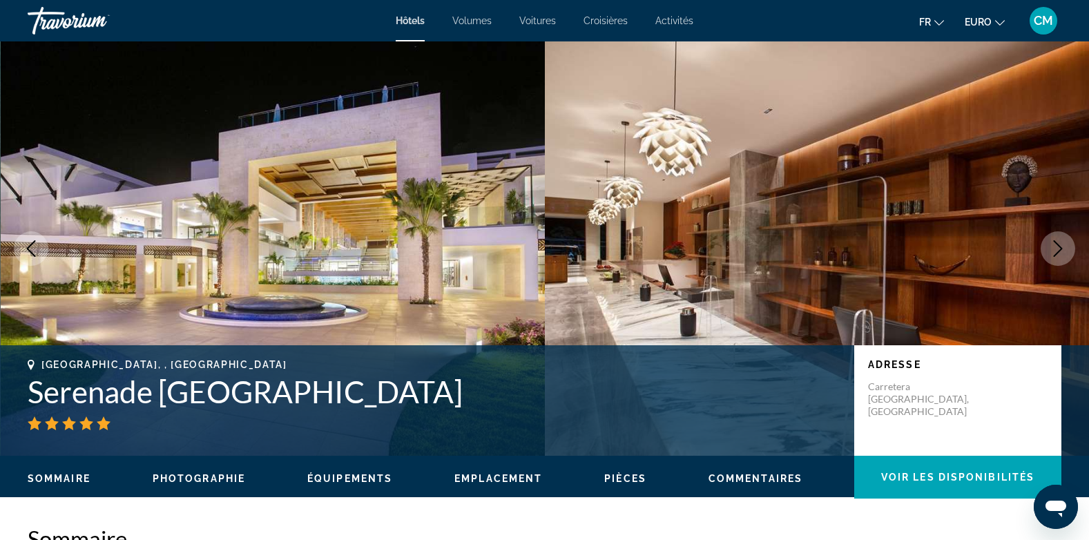
click at [1061, 243] on icon "Image suivante" at bounding box center [1058, 248] width 17 height 17
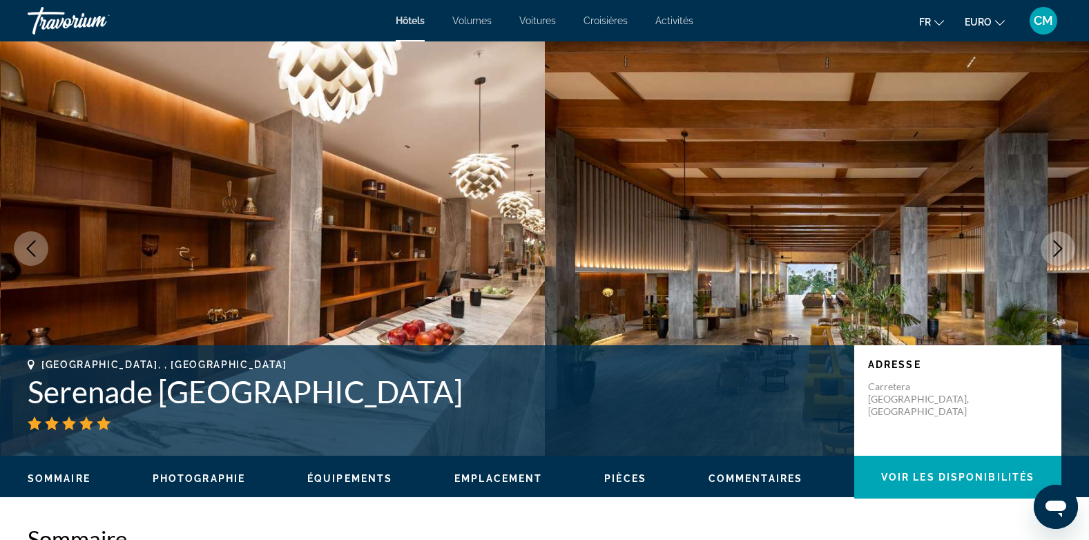
click at [1061, 243] on icon "Image suivante" at bounding box center [1058, 248] width 17 height 17
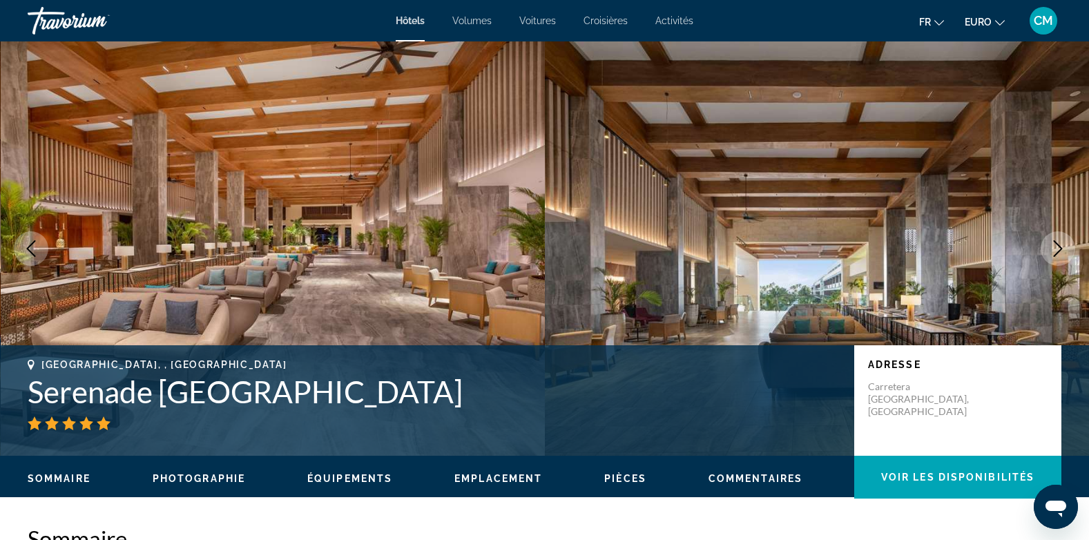
click at [1061, 243] on icon "Image suivante" at bounding box center [1058, 248] width 17 height 17
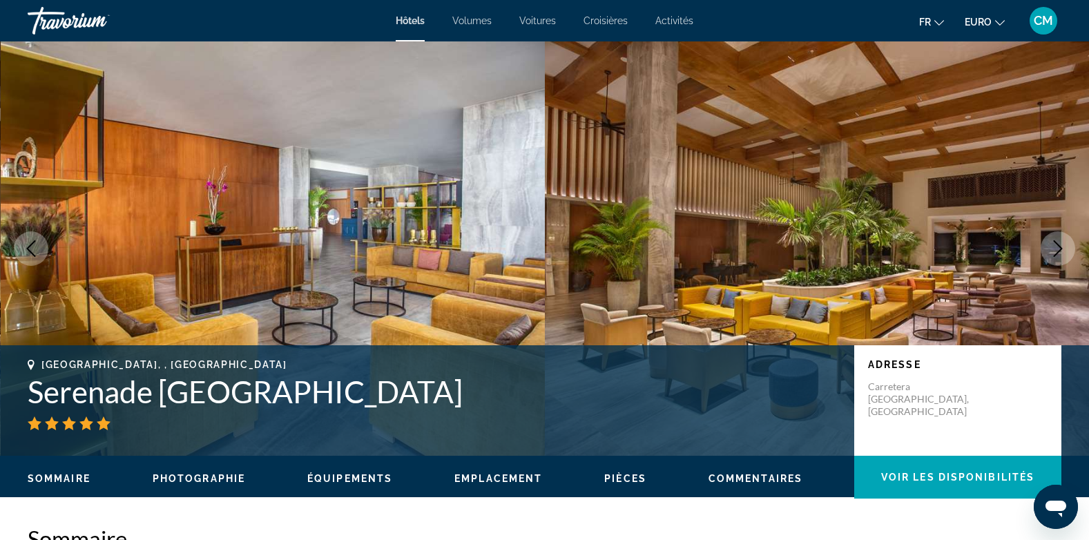
click at [1061, 243] on icon "Image suivante" at bounding box center [1058, 248] width 17 height 17
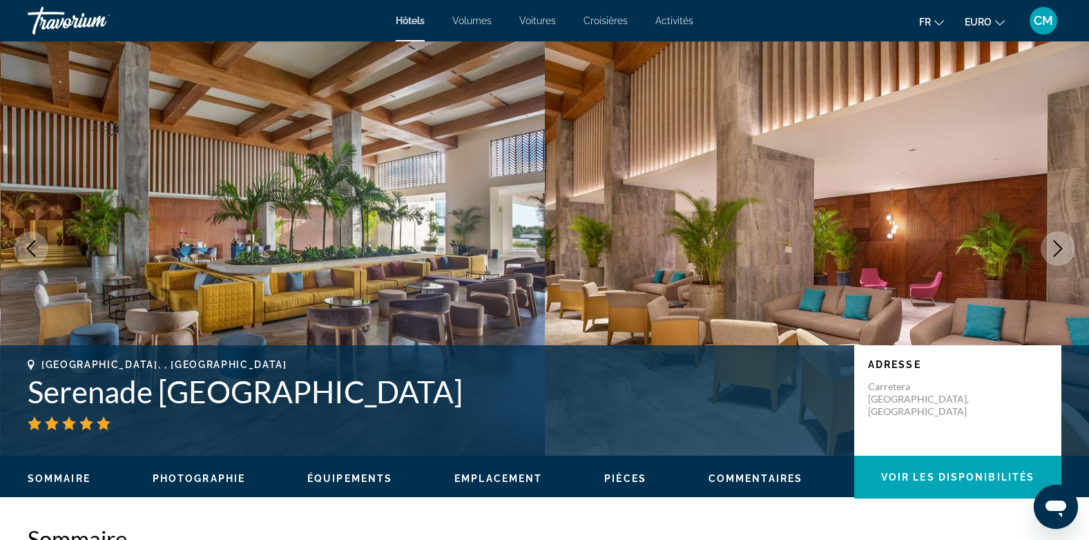
click at [1062, 243] on icon "Image suivante" at bounding box center [1058, 248] width 17 height 17
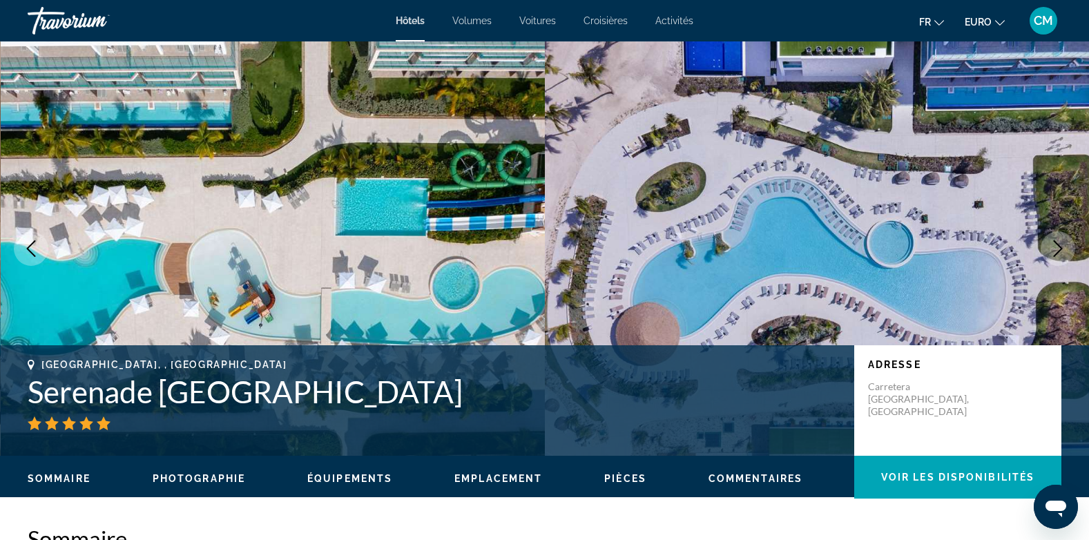
click at [1062, 243] on icon "Image suivante" at bounding box center [1058, 248] width 17 height 17
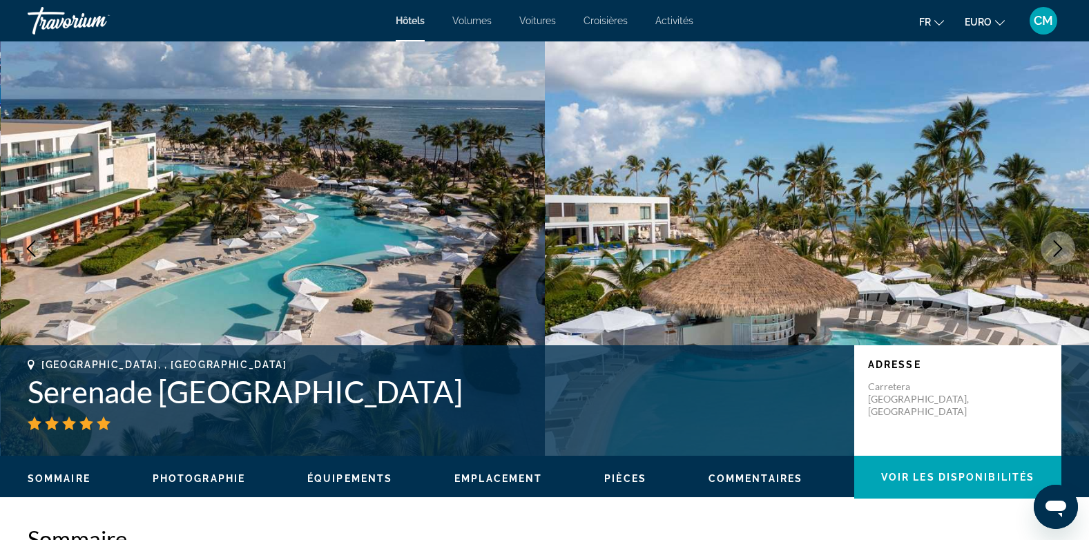
click at [1062, 243] on icon "Image suivante" at bounding box center [1058, 248] width 17 height 17
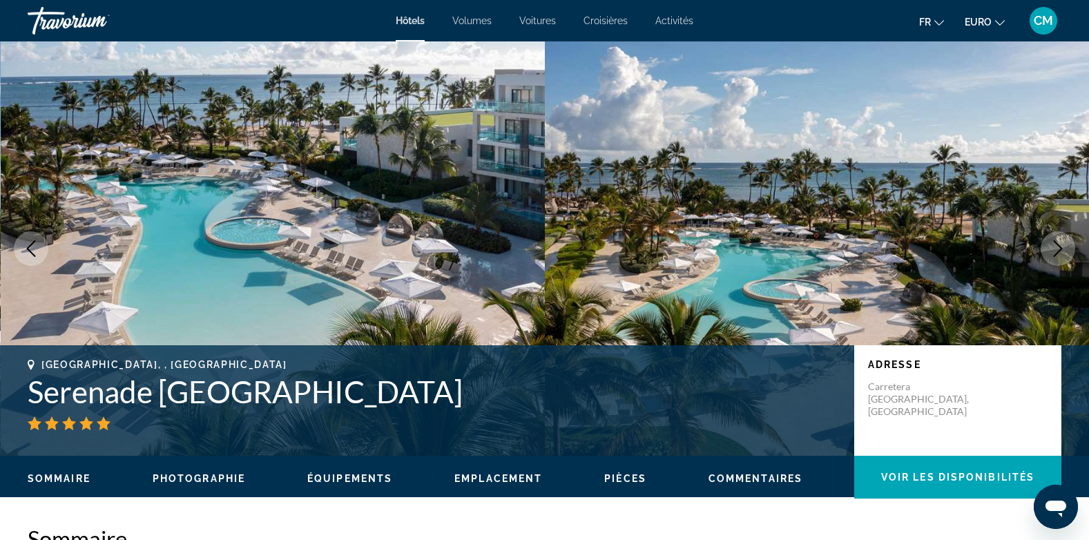
click at [1062, 243] on icon "Image suivante" at bounding box center [1058, 248] width 17 height 17
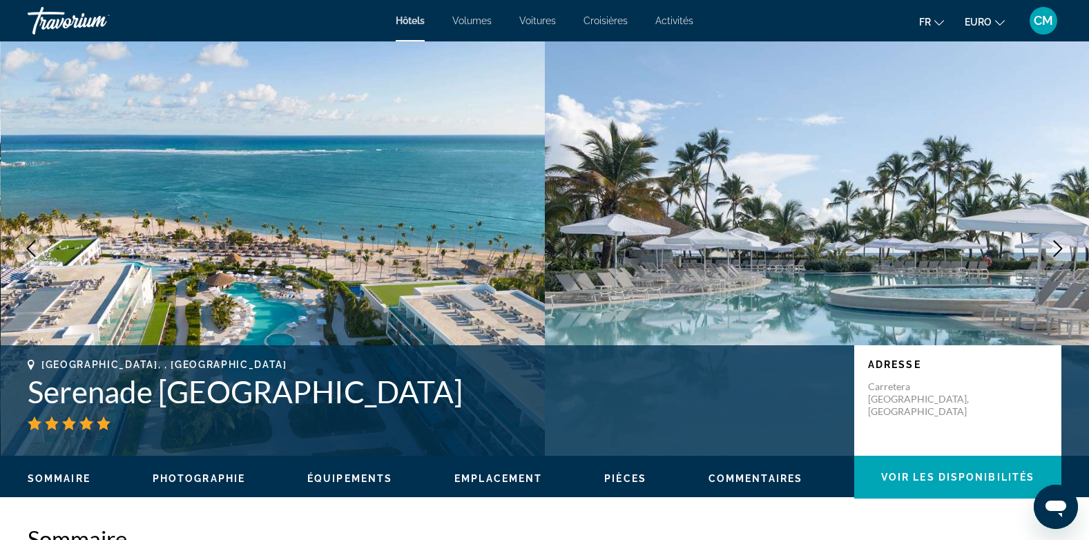
click at [1062, 243] on icon "Image suivante" at bounding box center [1058, 248] width 17 height 17
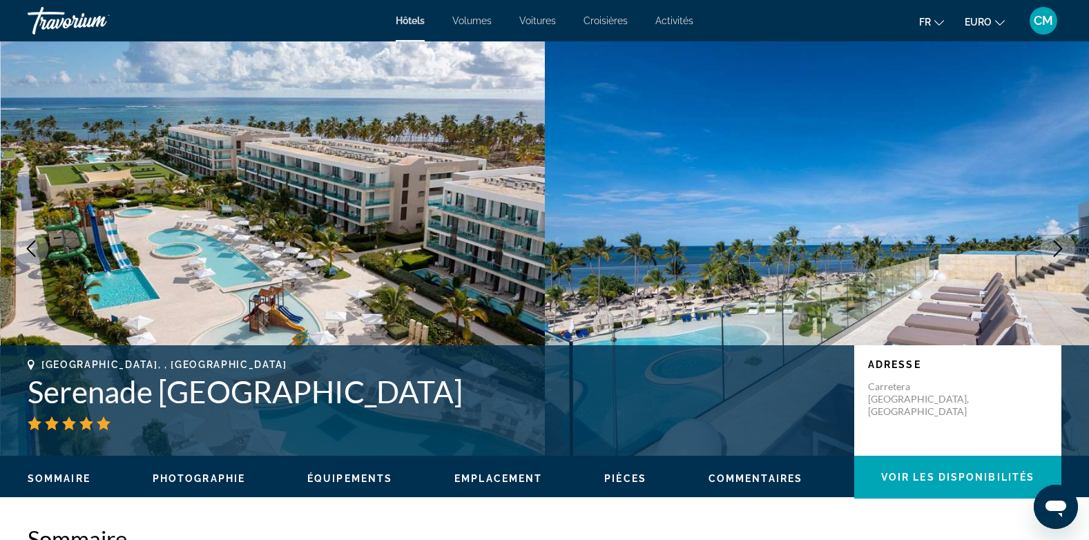
click at [1062, 243] on icon "Image suivante" at bounding box center [1058, 248] width 17 height 17
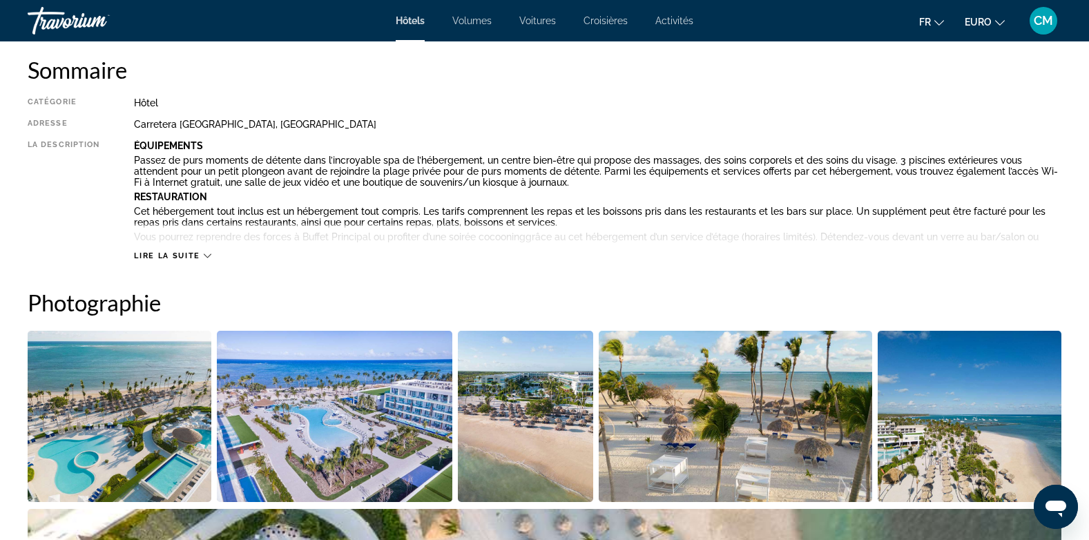
scroll to position [483, 0]
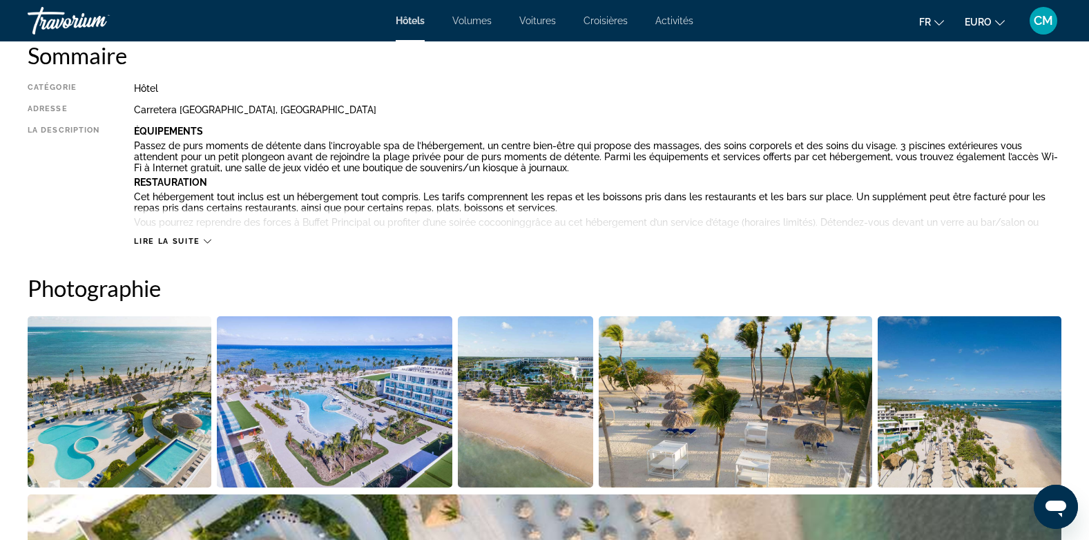
click at [204, 240] on icon "Contenu principal" at bounding box center [208, 242] width 8 height 4
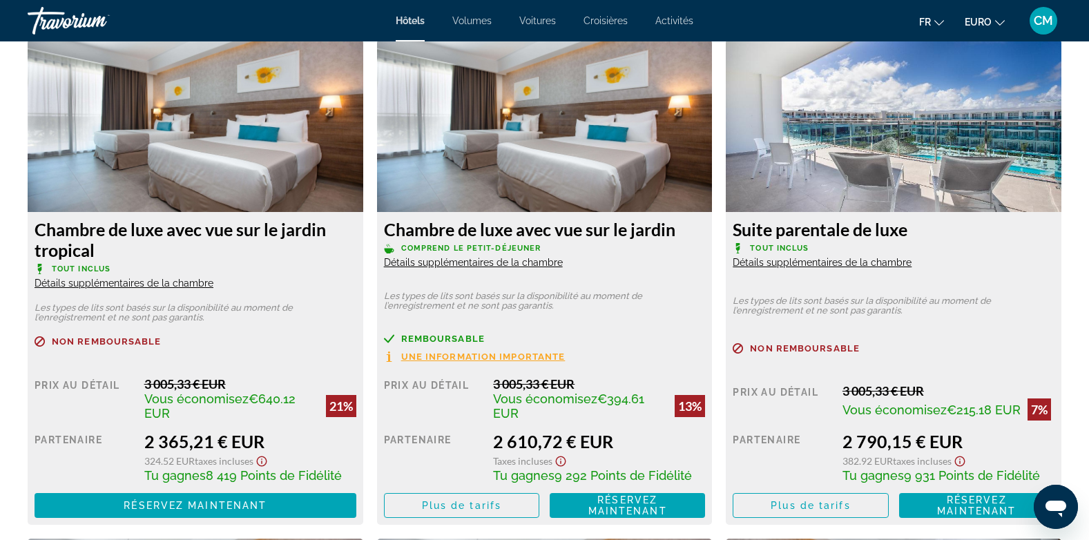
scroll to position [2342, 0]
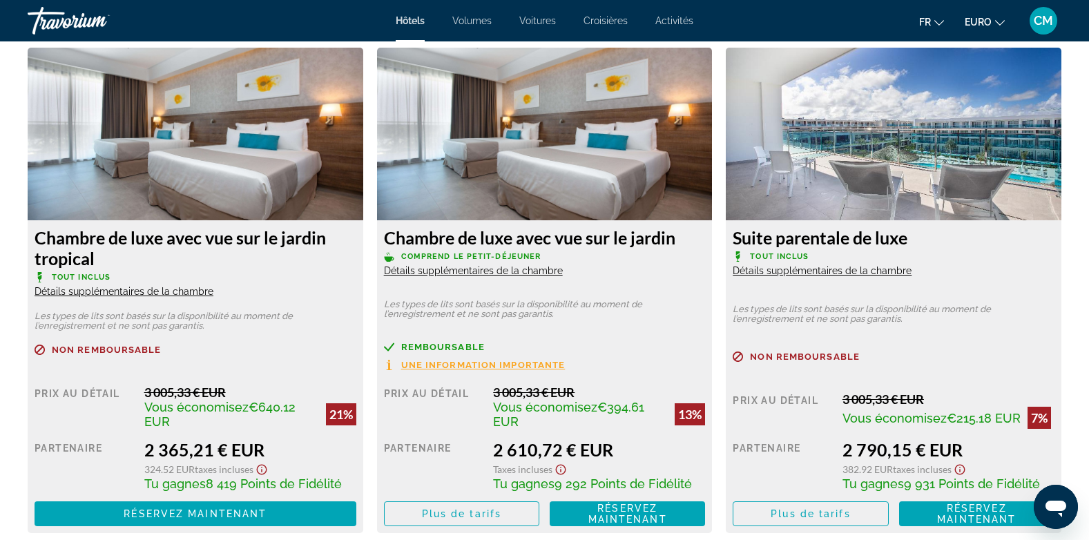
click at [518, 365] on span "Une information importante" at bounding box center [483, 365] width 164 height 9
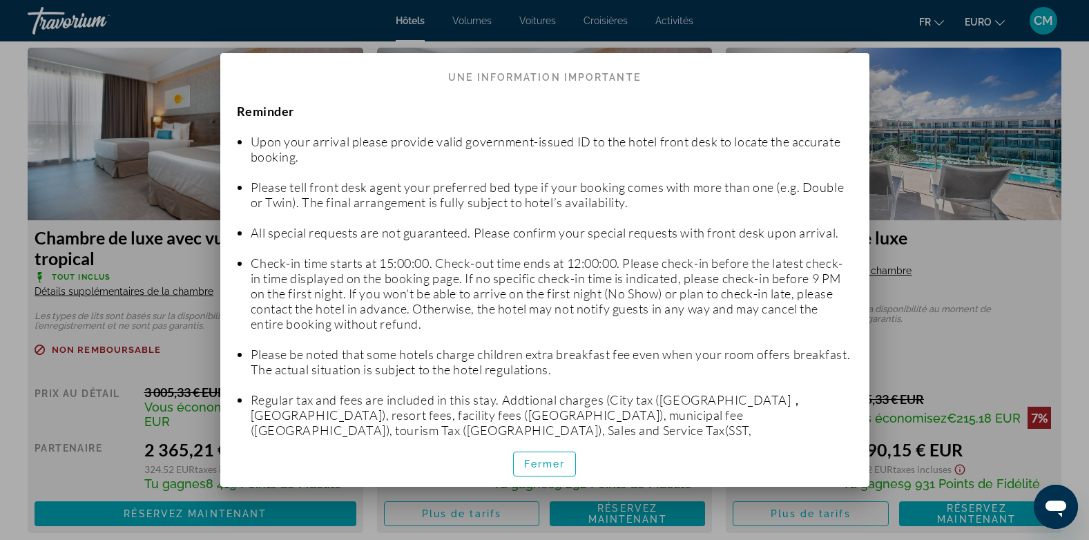
scroll to position [0, 0]
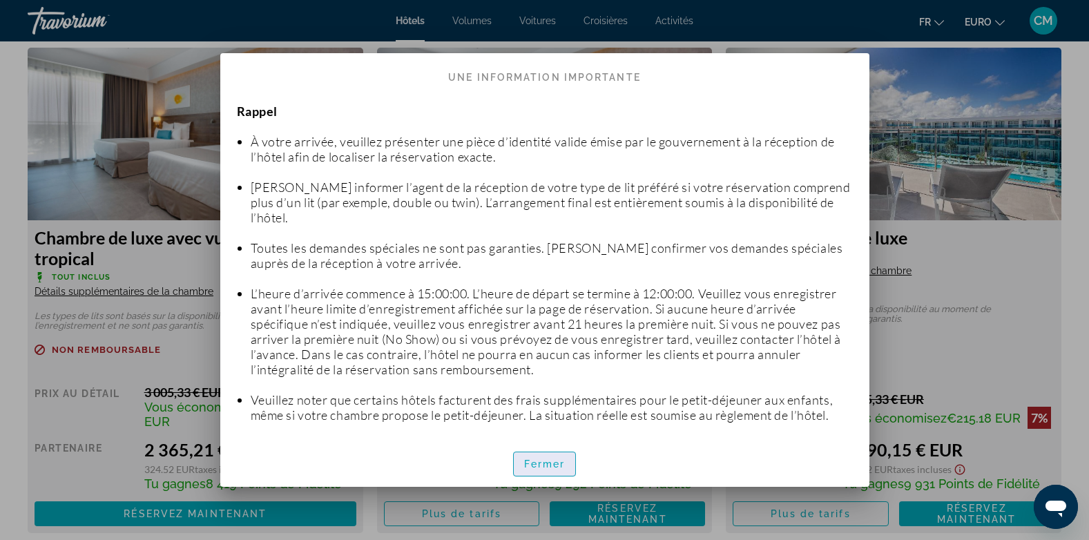
click at [552, 459] on span "Fermer" at bounding box center [544, 464] width 41 height 11
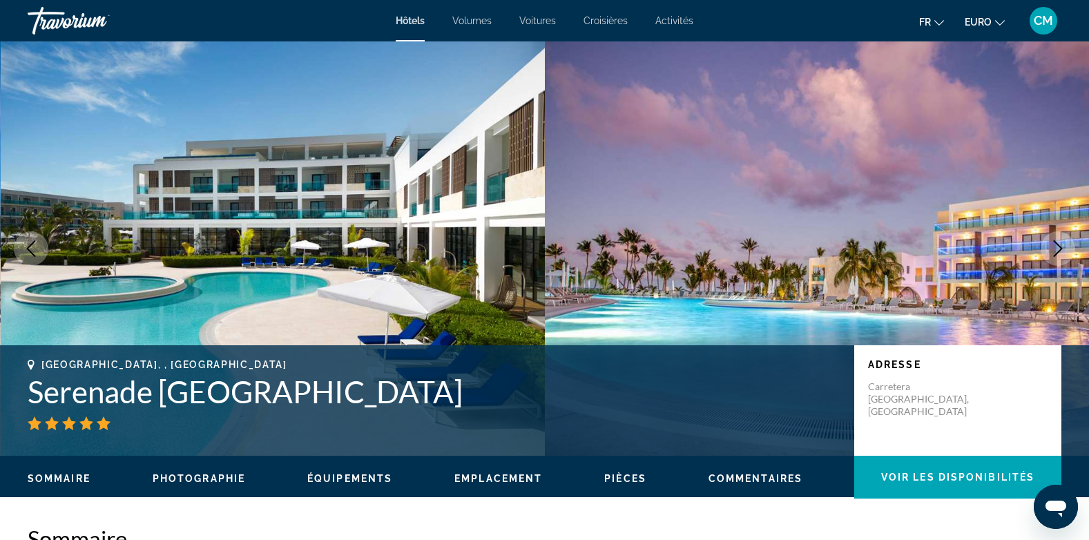
scroll to position [2342, 0]
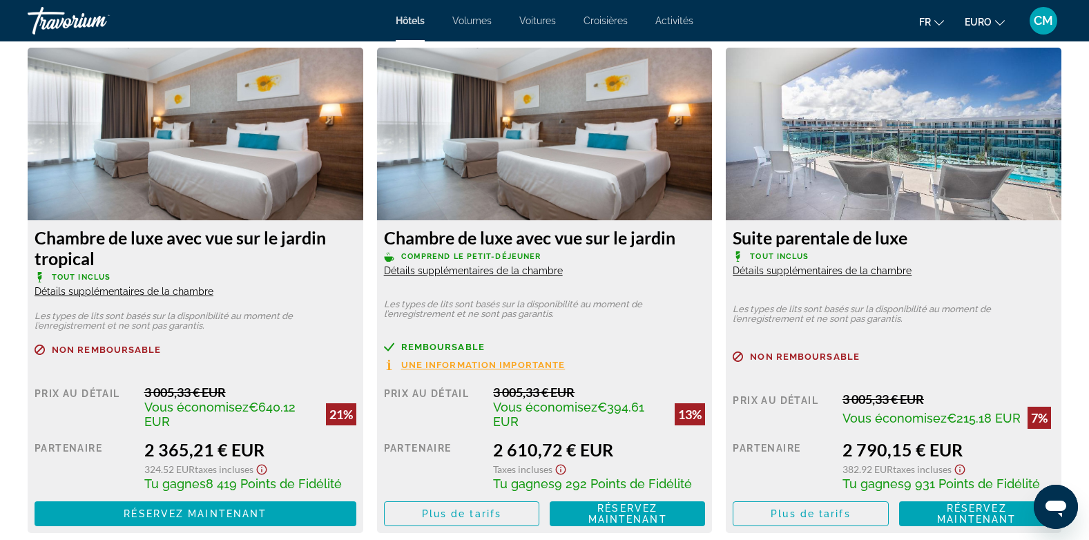
click at [431, 345] on span "Remboursable" at bounding box center [443, 347] width 84 height 9
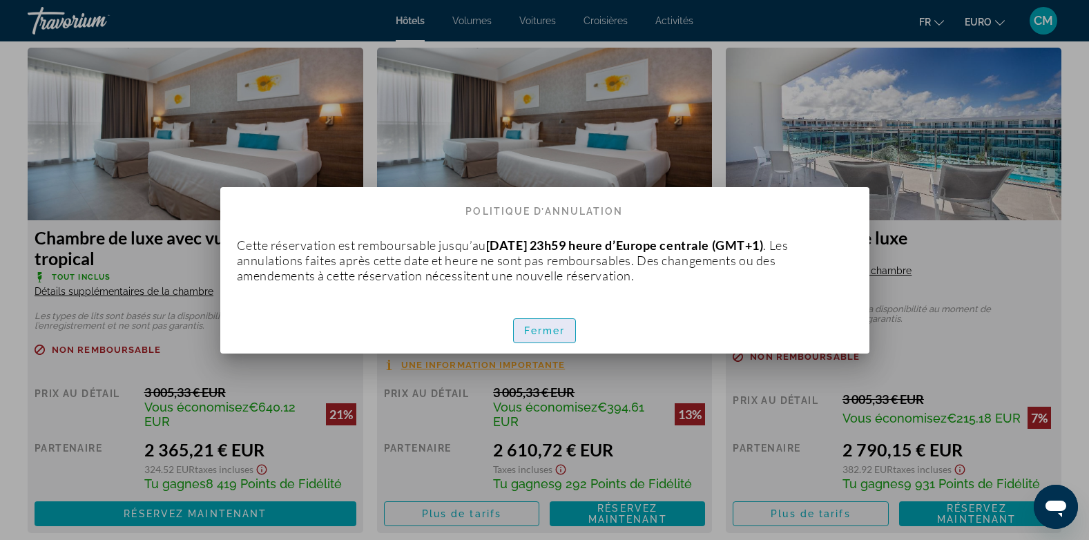
click at [554, 329] on span "Fermer" at bounding box center [544, 330] width 41 height 11
